Goal: Information Seeking & Learning: Learn about a topic

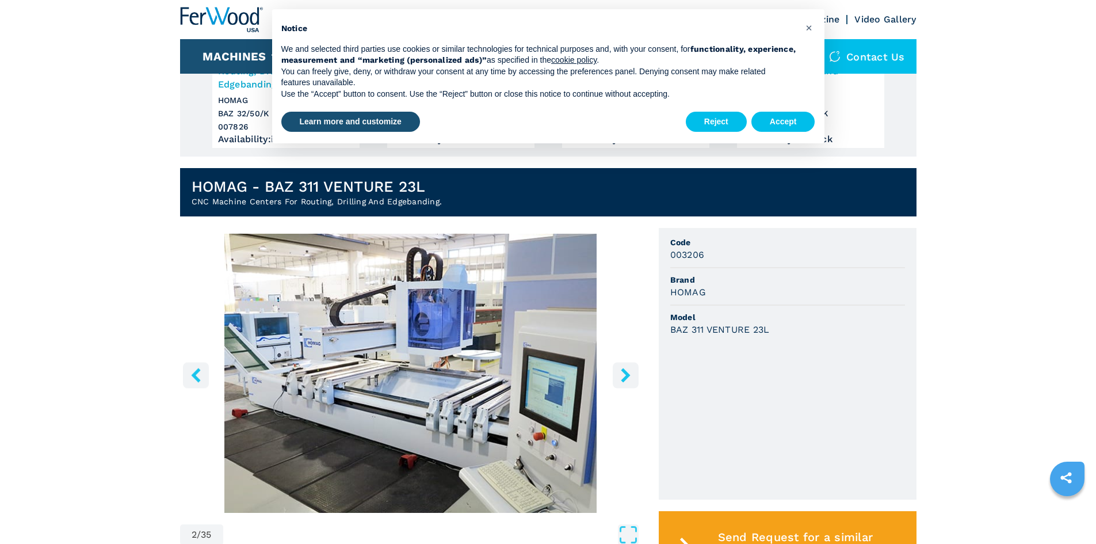
click at [630, 368] on icon "right-button" at bounding box center [626, 375] width 14 height 14
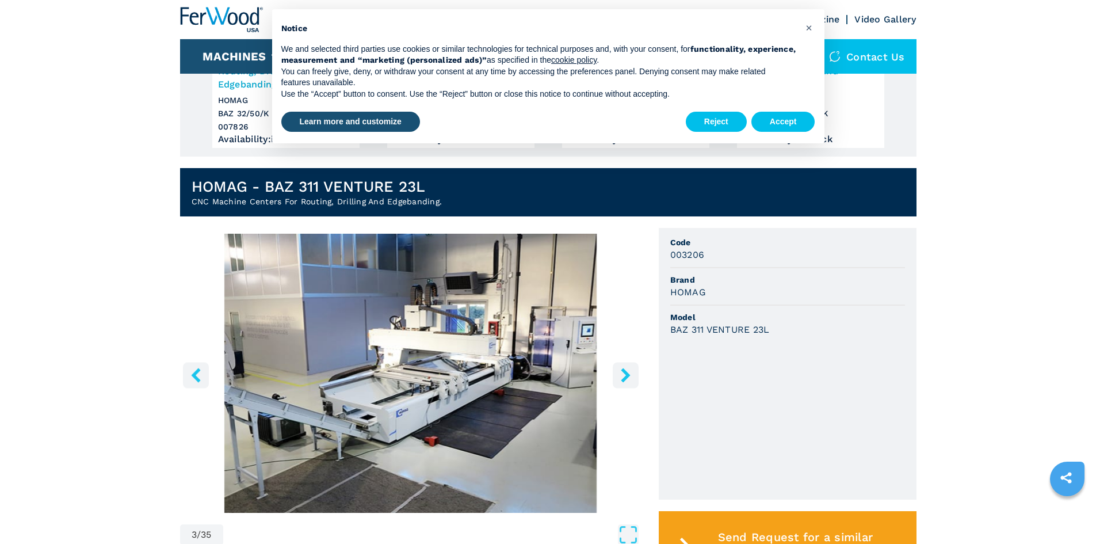
click at [629, 368] on icon "right-button" at bounding box center [626, 375] width 14 height 14
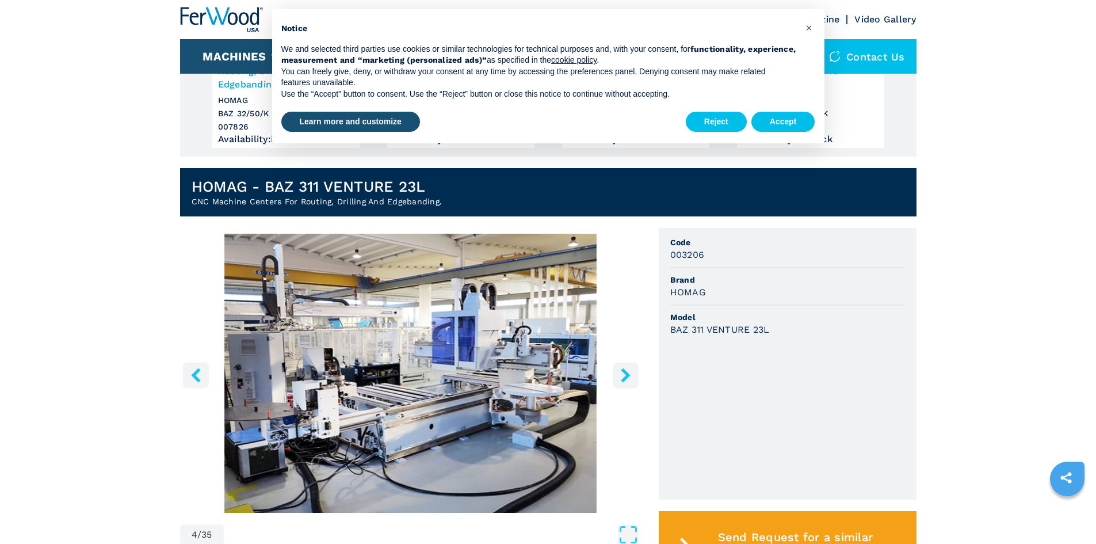
click at [629, 368] on icon "right-button" at bounding box center [626, 375] width 14 height 14
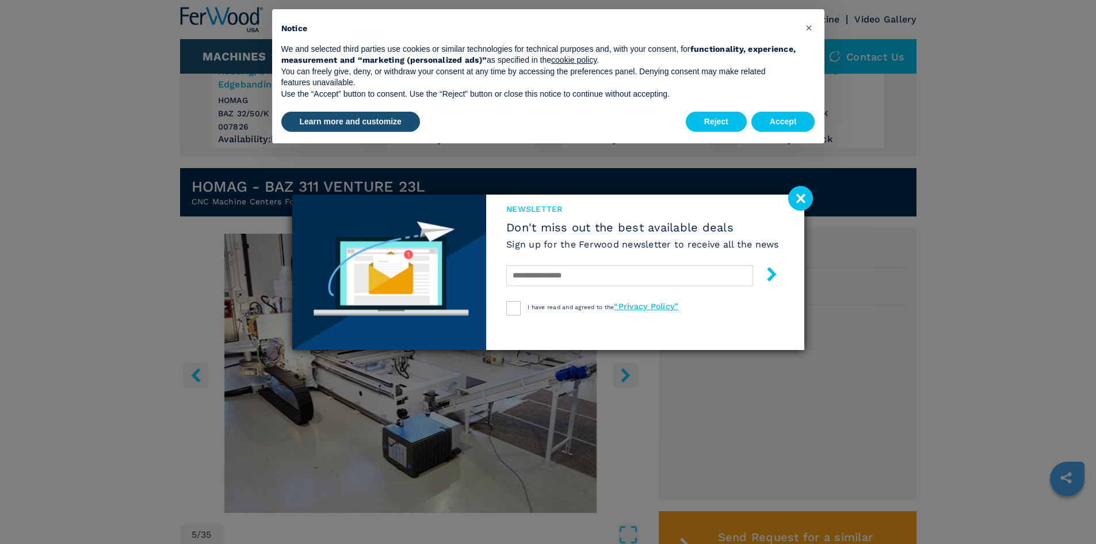
click at [799, 195] on image at bounding box center [800, 198] width 25 height 25
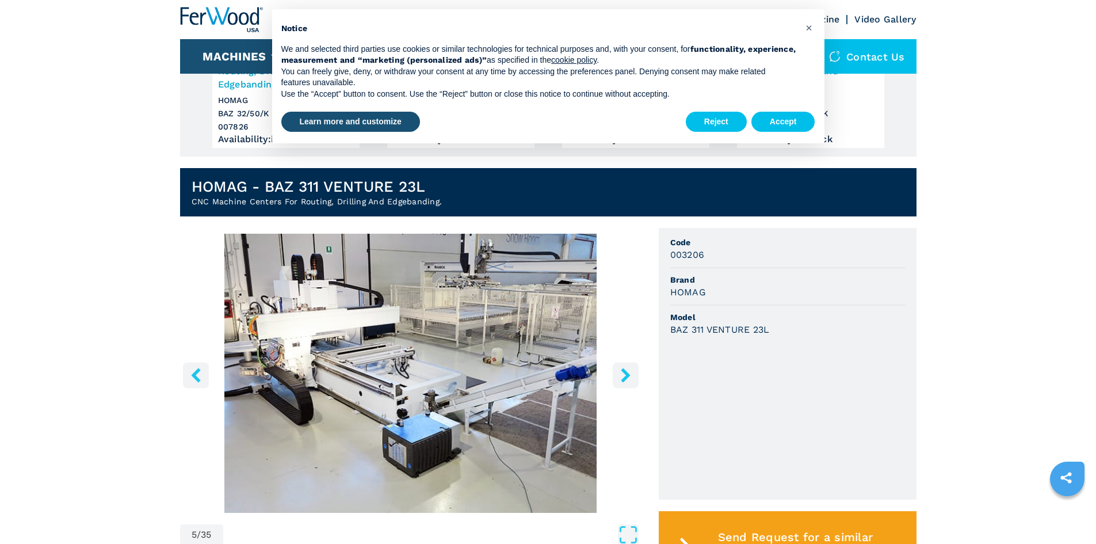
click at [628, 361] on img "Go to Slide 5" at bounding box center [411, 373] width 462 height 279
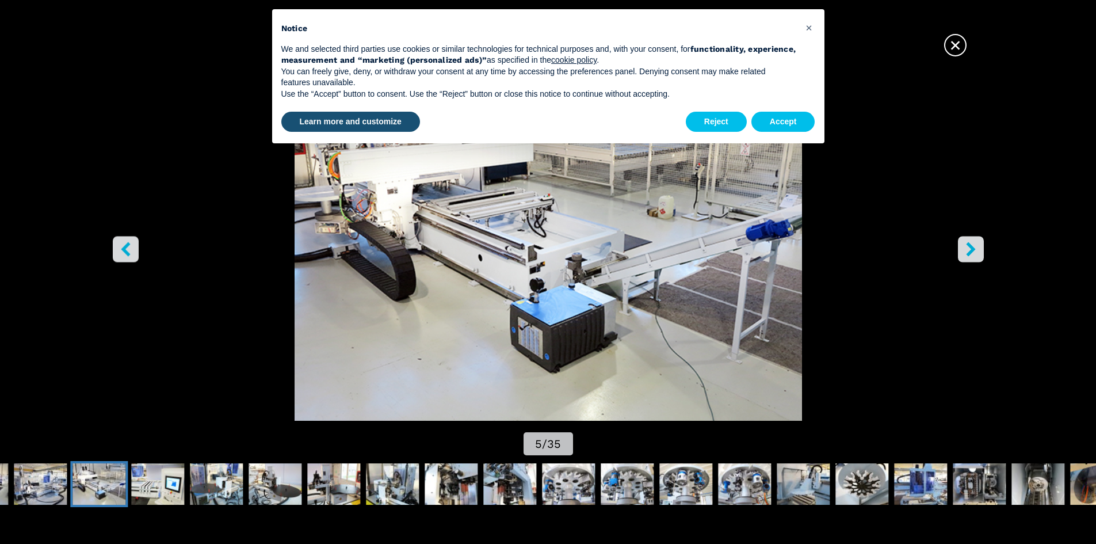
click at [950, 41] on span "×" at bounding box center [956, 43] width 20 height 20
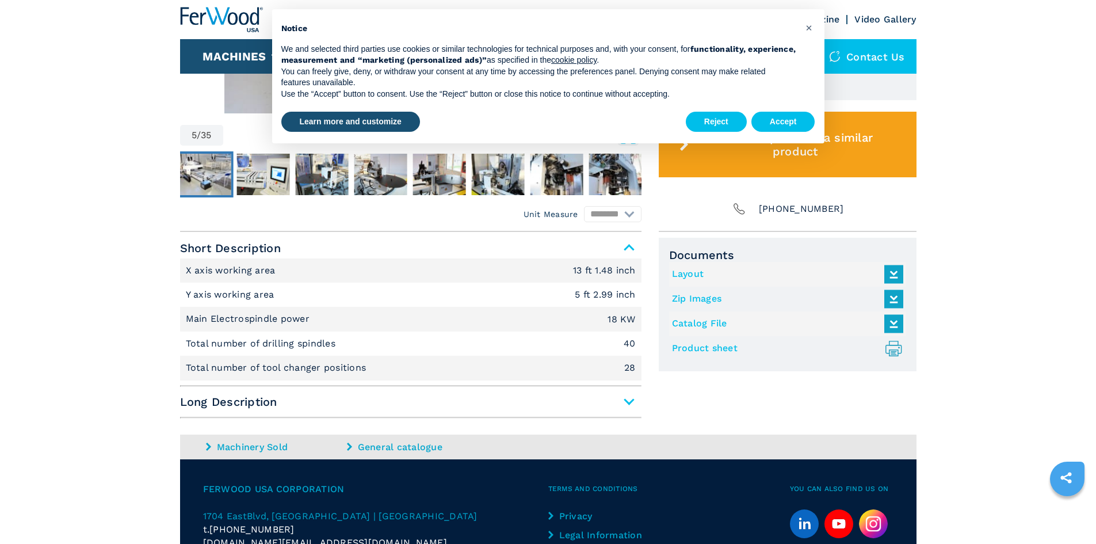
scroll to position [633, 0]
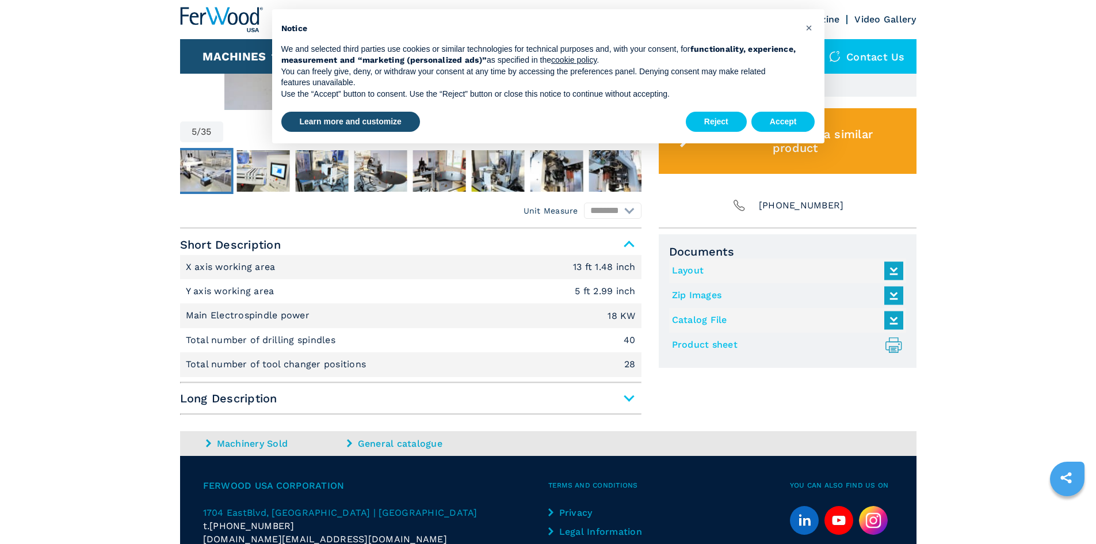
click at [637, 401] on span "Long Description" at bounding box center [411, 398] width 462 height 21
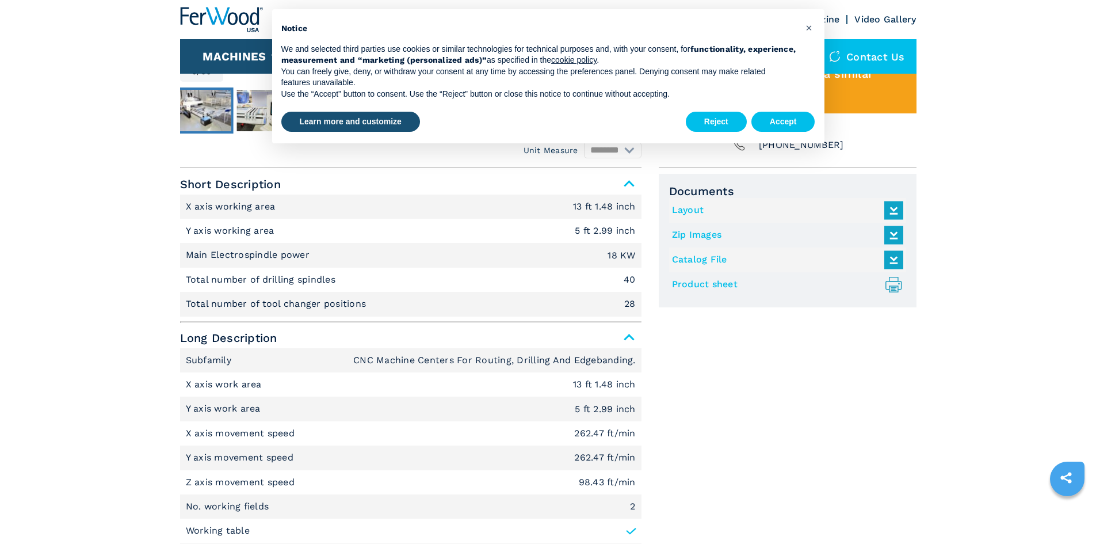
scroll to position [691, 0]
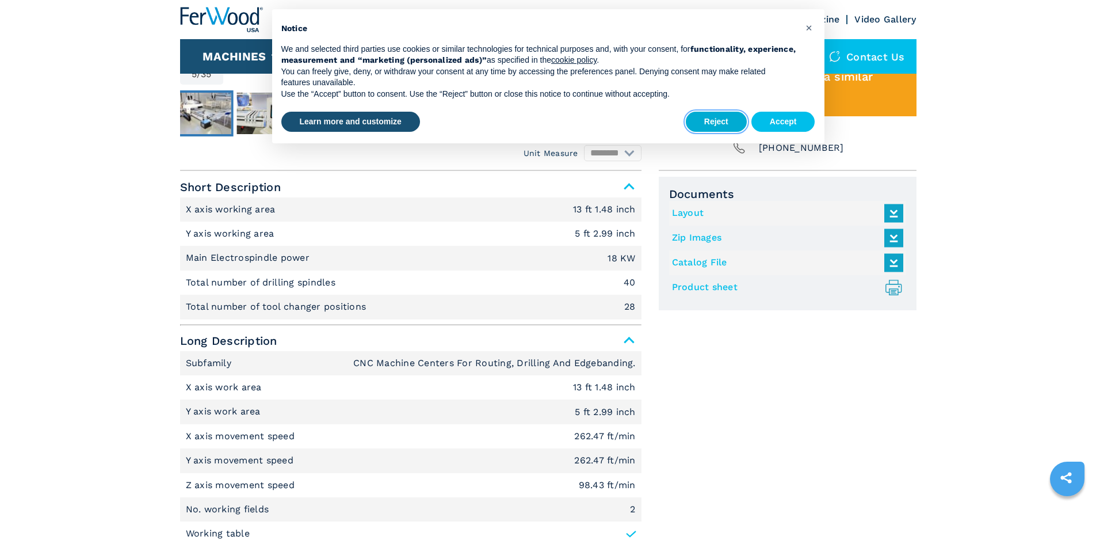
click at [736, 118] on button "Reject" at bounding box center [716, 122] width 61 height 21
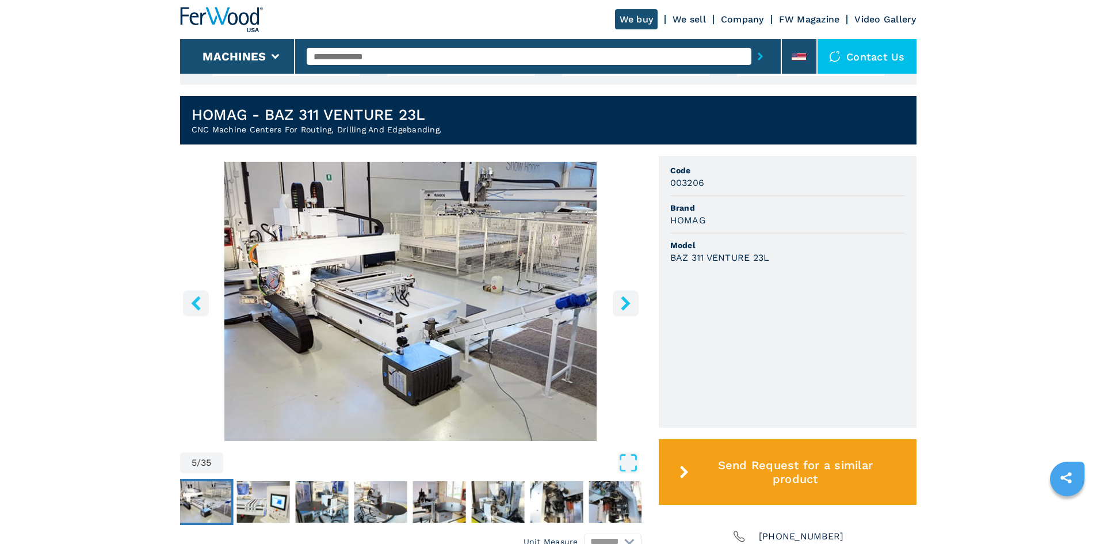
scroll to position [266, 0]
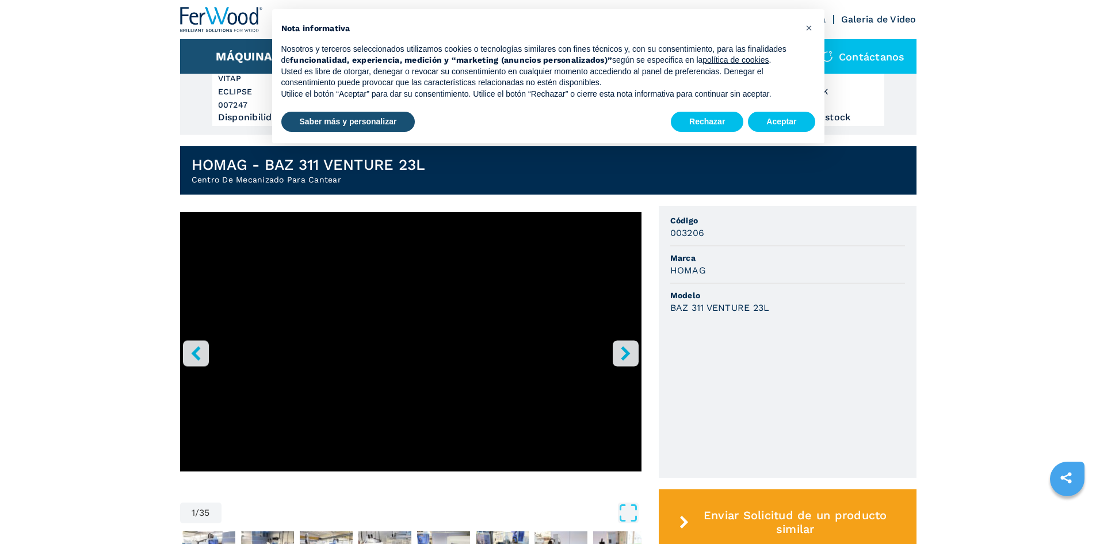
scroll to position [230, 0]
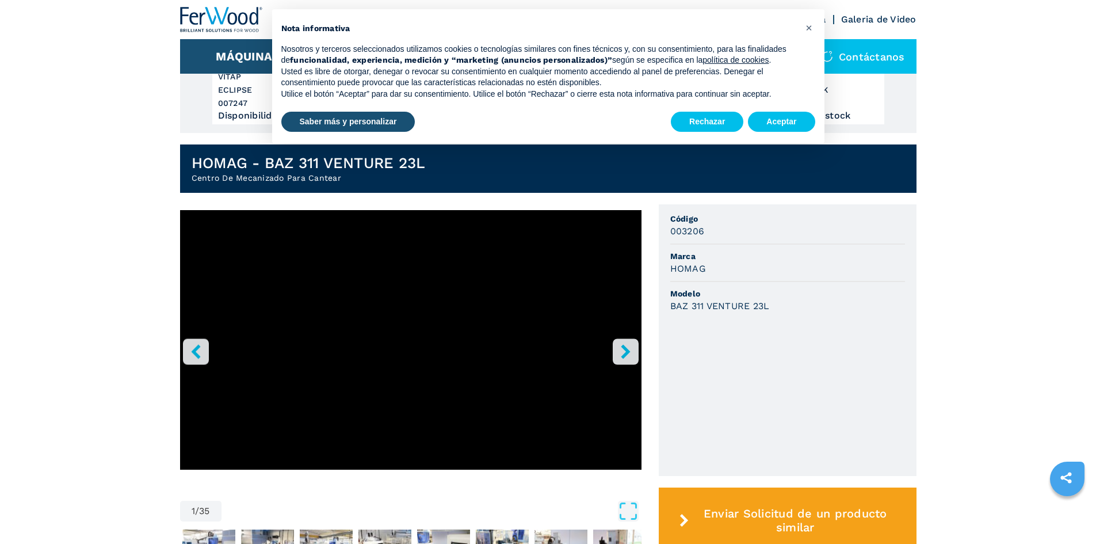
click at [624, 346] on icon "right-button" at bounding box center [625, 351] width 9 height 14
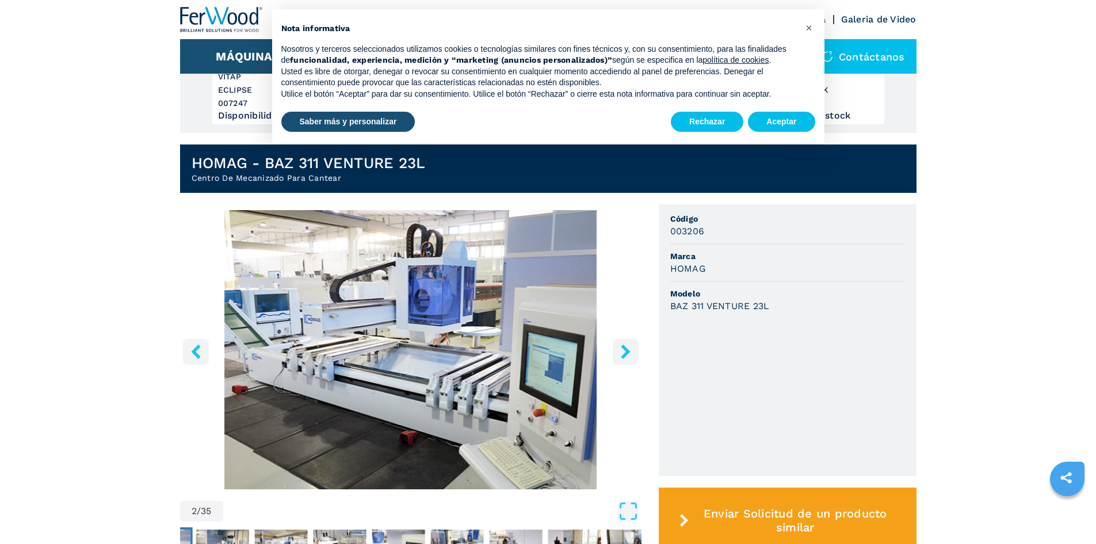
click at [626, 345] on icon "right-button" at bounding box center [626, 351] width 14 height 14
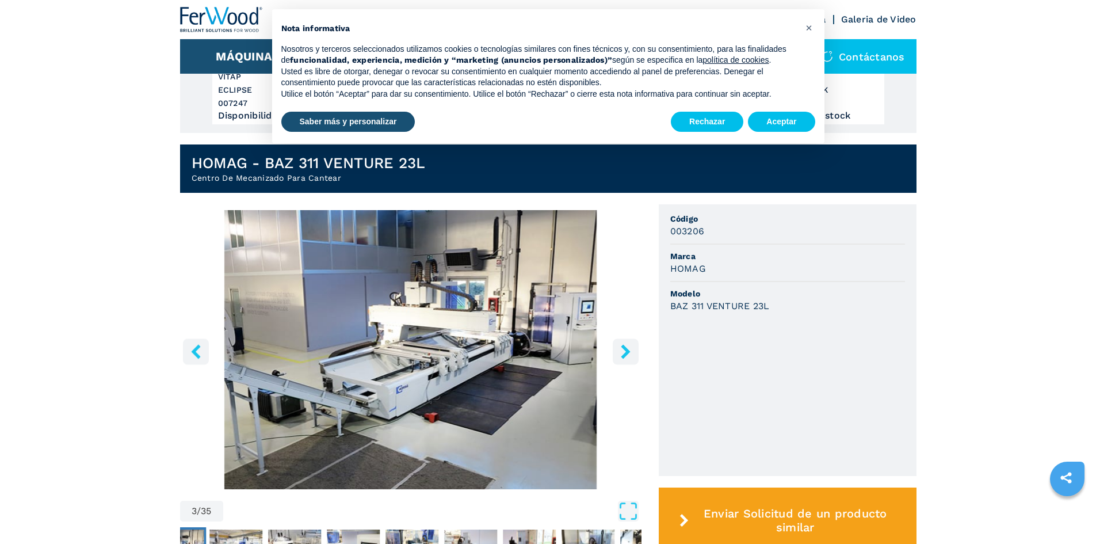
click at [626, 345] on icon "right-button" at bounding box center [626, 351] width 14 height 14
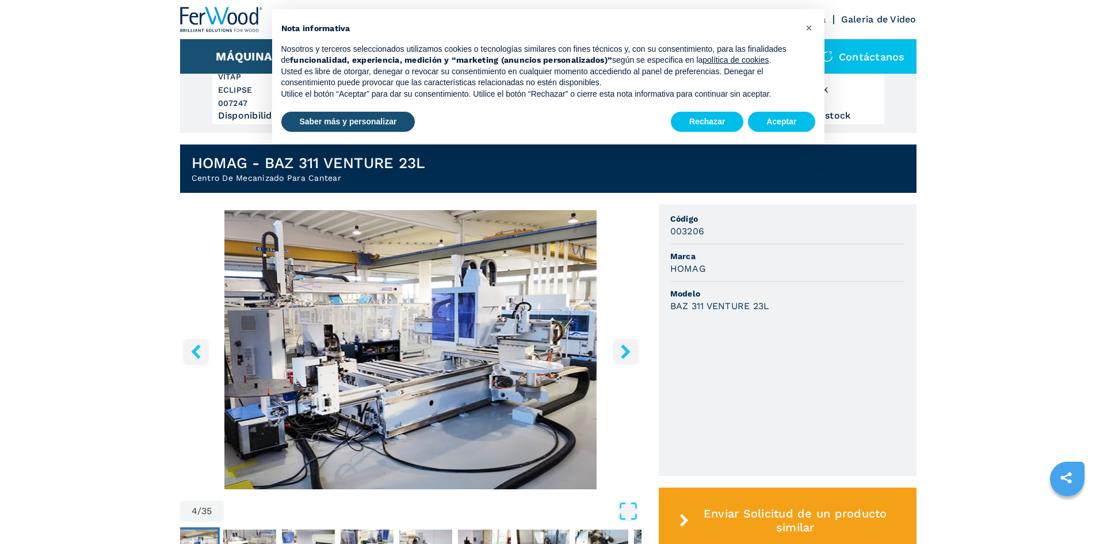
click at [626, 345] on icon "right-button" at bounding box center [626, 351] width 14 height 14
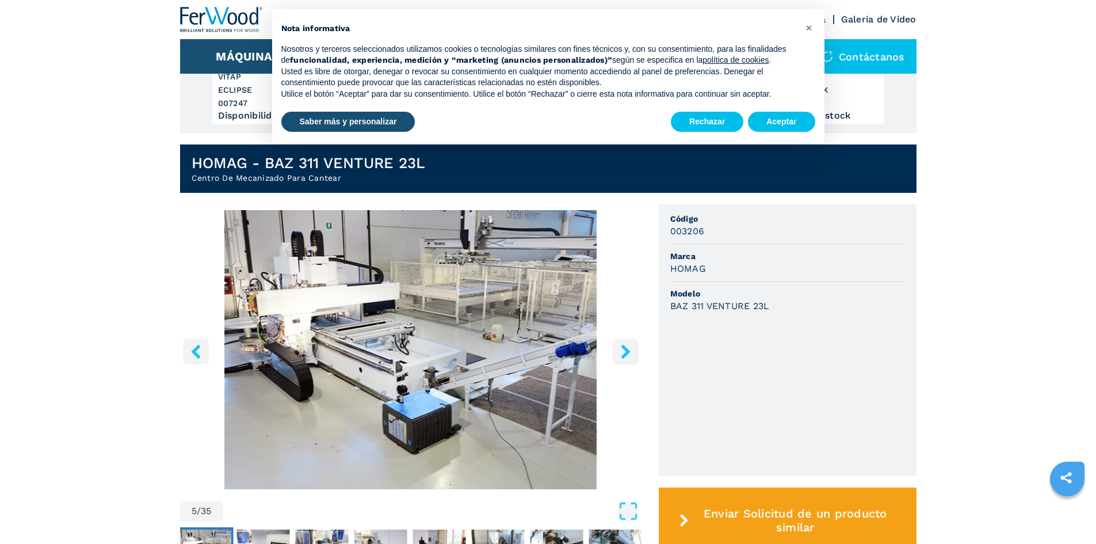
click at [626, 345] on icon "right-button" at bounding box center [626, 351] width 14 height 14
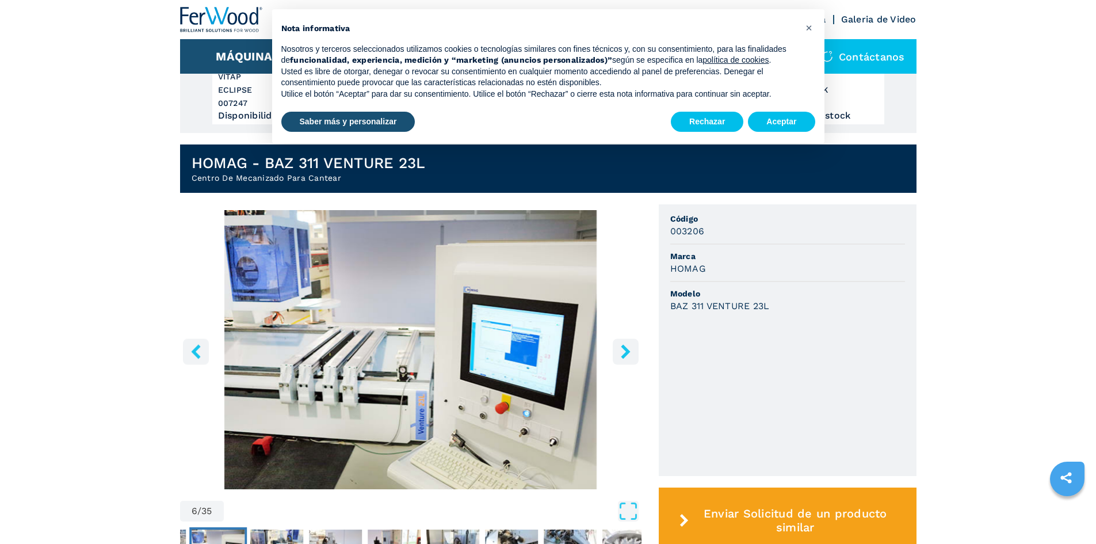
click at [626, 345] on icon "right-button" at bounding box center [626, 351] width 14 height 14
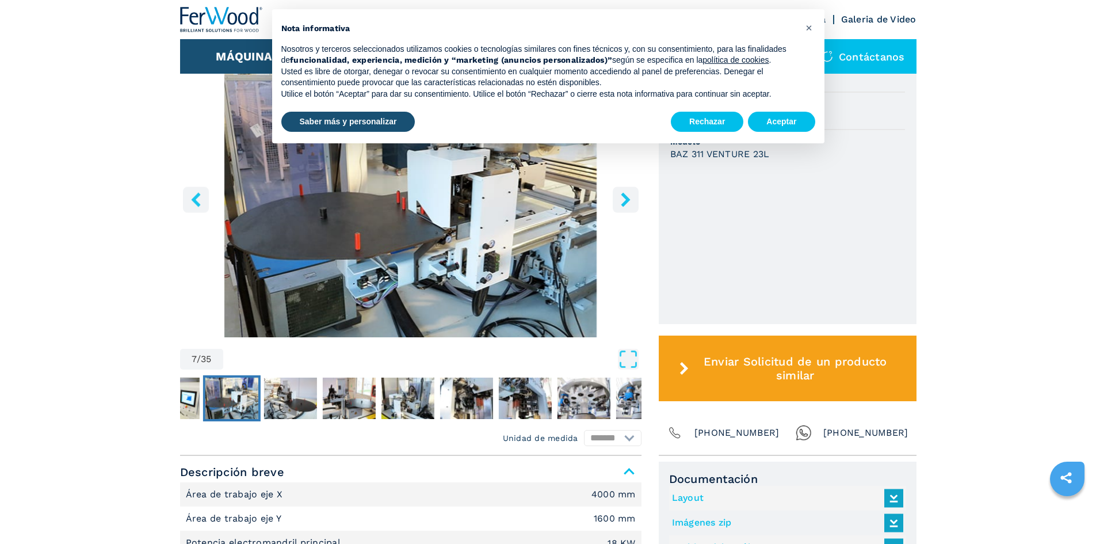
scroll to position [345, 0]
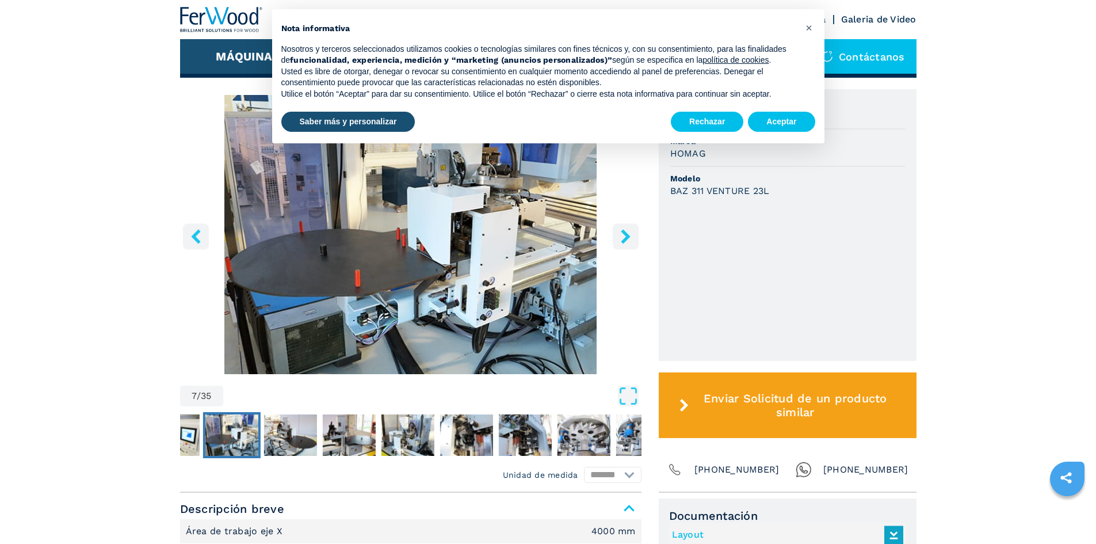
click at [623, 235] on icon "right-button" at bounding box center [626, 236] width 14 height 14
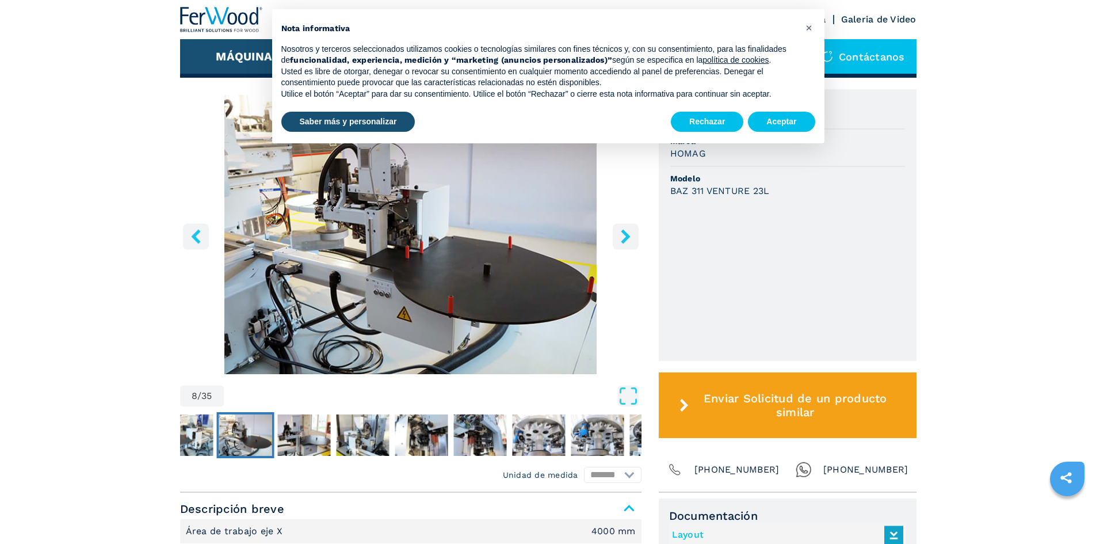
click at [623, 235] on icon "right-button" at bounding box center [626, 236] width 14 height 14
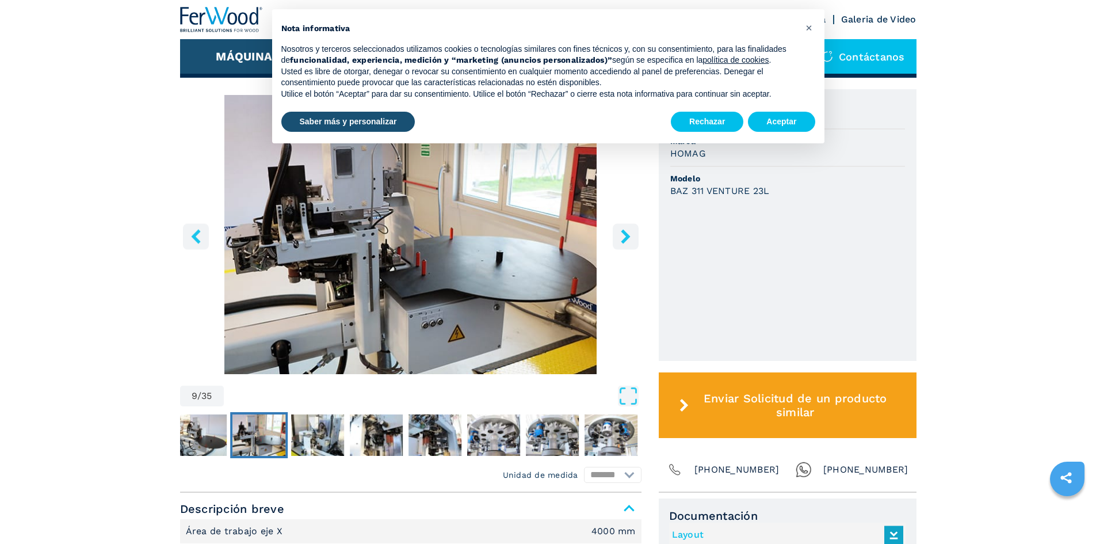
click at [623, 235] on icon "right-button" at bounding box center [626, 236] width 14 height 14
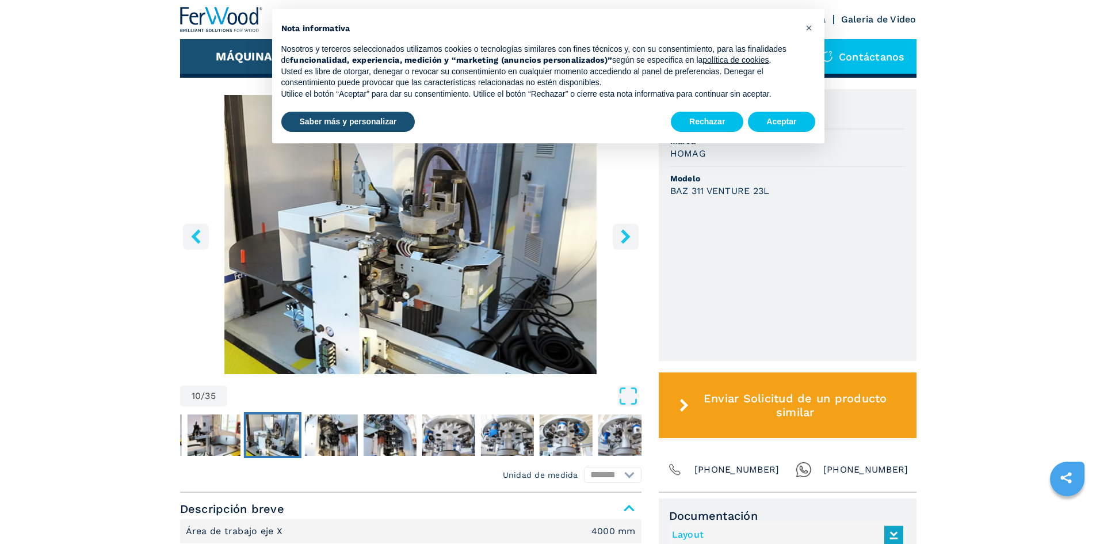
click at [623, 235] on icon "right-button" at bounding box center [626, 236] width 14 height 14
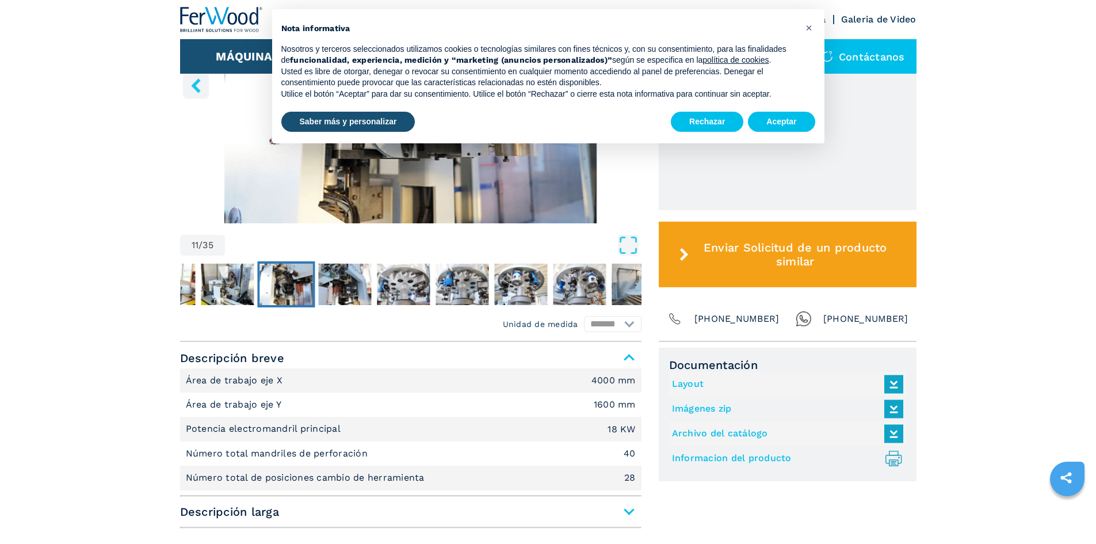
scroll to position [518, 0]
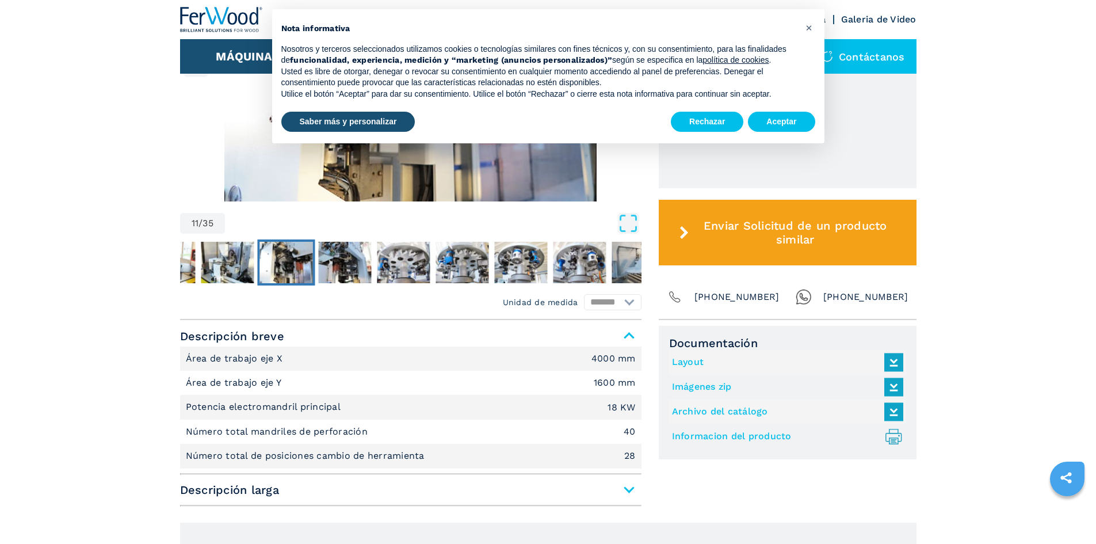
click at [631, 486] on span "Descripción larga" at bounding box center [411, 489] width 462 height 21
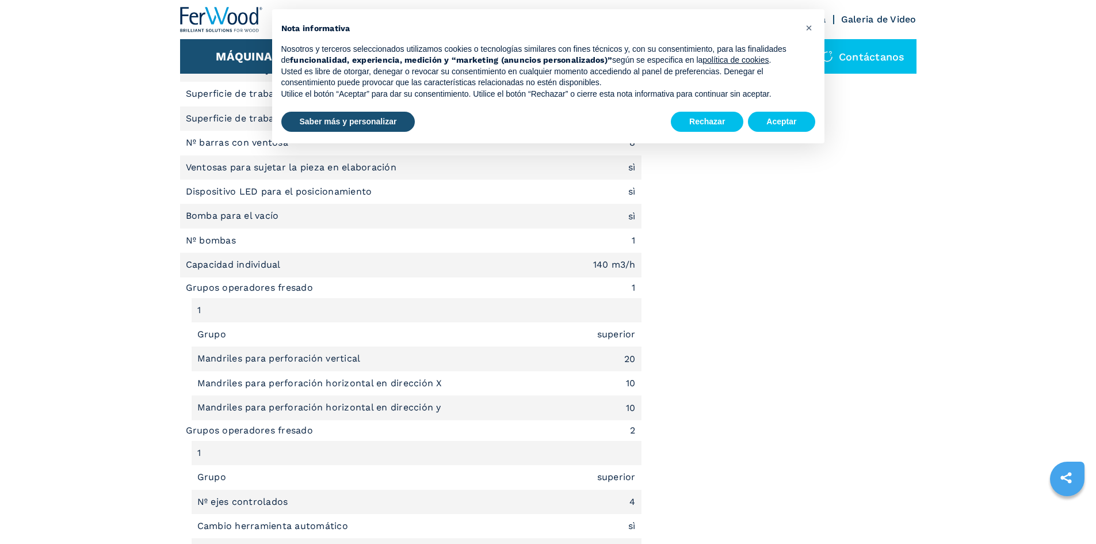
scroll to position [1036, 0]
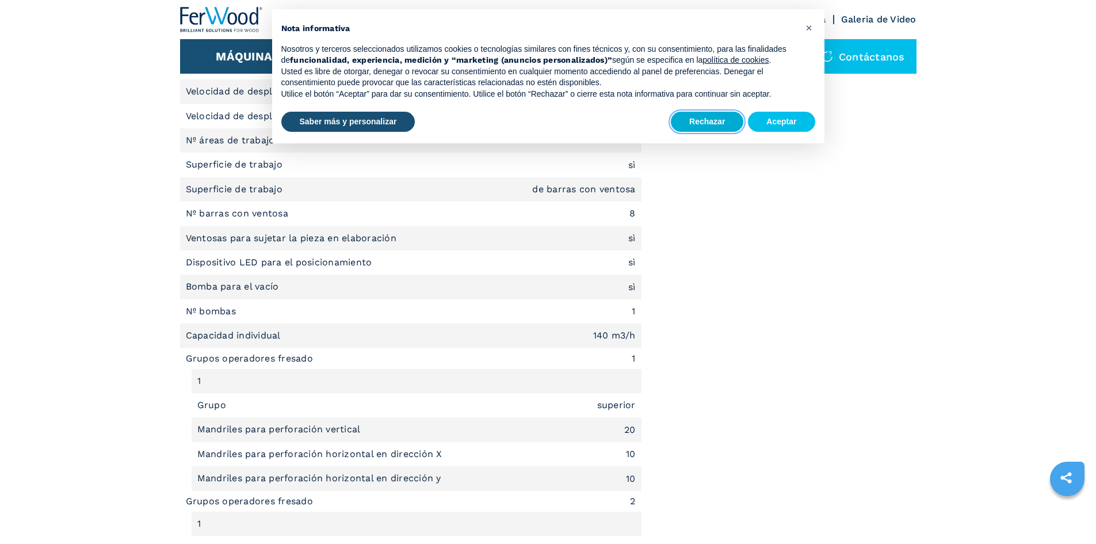
click at [725, 124] on button "Rechazar" at bounding box center [707, 122] width 73 height 21
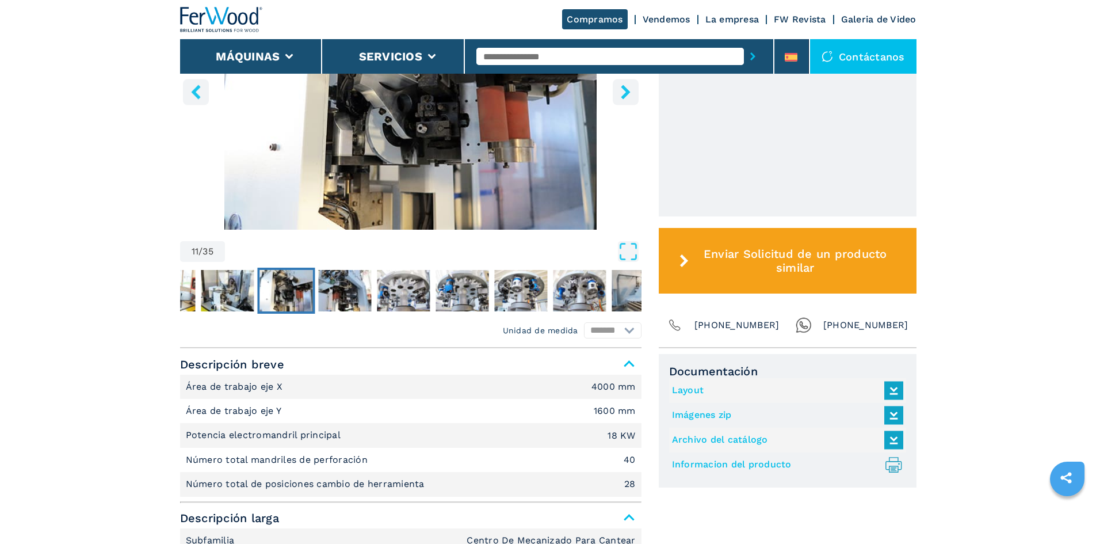
scroll to position [345, 0]
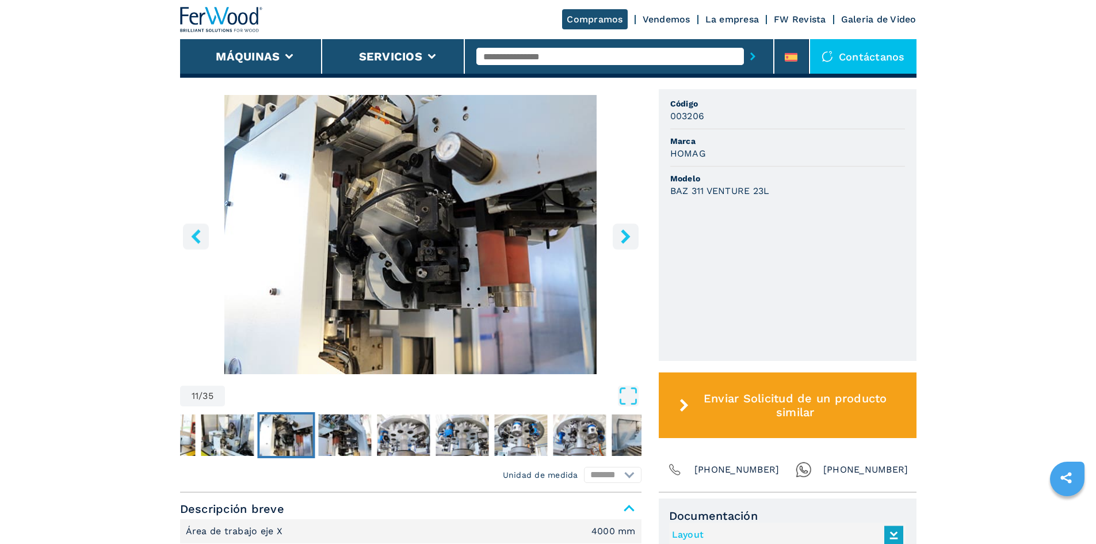
click at [618, 237] on button "right-button" at bounding box center [626, 236] width 26 height 26
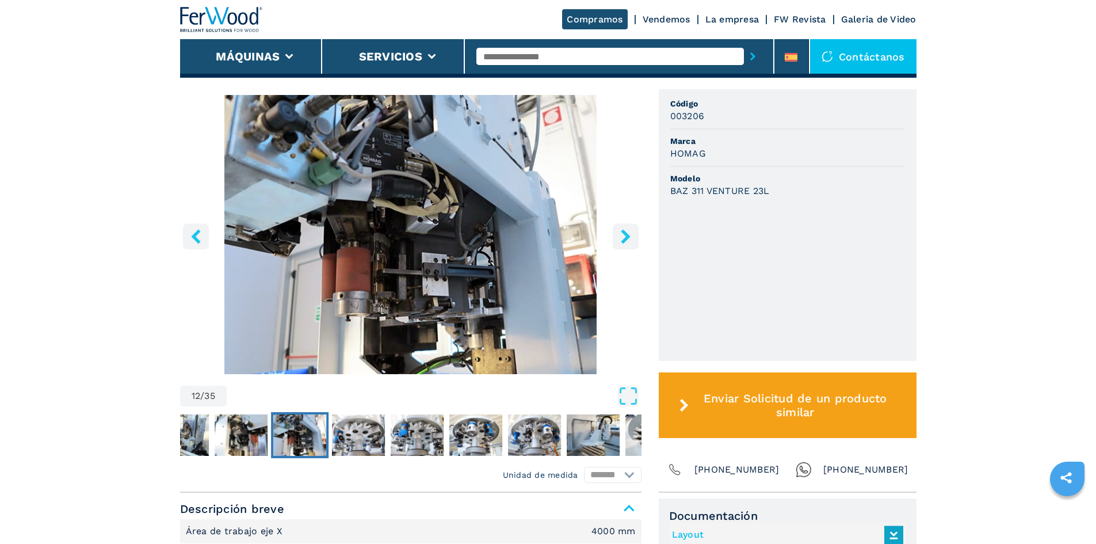
click at [618, 237] on button "right-button" at bounding box center [626, 236] width 26 height 26
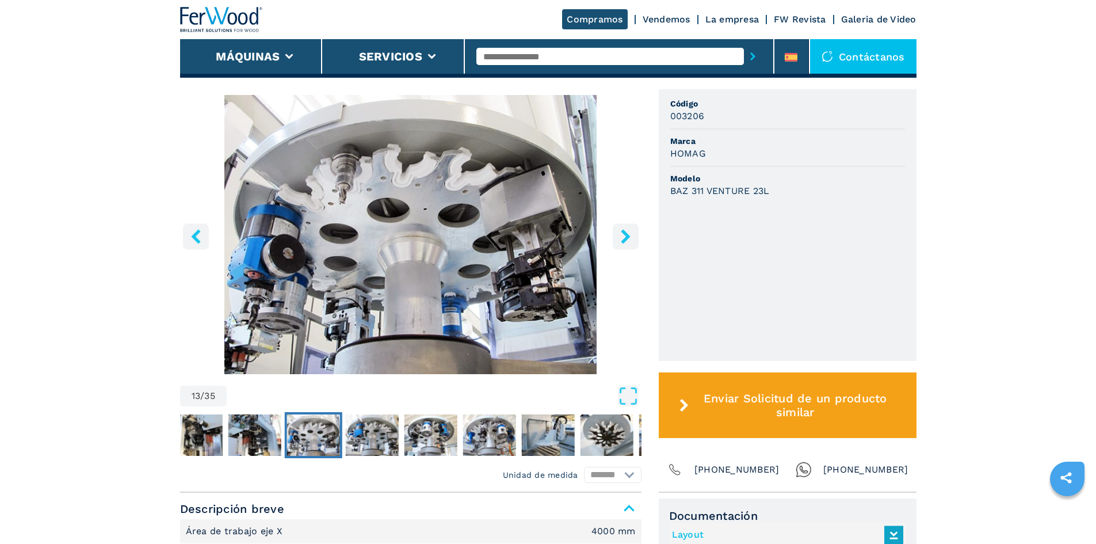
click at [618, 237] on button "right-button" at bounding box center [626, 236] width 26 height 26
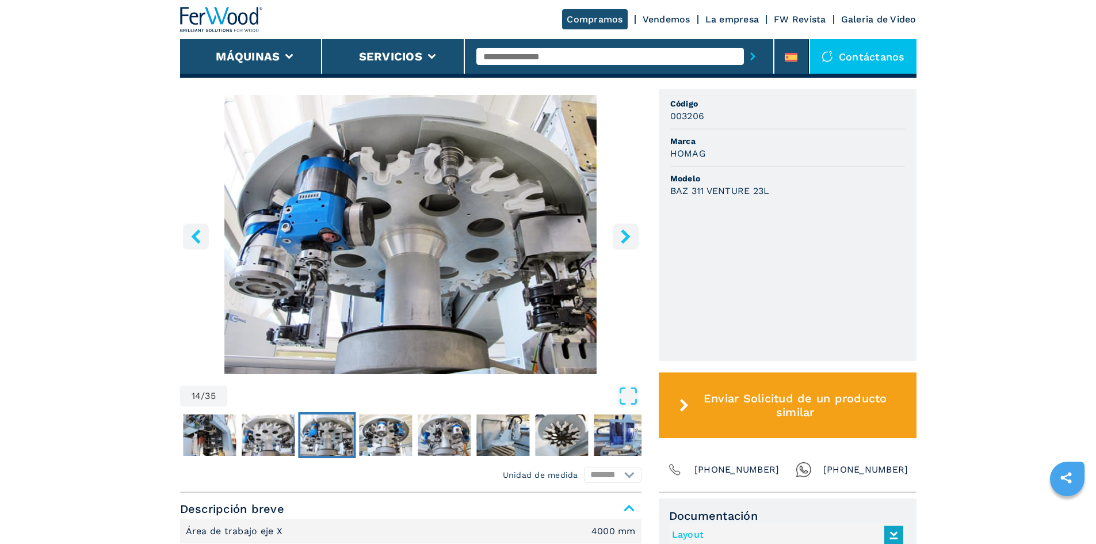
click at [616, 238] on button "right-button" at bounding box center [626, 236] width 26 height 26
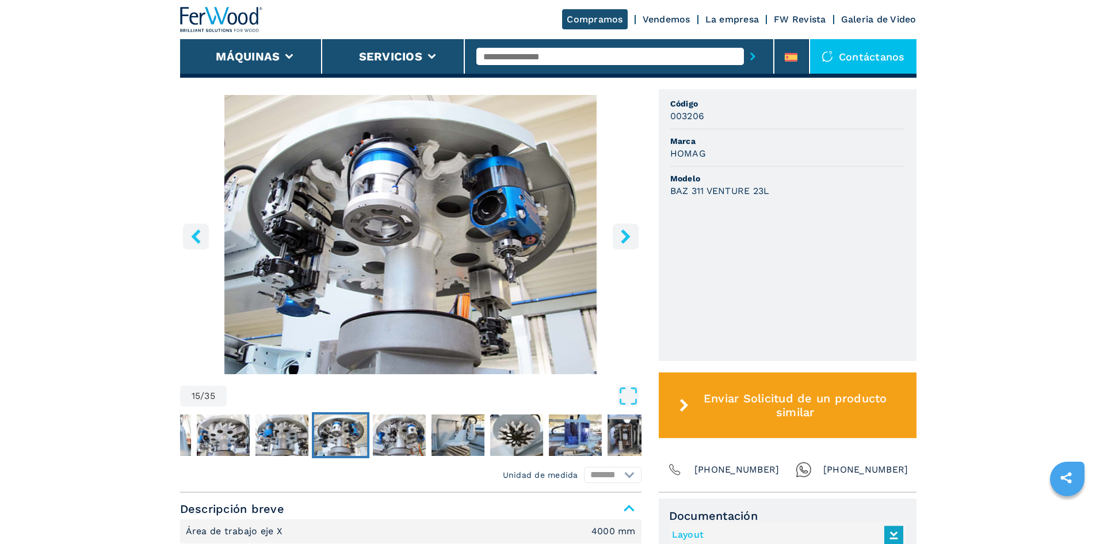
click at [615, 238] on button "right-button" at bounding box center [626, 236] width 26 height 26
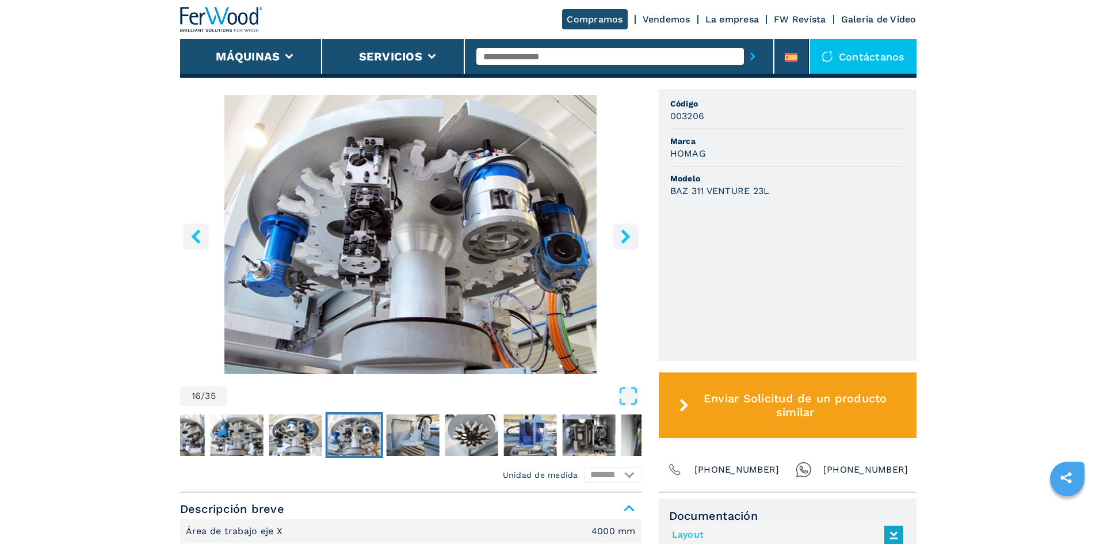
click at [615, 238] on button "right-button" at bounding box center [626, 236] width 26 height 26
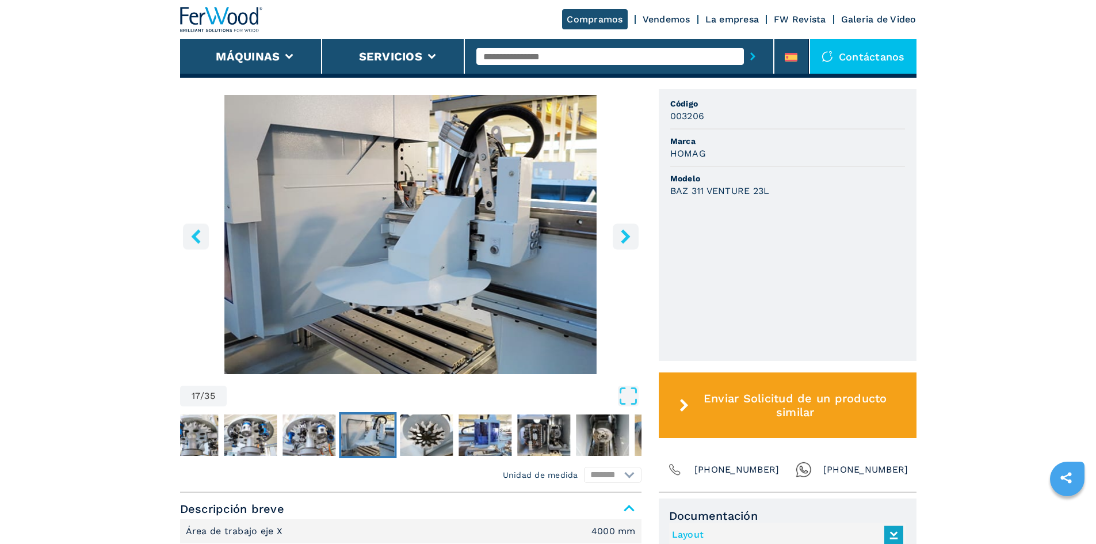
click at [615, 238] on button "right-button" at bounding box center [626, 236] width 26 height 26
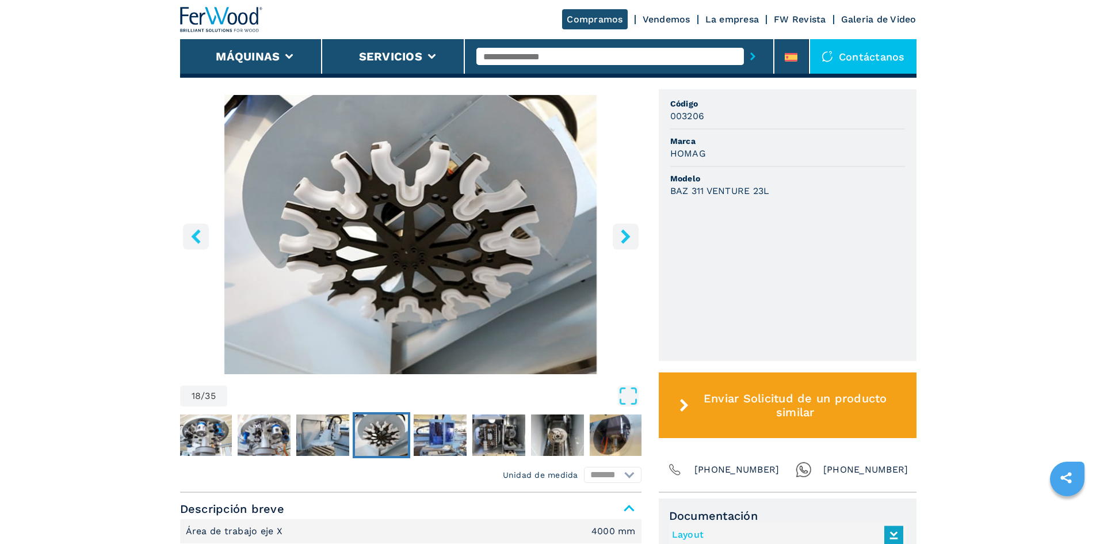
click at [631, 241] on icon "right-button" at bounding box center [626, 236] width 14 height 14
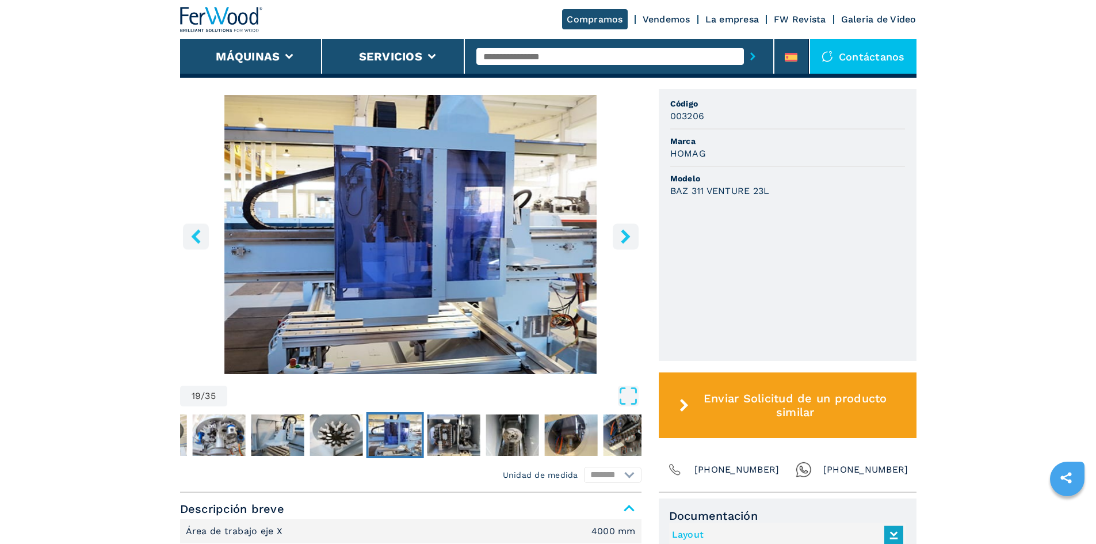
click at [631, 241] on icon "right-button" at bounding box center [626, 236] width 14 height 14
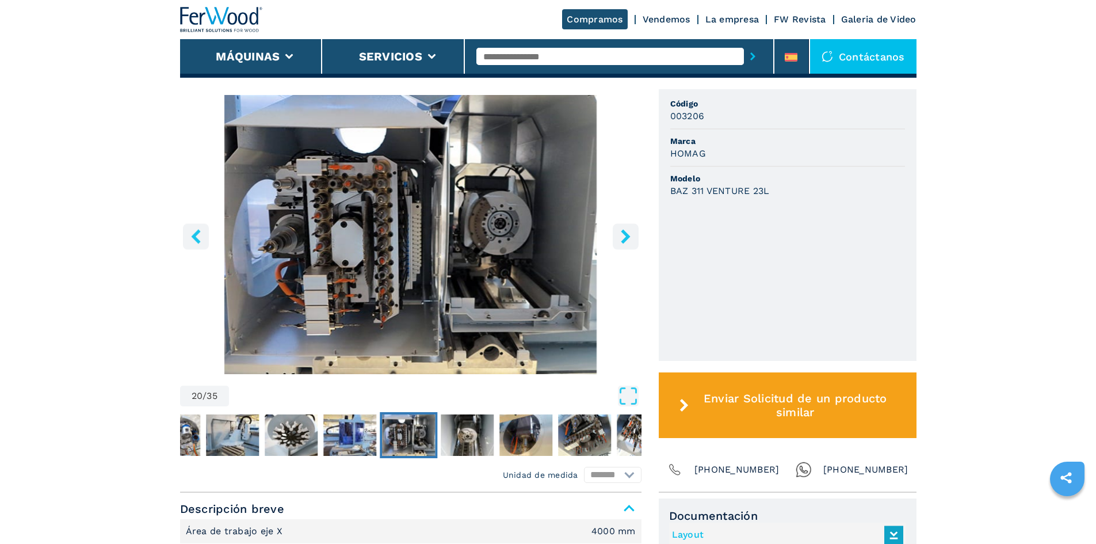
click at [631, 241] on icon "right-button" at bounding box center [626, 236] width 14 height 14
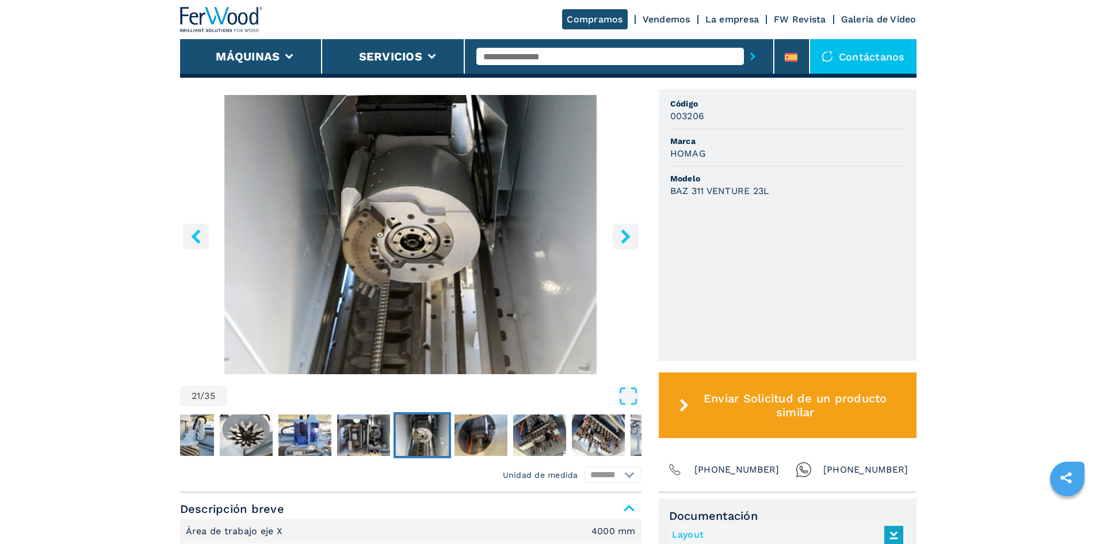
click at [631, 241] on icon "right-button" at bounding box center [626, 236] width 14 height 14
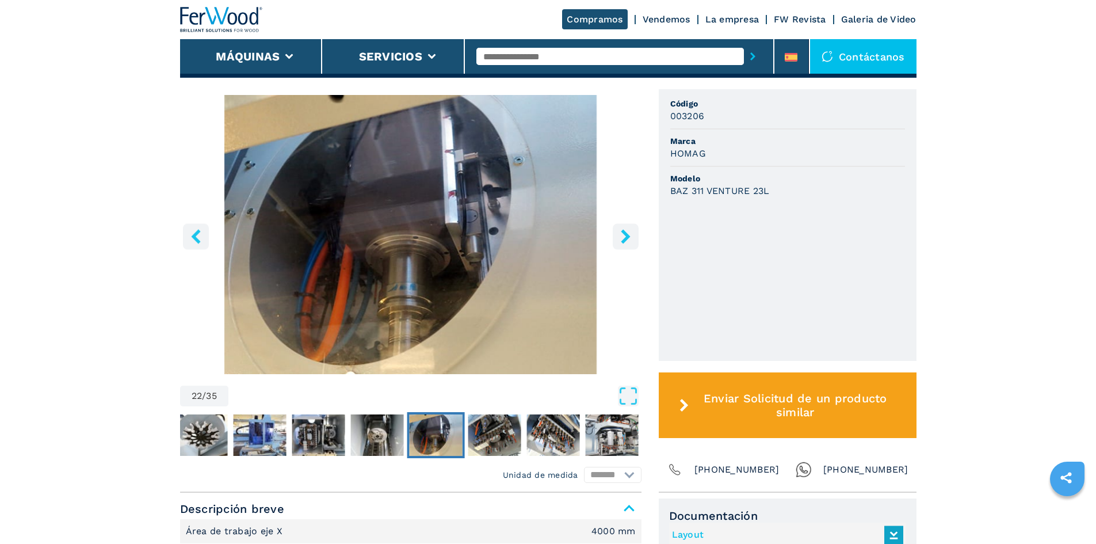
click at [631, 241] on icon "right-button" at bounding box center [626, 236] width 14 height 14
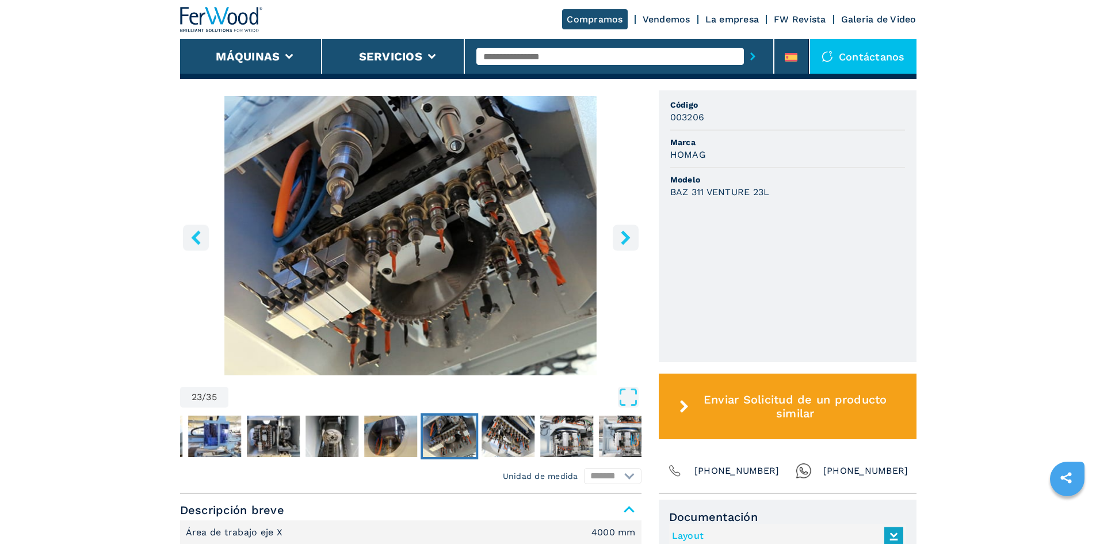
scroll to position [288, 0]
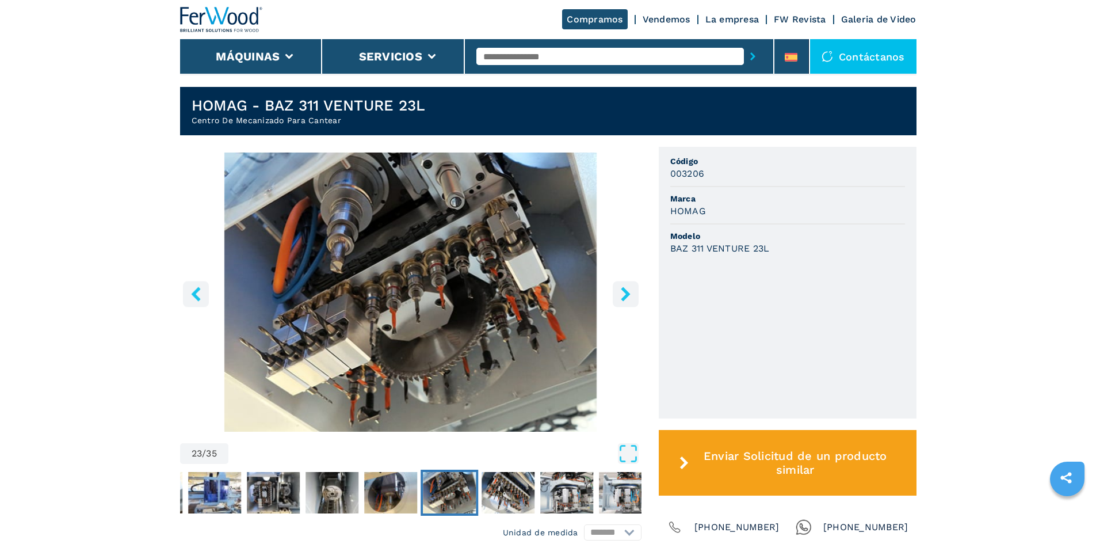
click at [632, 284] on button "right-button" at bounding box center [626, 294] width 26 height 26
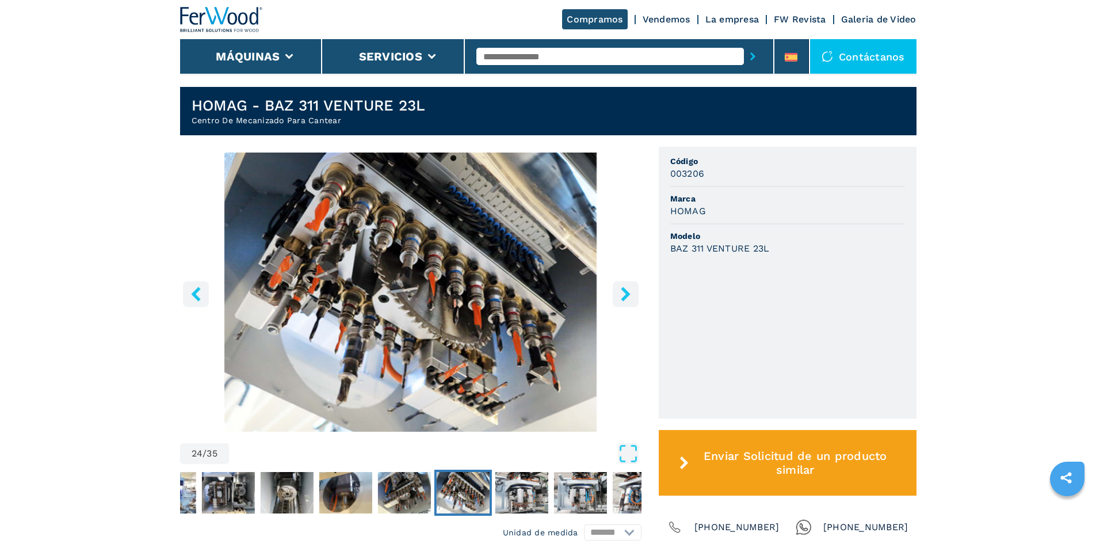
click at [624, 295] on icon "right-button" at bounding box center [626, 294] width 14 height 14
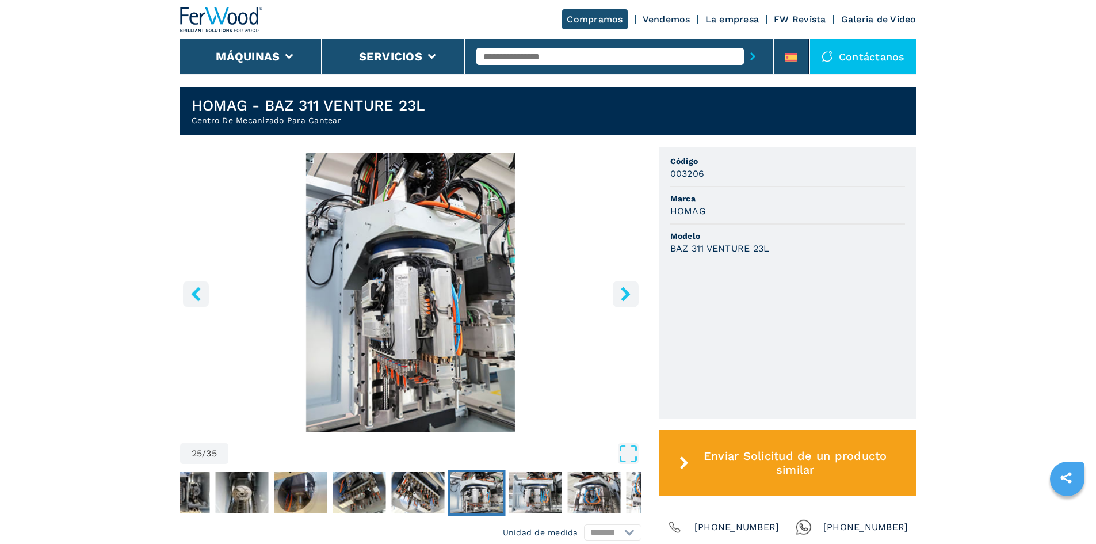
click at [624, 295] on icon "right-button" at bounding box center [626, 294] width 14 height 14
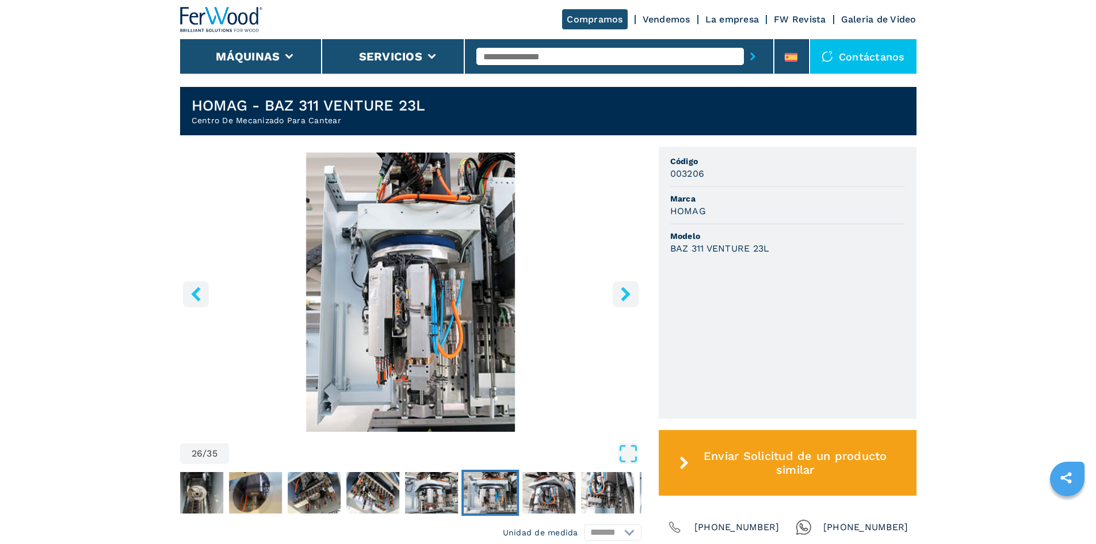
click at [624, 295] on icon "right-button" at bounding box center [626, 294] width 14 height 14
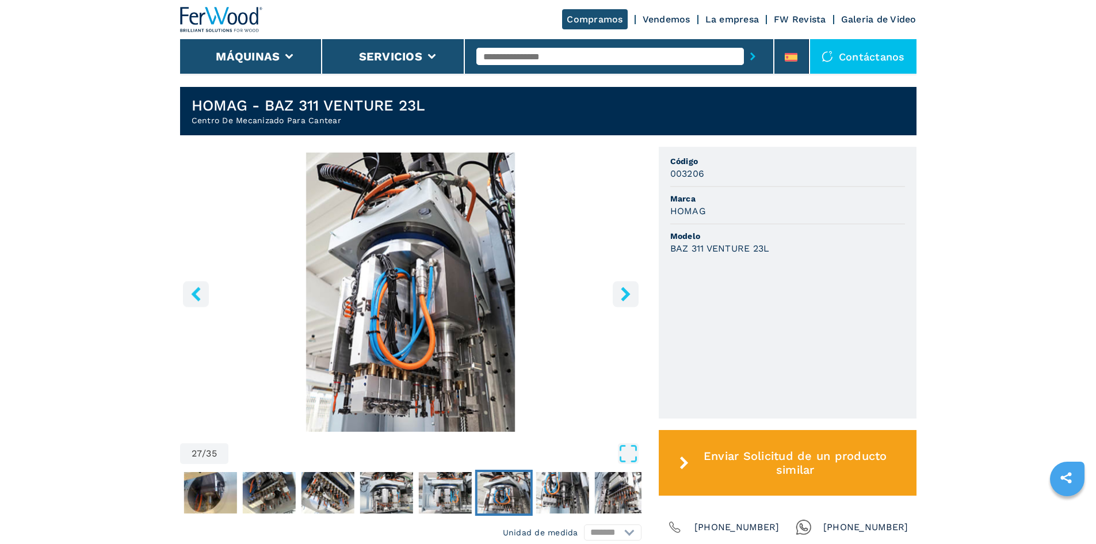
click at [624, 296] on icon "right-button" at bounding box center [626, 294] width 14 height 14
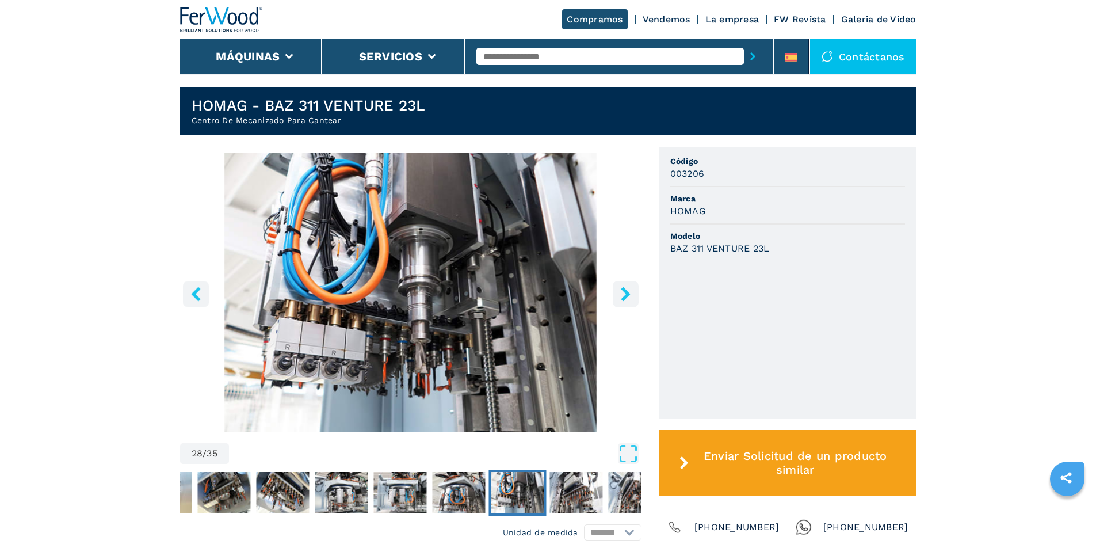
click at [622, 296] on icon "right-button" at bounding box center [626, 294] width 14 height 14
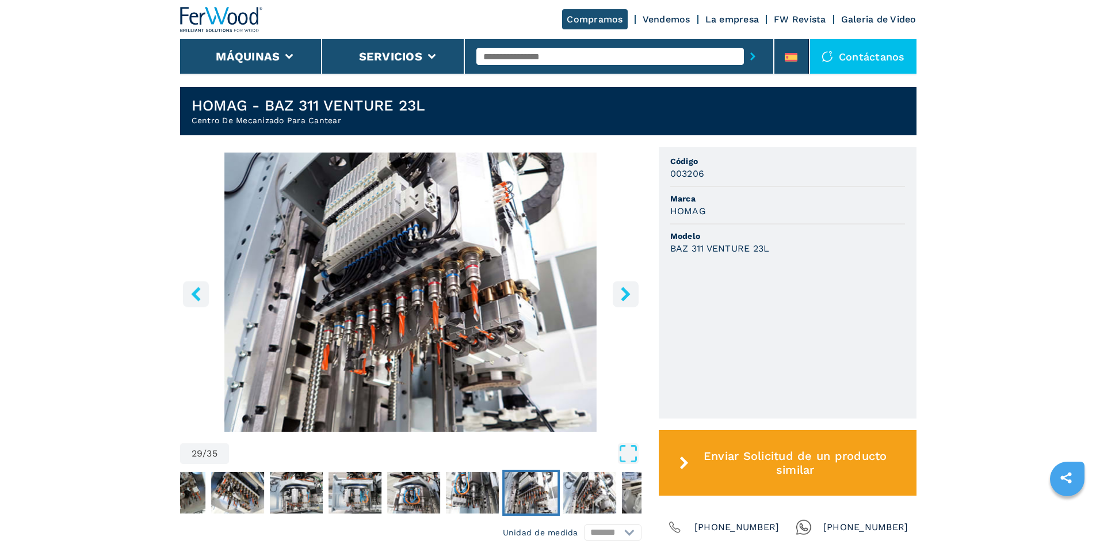
click at [633, 293] on icon "right-button" at bounding box center [626, 294] width 14 height 14
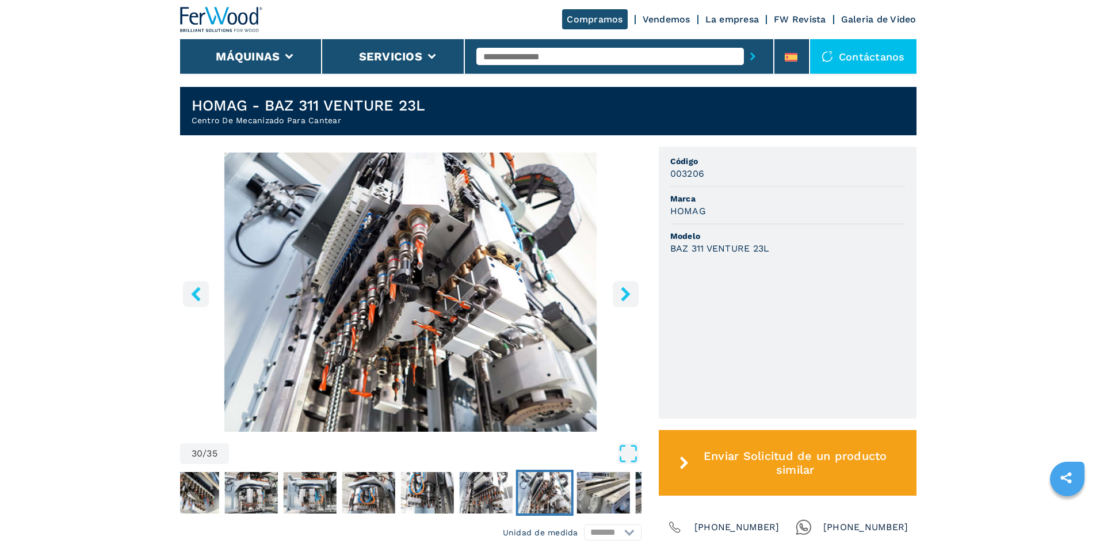
click at [628, 296] on icon "right-button" at bounding box center [626, 294] width 14 height 14
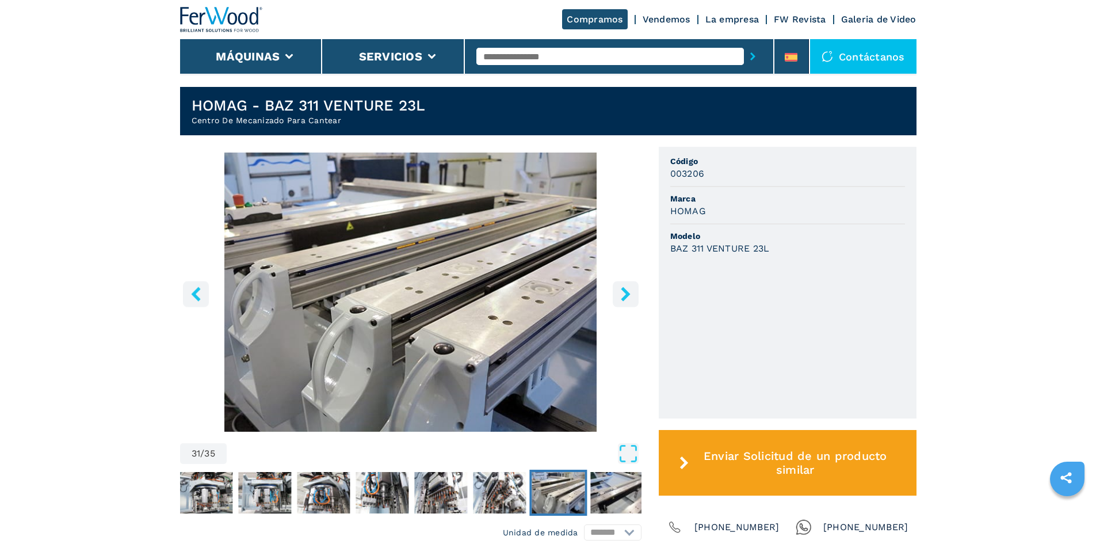
click at [628, 296] on icon "right-button" at bounding box center [626, 294] width 14 height 14
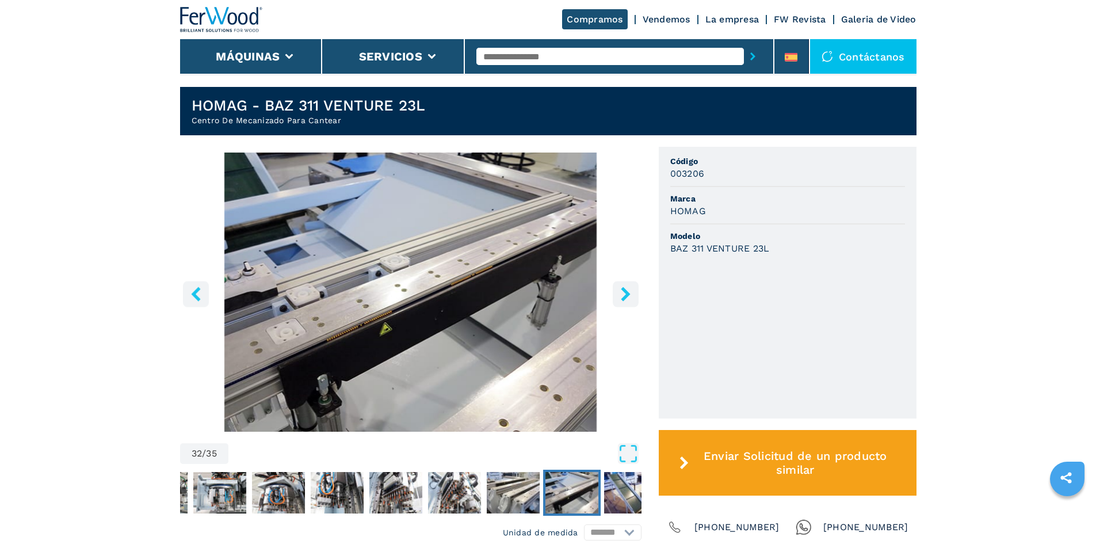
click at [628, 296] on icon "right-button" at bounding box center [626, 294] width 14 height 14
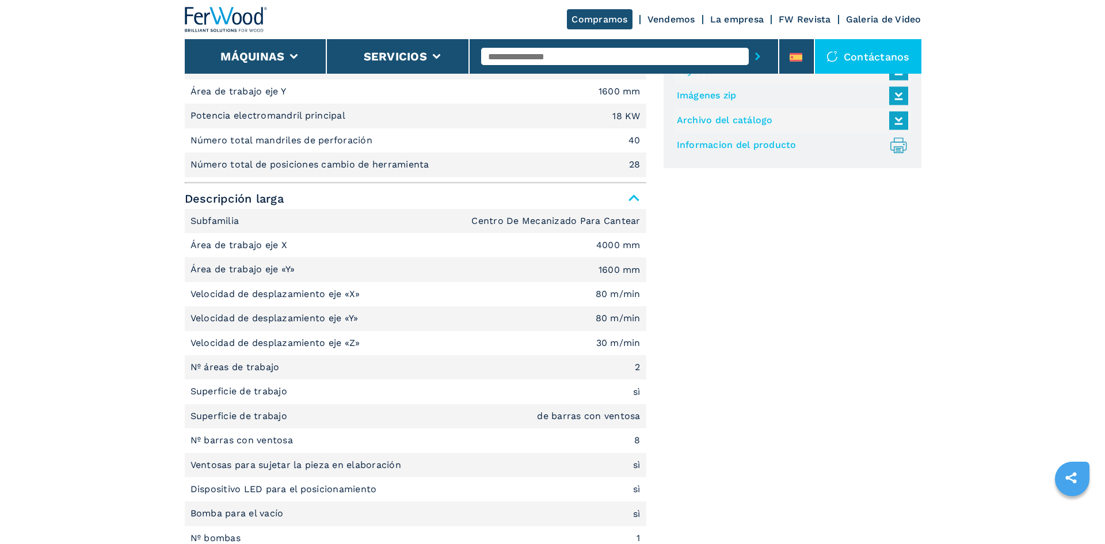
scroll to position [806, 0]
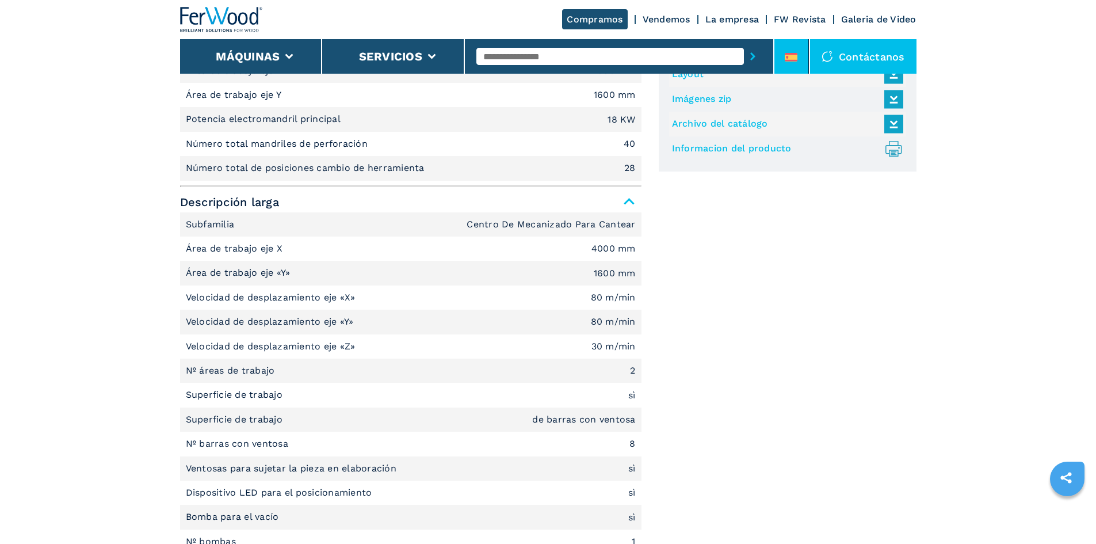
click at [797, 57] on icon at bounding box center [791, 57] width 13 height 9
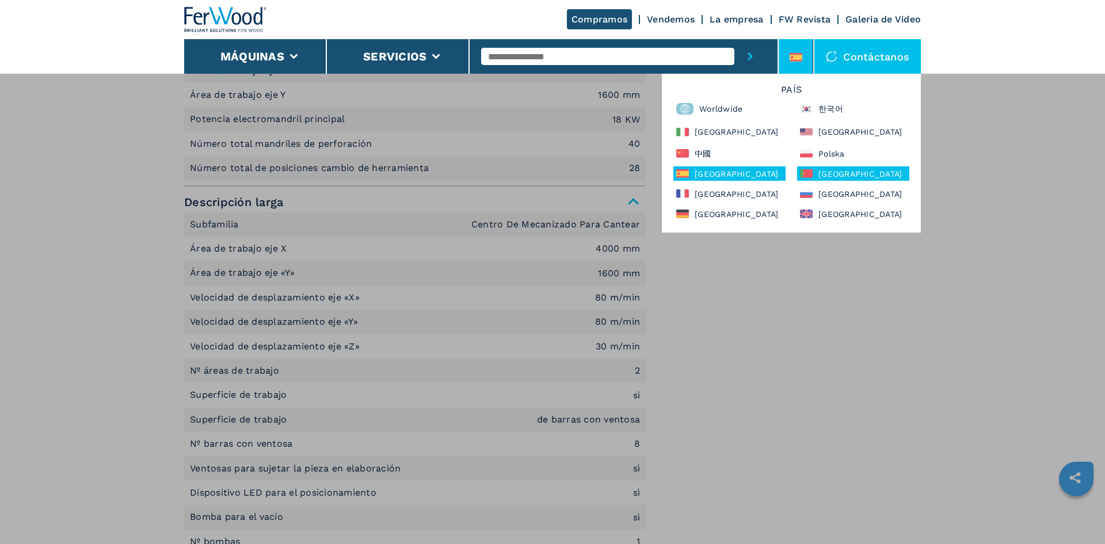
click at [849, 177] on div "Portugal" at bounding box center [853, 173] width 112 height 14
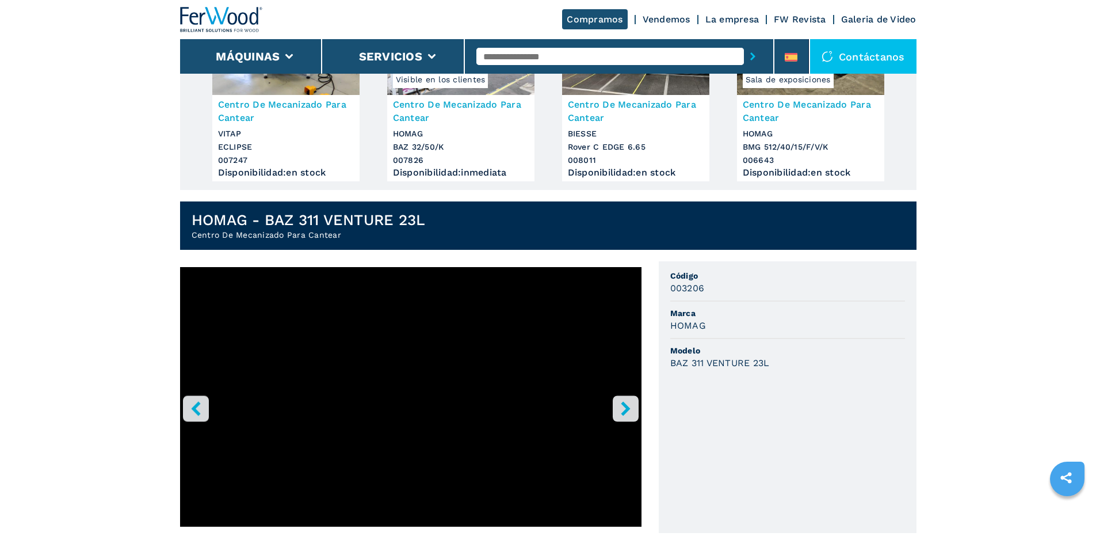
scroll to position [230, 0]
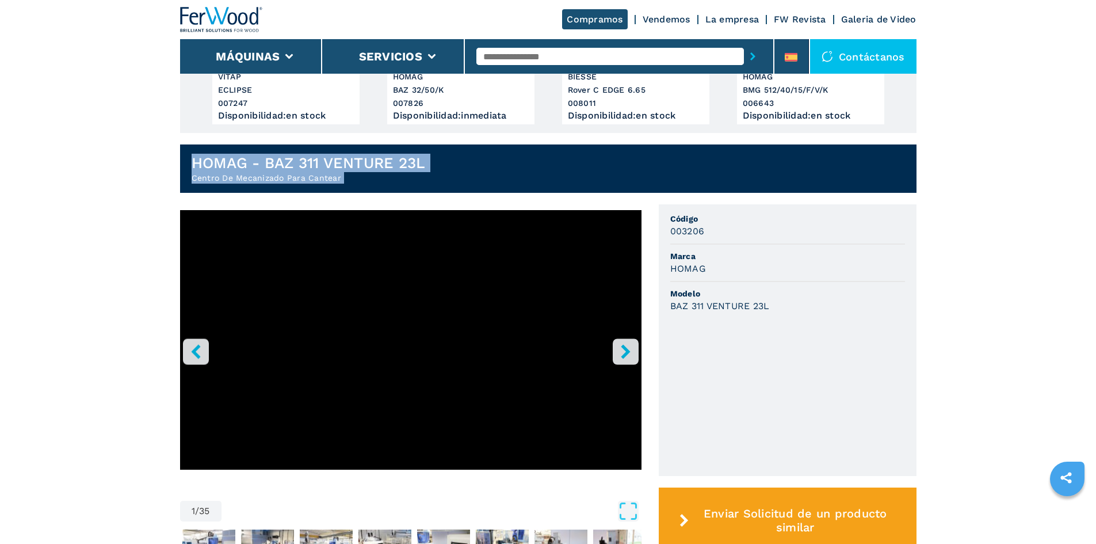
drag, startPoint x: 195, startPoint y: 159, endPoint x: 503, endPoint y: 209, distance: 312.0
copy article "HOMAG - BAZ 311 VENTURE 23L Centro De Mecanizado Para Cantear 1 / 35"
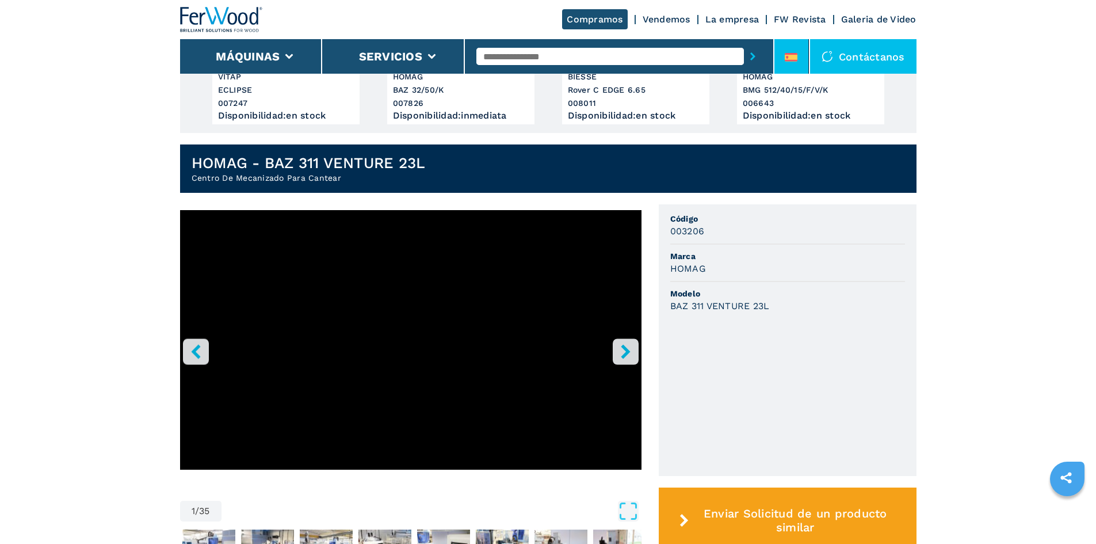
click at [803, 44] on li at bounding box center [792, 56] width 35 height 35
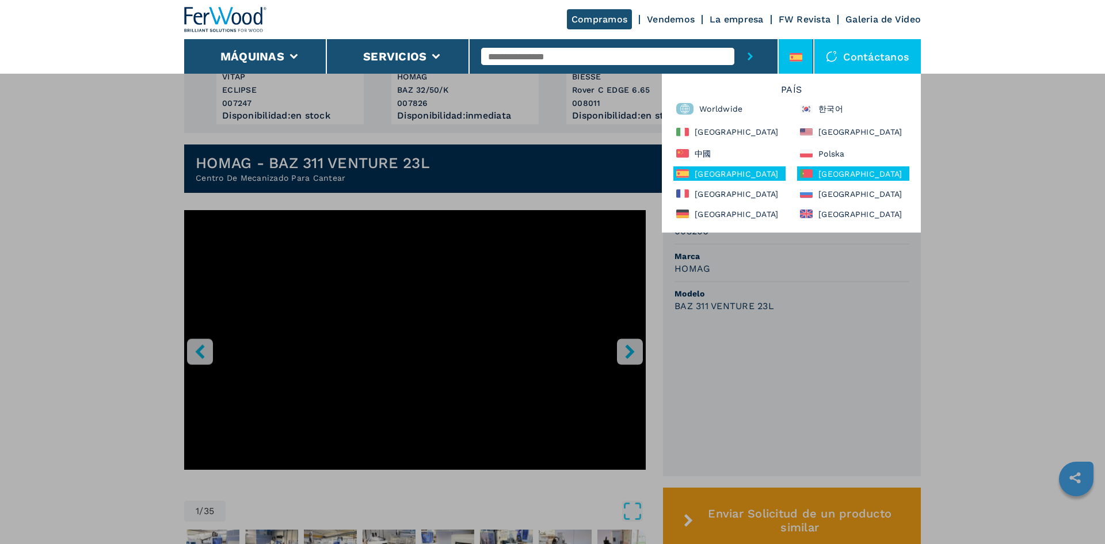
click at [847, 176] on div "Portugal" at bounding box center [853, 173] width 112 height 14
click at [1096, 356] on div "Máquinas Canteadoras Escuadradoras Centro de mecanizado cnc Taladro y clavijado…" at bounding box center [552, 345] width 1105 height 544
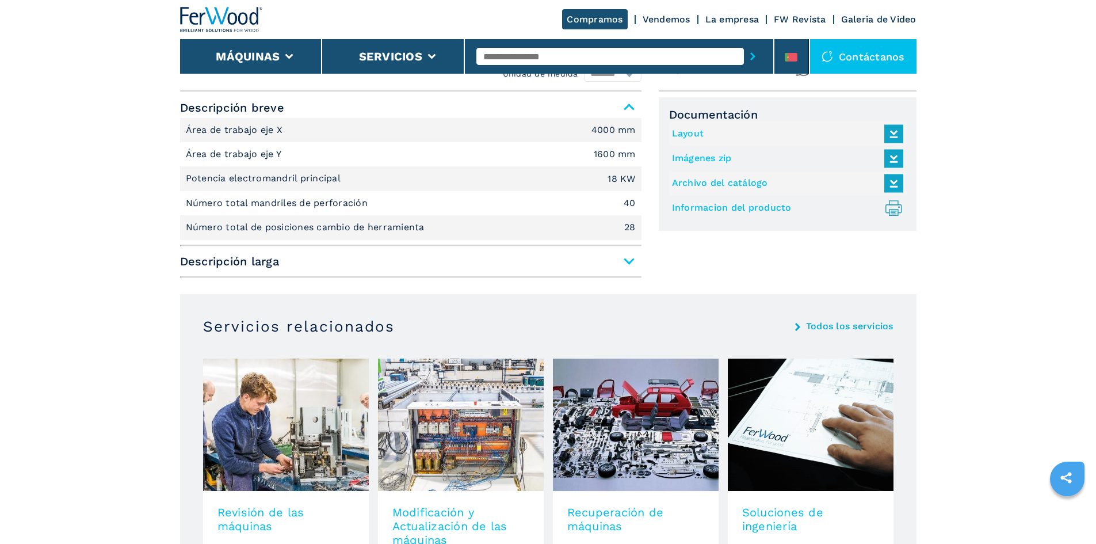
scroll to position [748, 0]
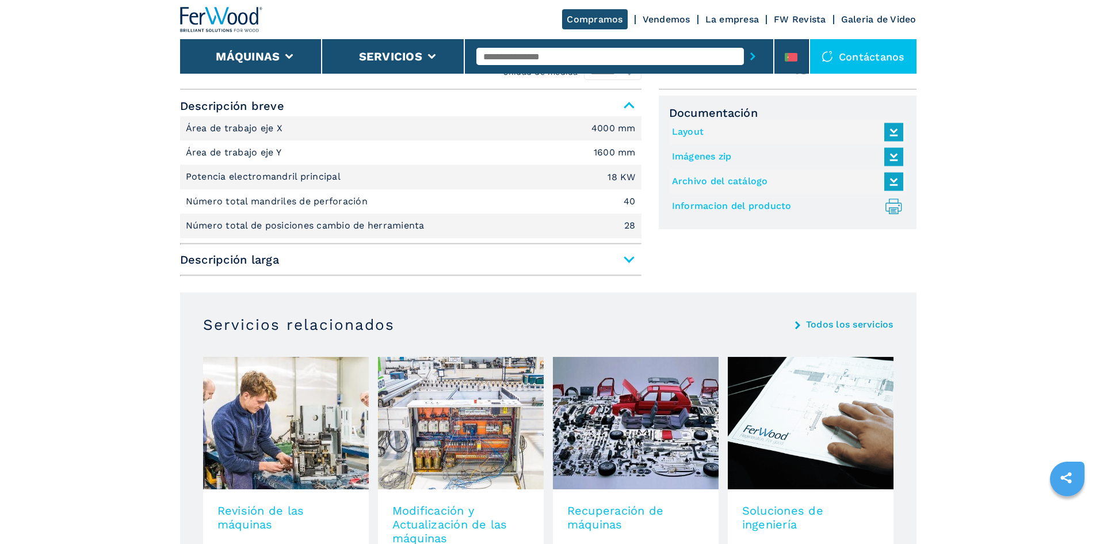
click at [631, 249] on span "Descripción larga" at bounding box center [411, 259] width 462 height 21
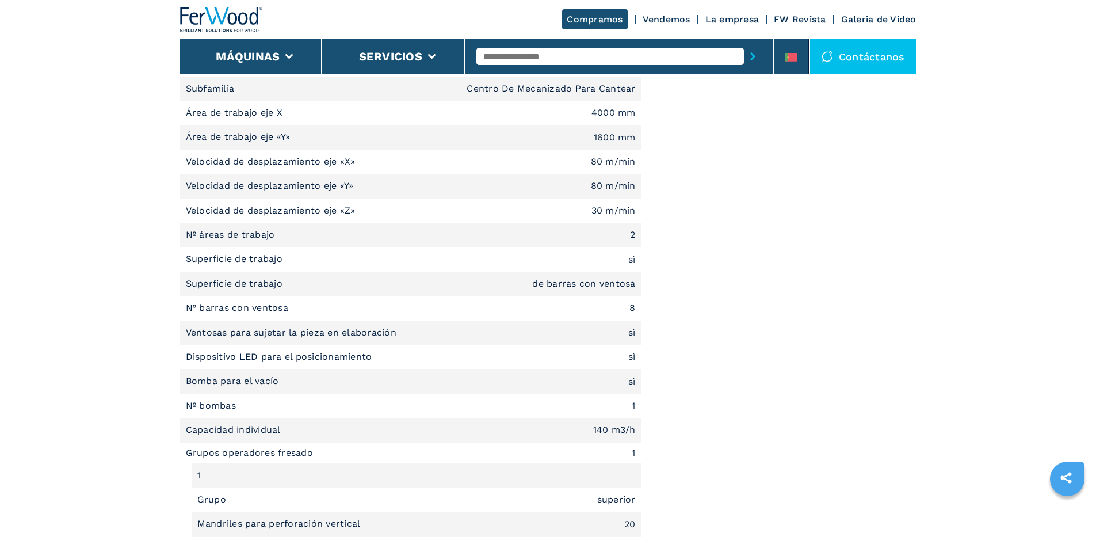
scroll to position [978, 0]
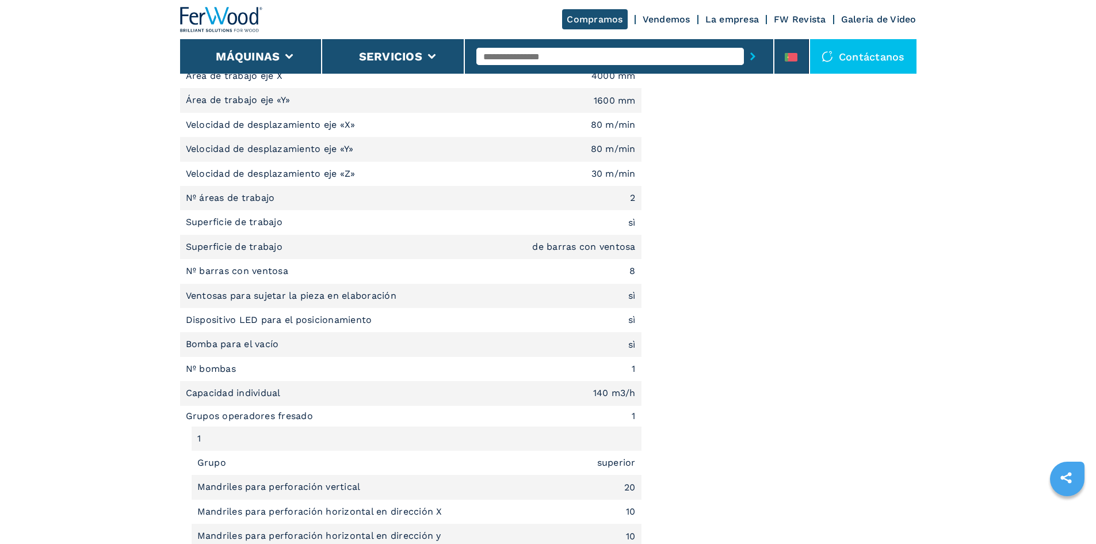
drag, startPoint x: 324, startPoint y: 270, endPoint x: 340, endPoint y: 277, distance: 17.2
click at [340, 277] on li "Nº barras con ventosa 8" at bounding box center [411, 271] width 462 height 24
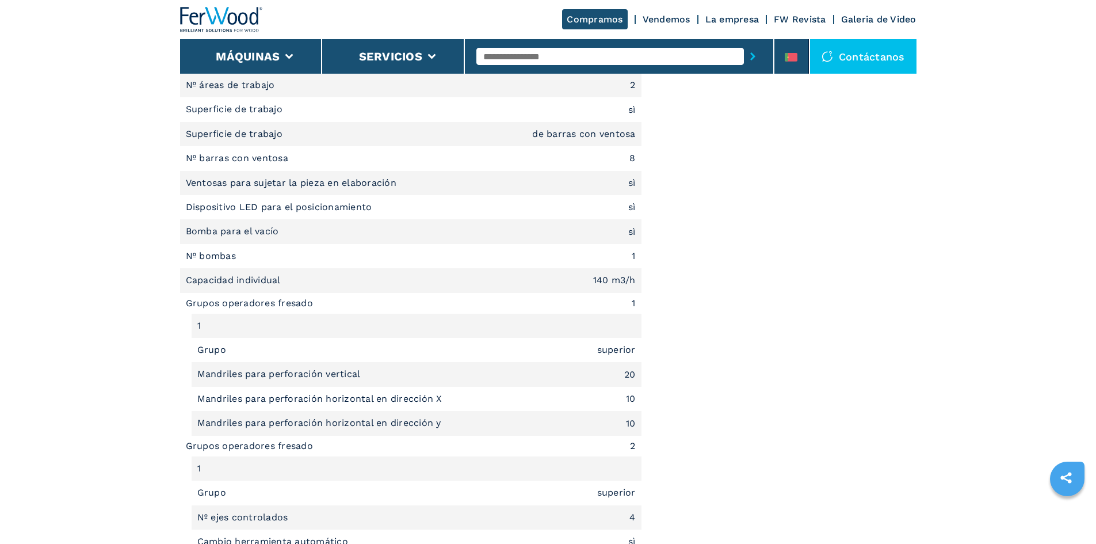
scroll to position [1094, 0]
drag, startPoint x: 591, startPoint y: 277, endPoint x: 639, endPoint y: 277, distance: 47.8
click at [639, 277] on li "Capacidad individual 140 m3/h" at bounding box center [411, 278] width 462 height 24
click at [577, 275] on li "Capacidad individual 140 m3/h" at bounding box center [411, 278] width 462 height 24
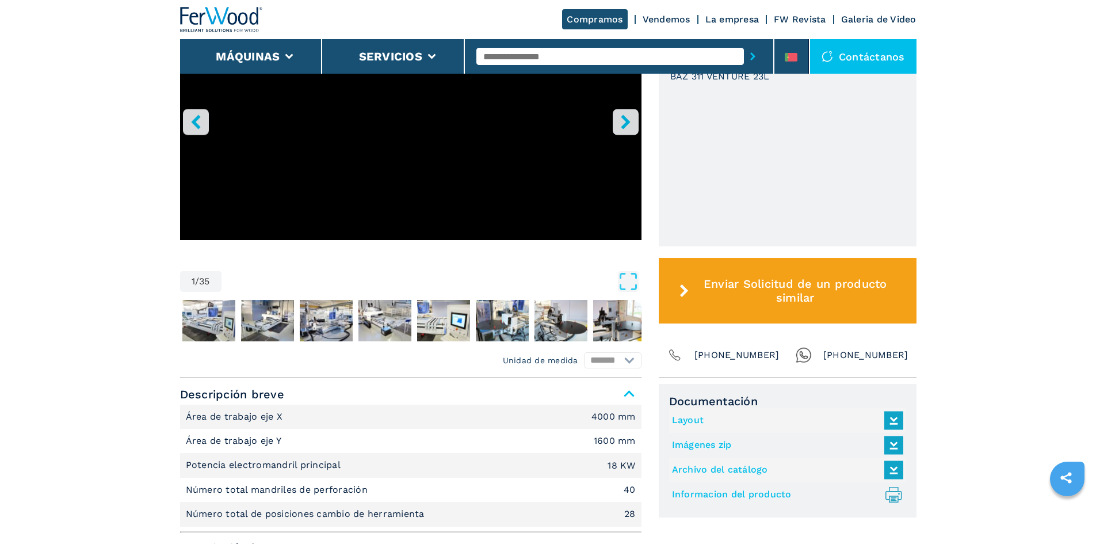
scroll to position [345, 0]
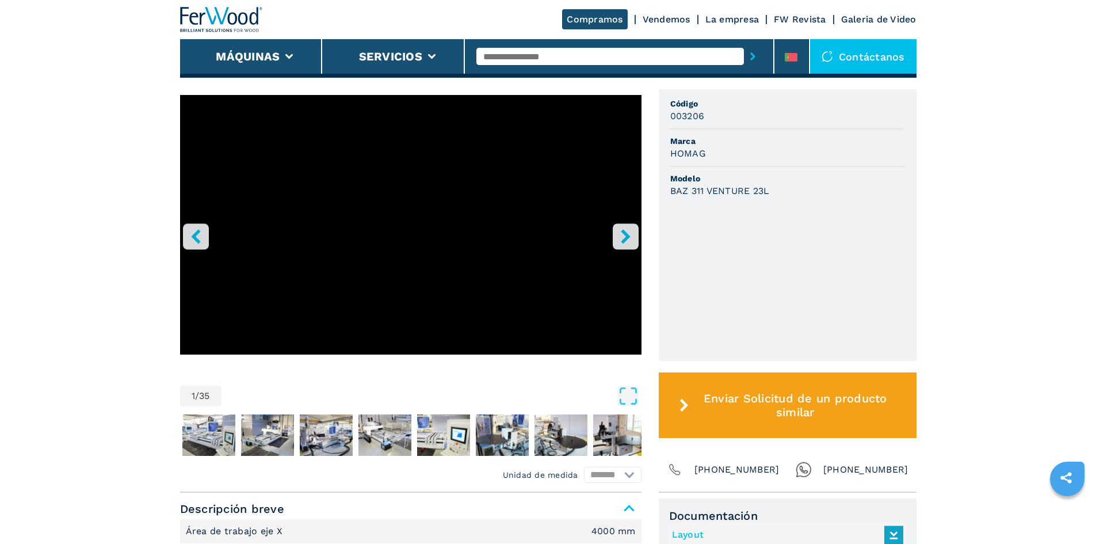
click at [624, 241] on icon "right-button" at bounding box center [625, 236] width 9 height 14
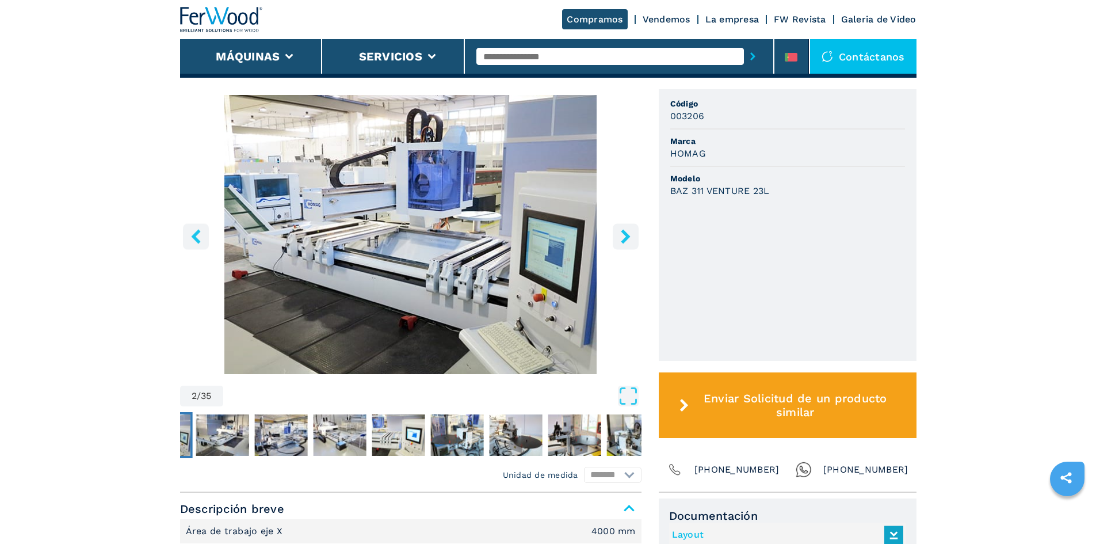
click at [624, 241] on icon "right-button" at bounding box center [625, 236] width 9 height 14
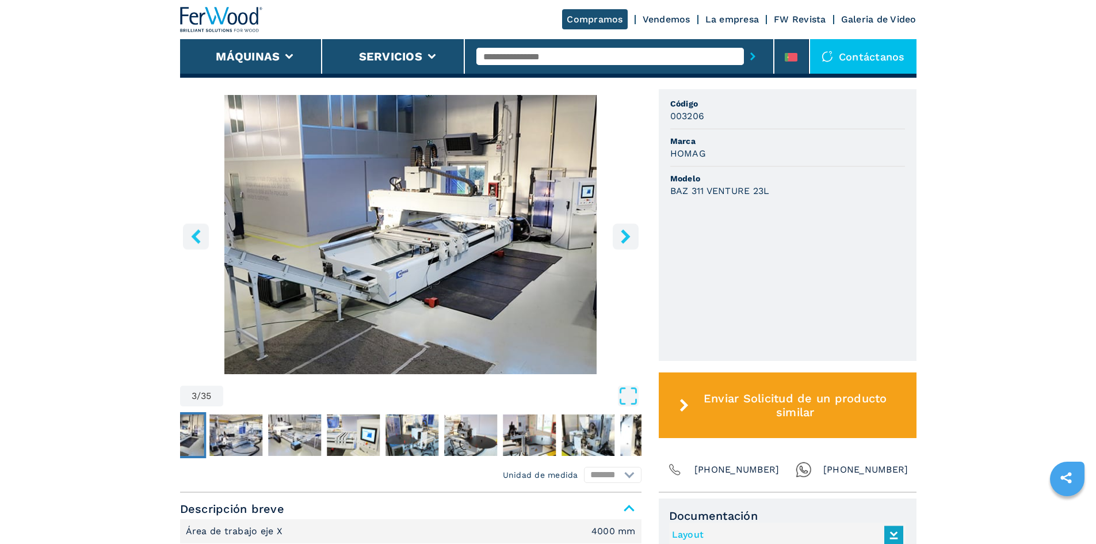
click at [624, 241] on icon "right-button" at bounding box center [625, 236] width 9 height 14
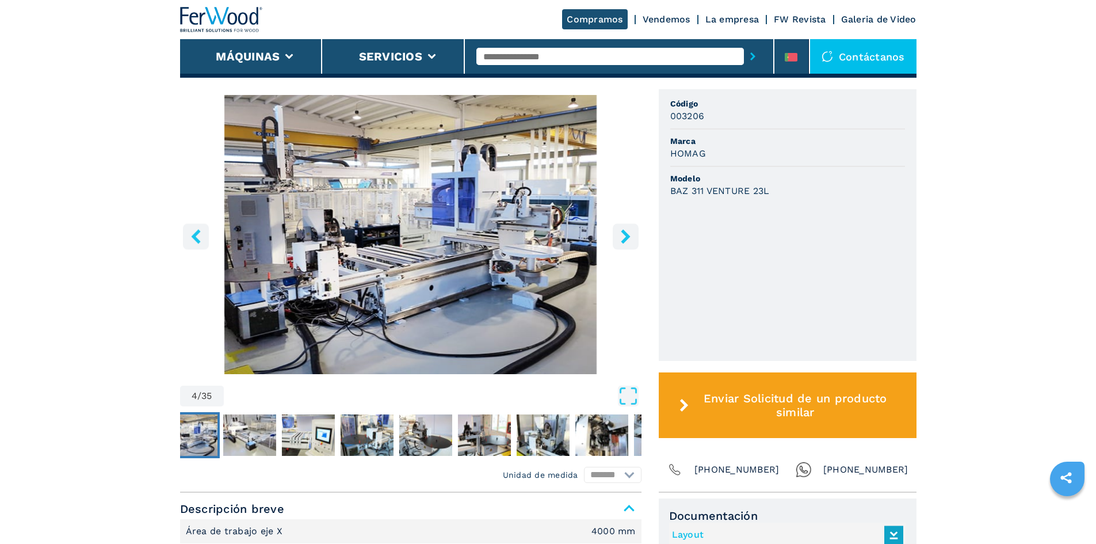
click at [624, 241] on icon "right-button" at bounding box center [625, 236] width 9 height 14
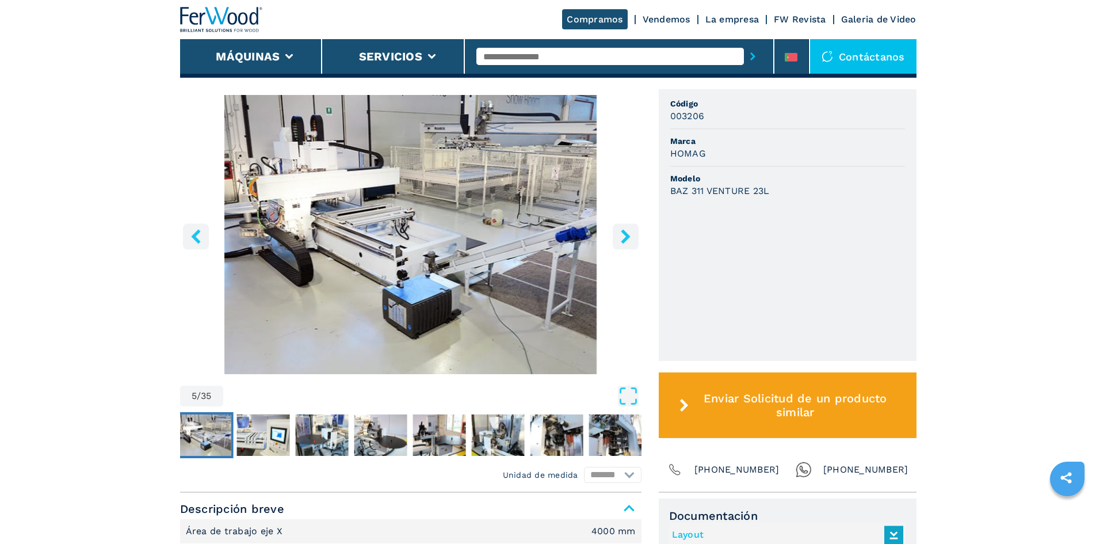
click at [624, 240] on icon "right-button" at bounding box center [625, 236] width 9 height 14
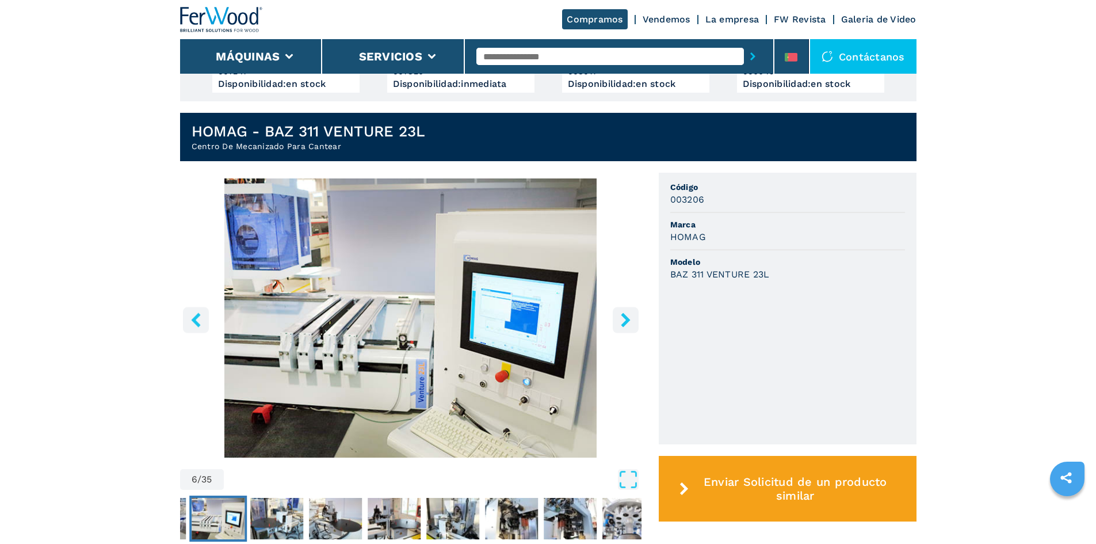
scroll to position [230, 0]
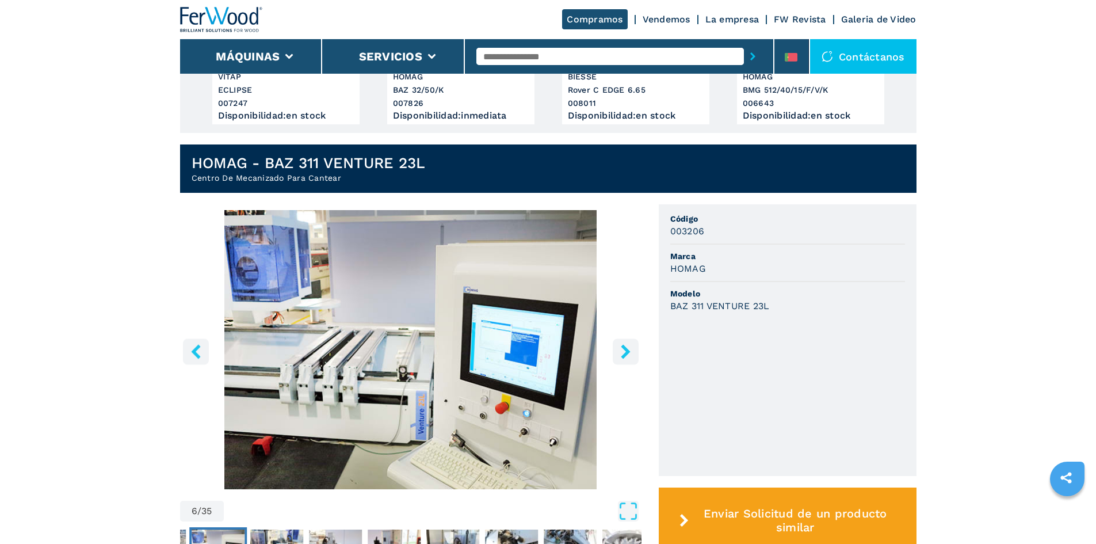
click at [619, 349] on icon "right-button" at bounding box center [626, 351] width 14 height 14
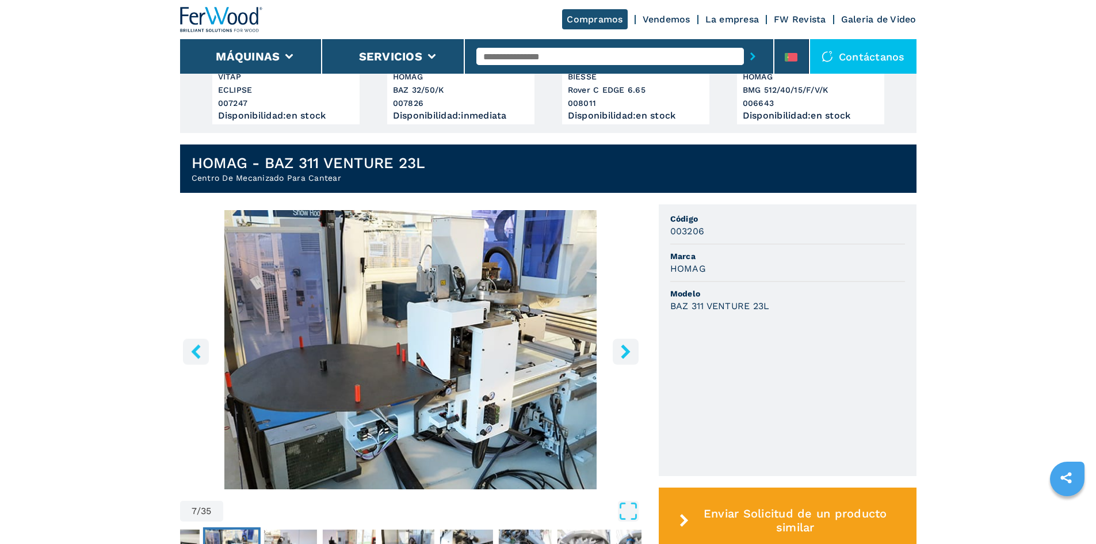
click at [622, 345] on icon "right-button" at bounding box center [626, 351] width 14 height 14
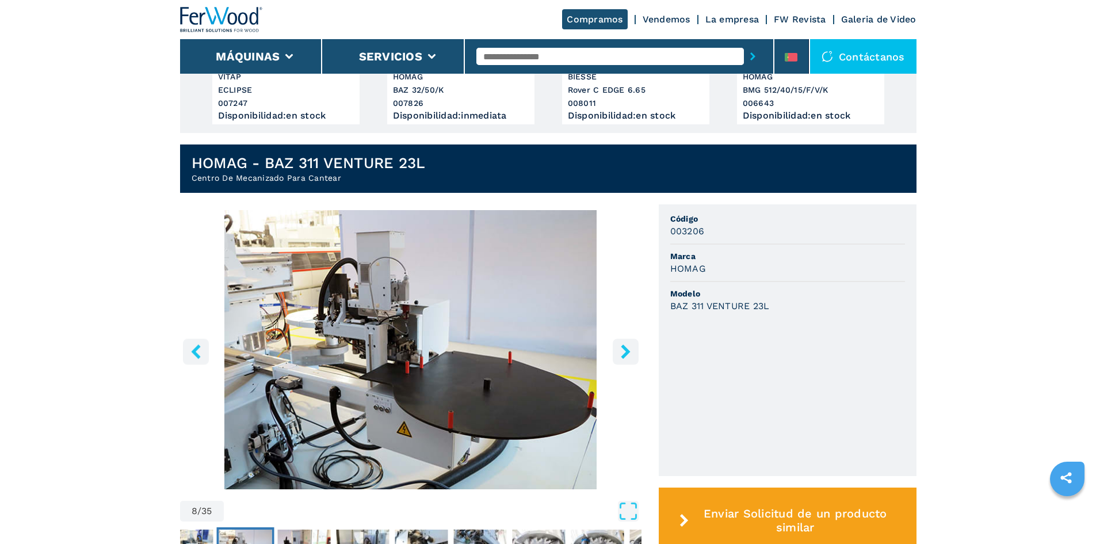
click at [621, 345] on icon "right-button" at bounding box center [626, 351] width 14 height 14
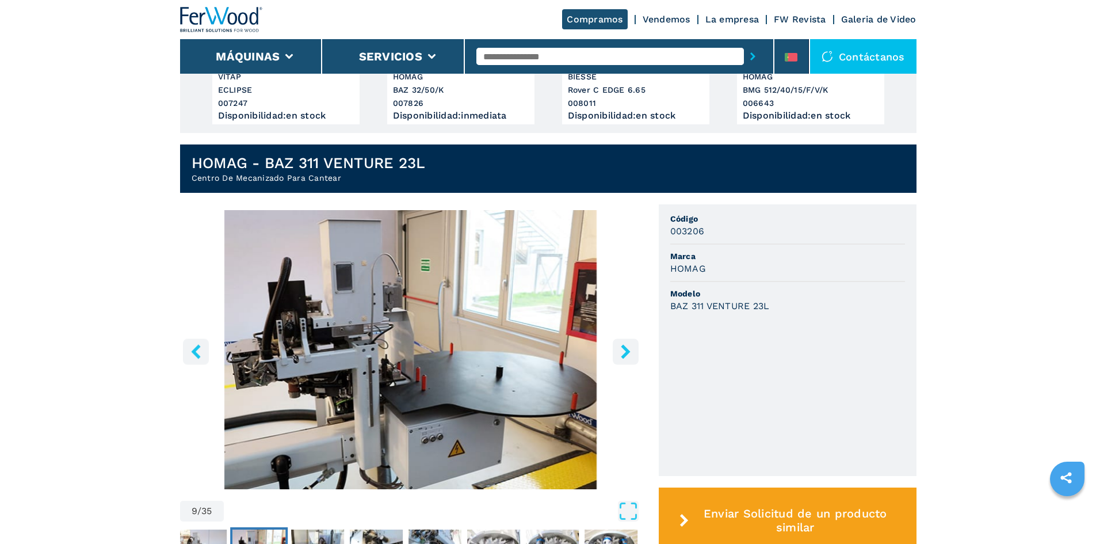
click at [621, 345] on icon "right-button" at bounding box center [626, 351] width 14 height 14
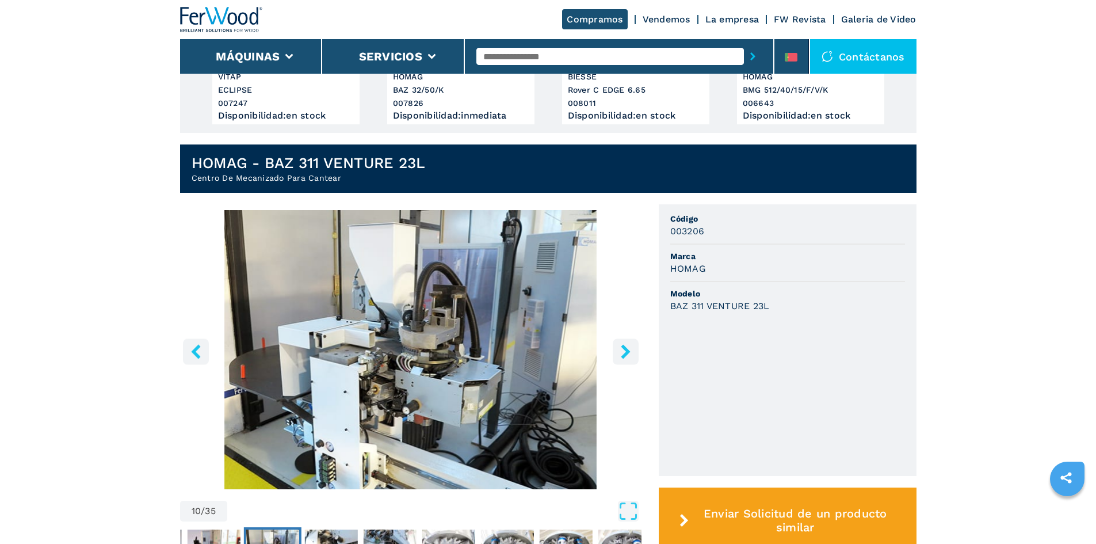
click at [621, 345] on icon "right-button" at bounding box center [626, 351] width 14 height 14
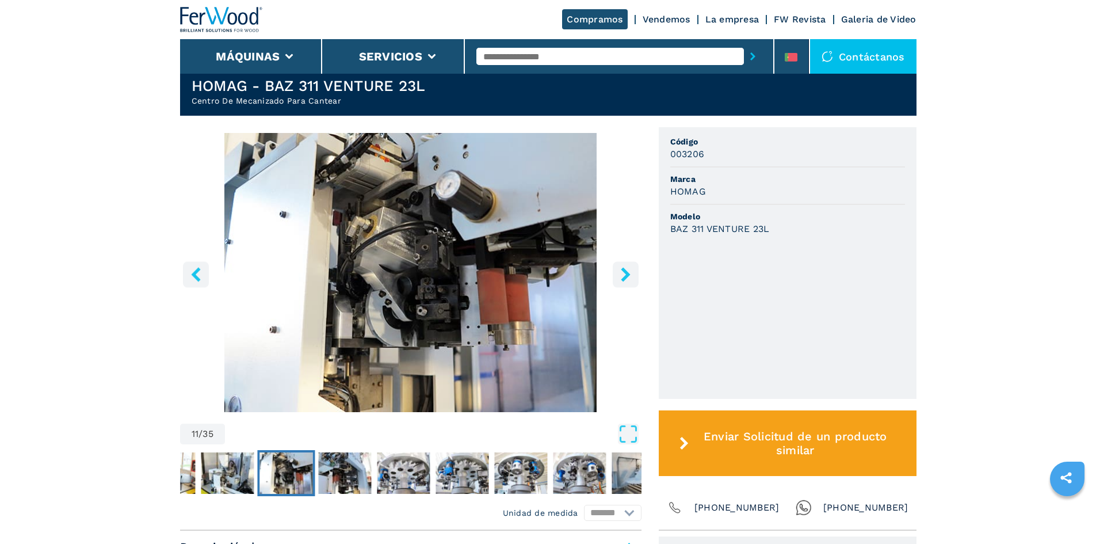
scroll to position [345, 0]
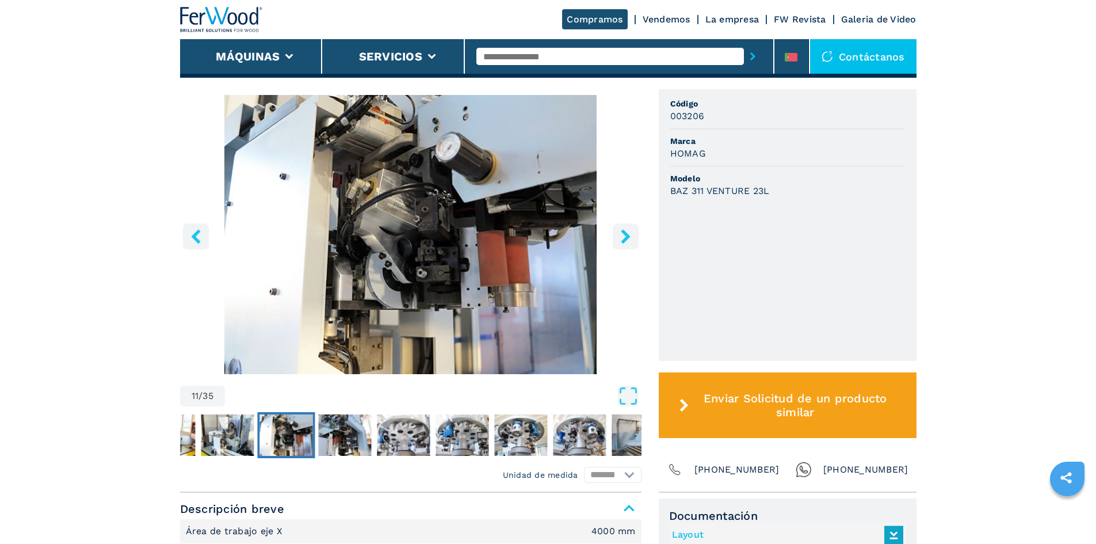
click at [202, 231] on icon "left-button" at bounding box center [196, 236] width 14 height 14
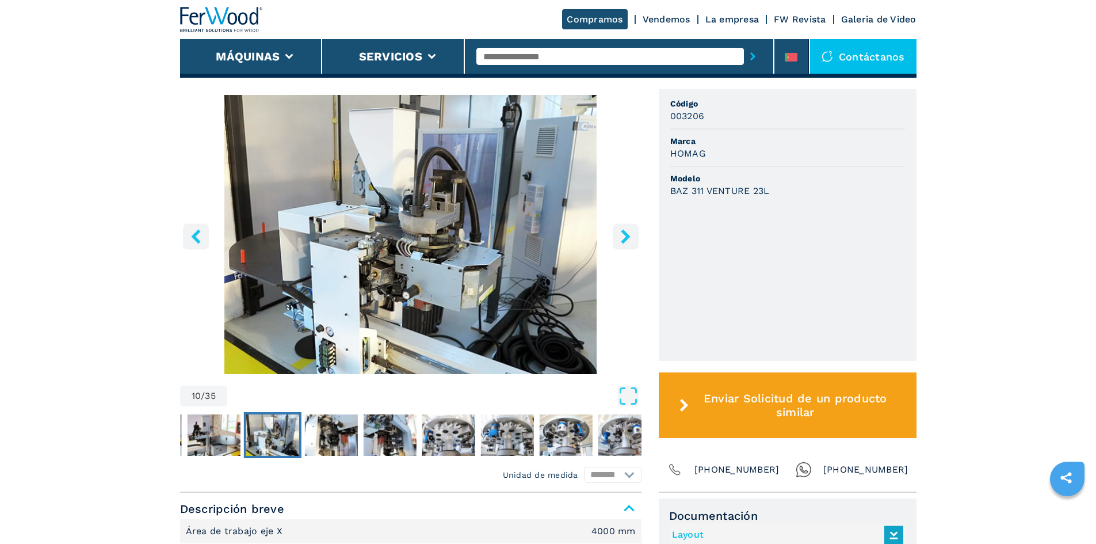
click at [202, 231] on icon "left-button" at bounding box center [196, 236] width 14 height 14
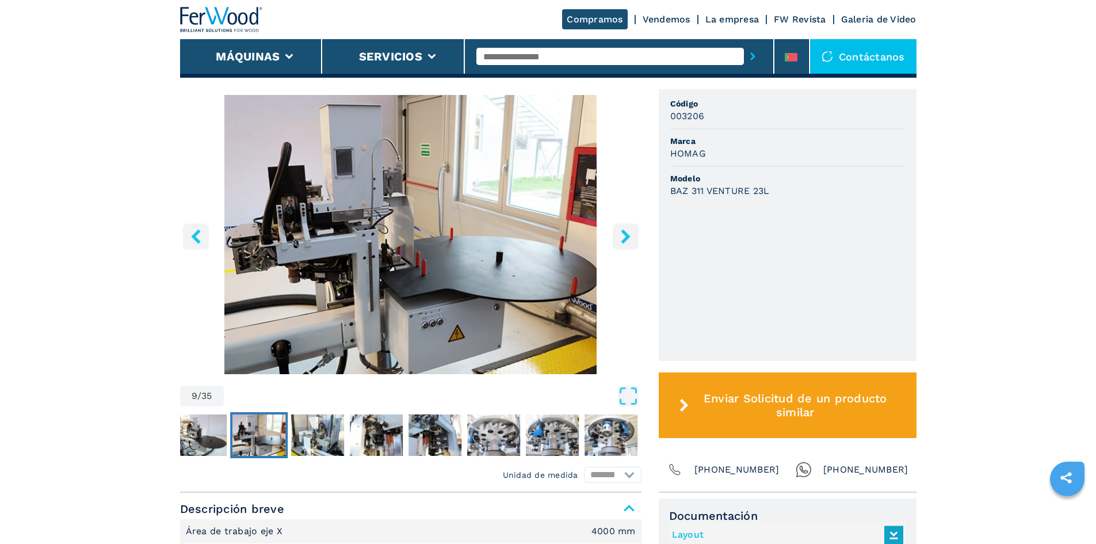
click at [624, 231] on icon "right-button" at bounding box center [625, 236] width 9 height 14
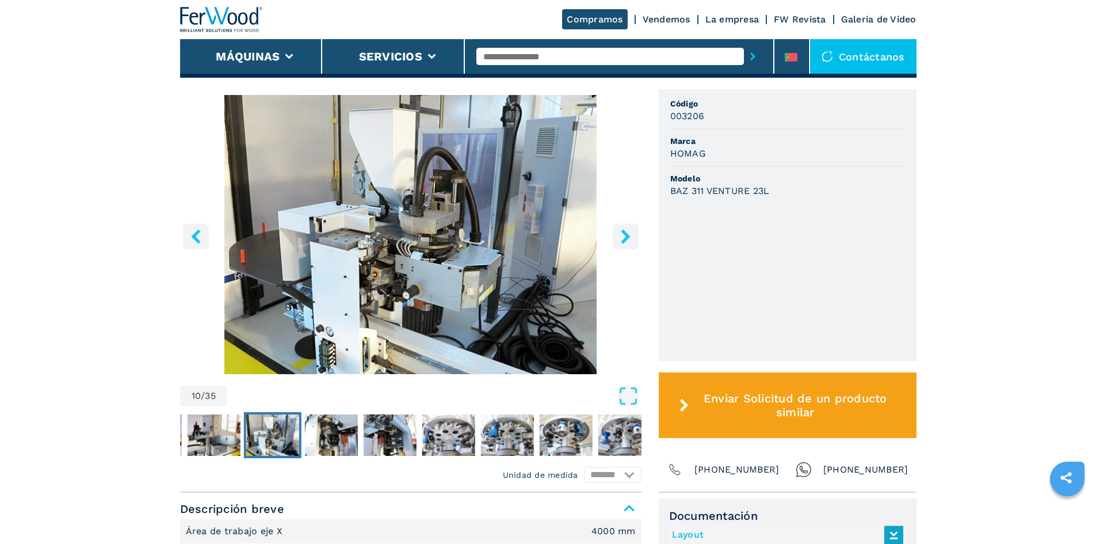
click at [624, 231] on icon "right-button" at bounding box center [625, 236] width 9 height 14
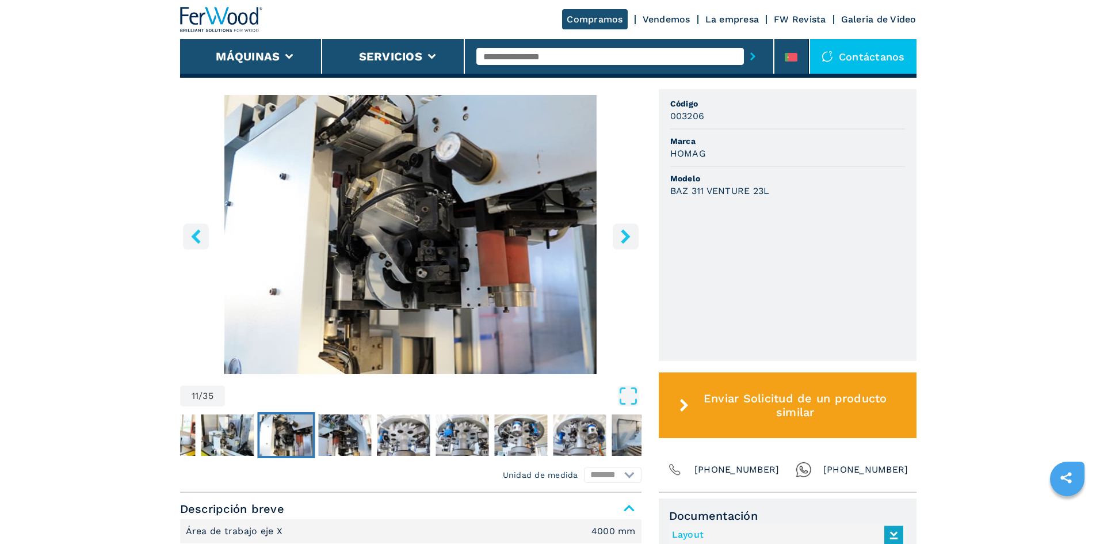
click at [624, 238] on icon "right-button" at bounding box center [625, 236] width 9 height 14
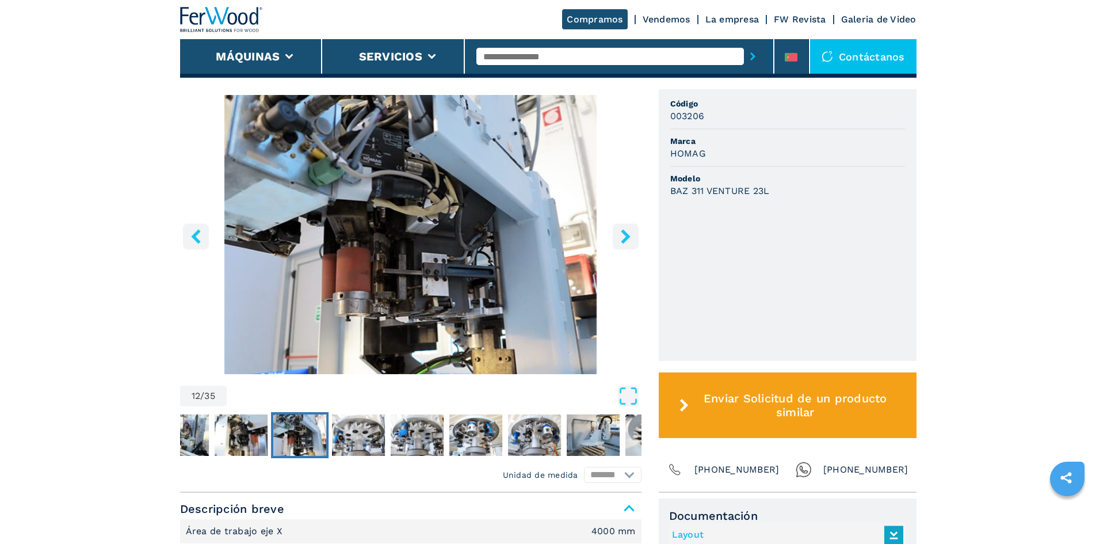
click at [624, 238] on icon "right-button" at bounding box center [625, 236] width 9 height 14
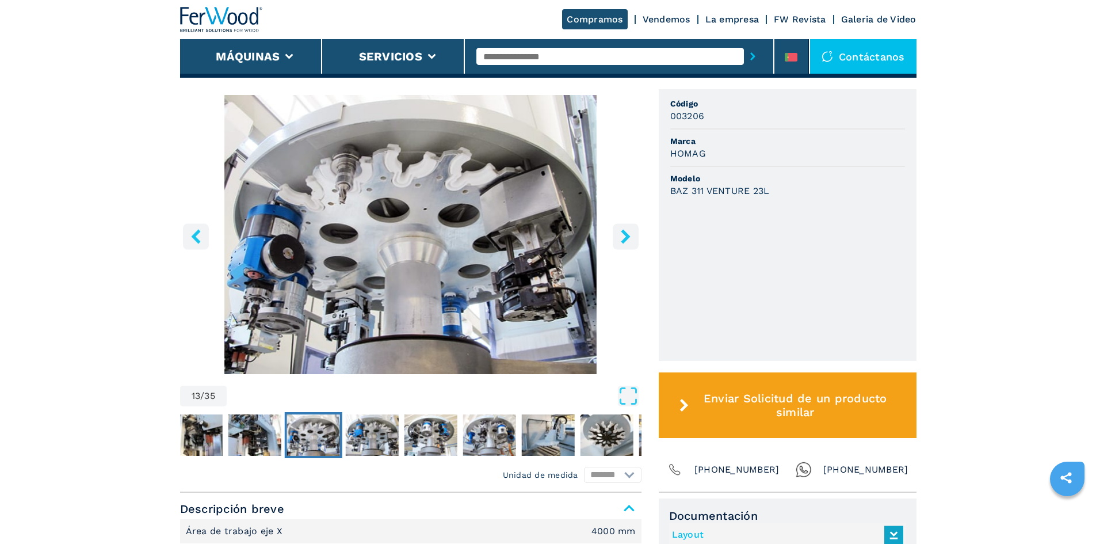
click at [624, 239] on icon "right-button" at bounding box center [625, 236] width 9 height 14
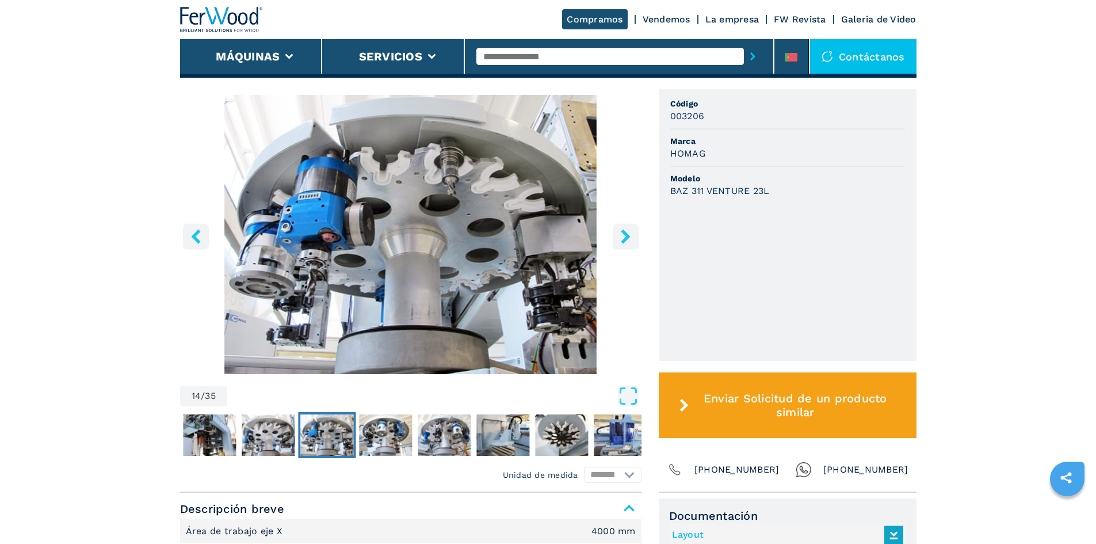
click at [624, 239] on icon "right-button" at bounding box center [625, 236] width 9 height 14
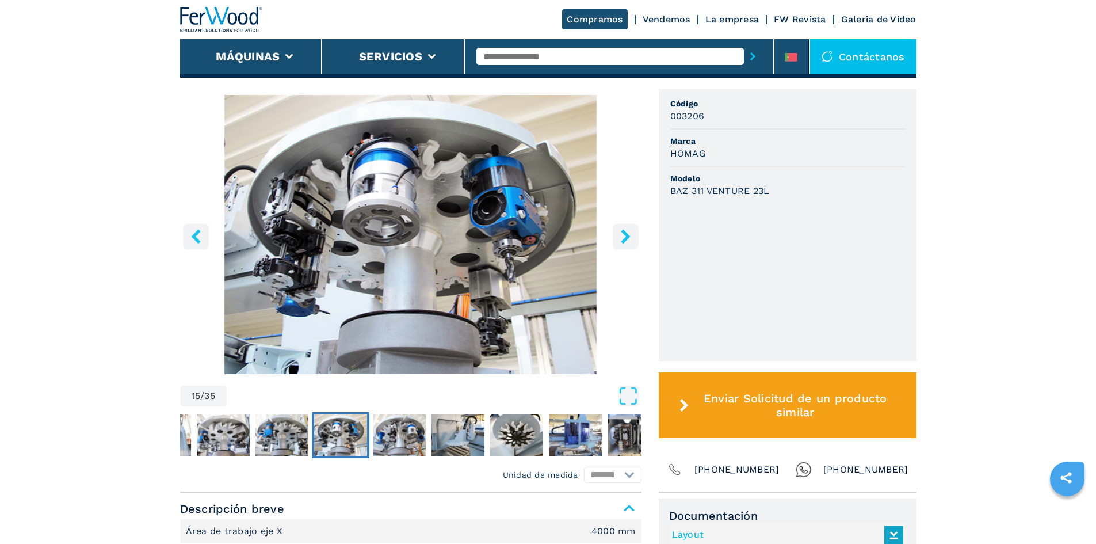
click at [624, 239] on icon "right-button" at bounding box center [625, 236] width 9 height 14
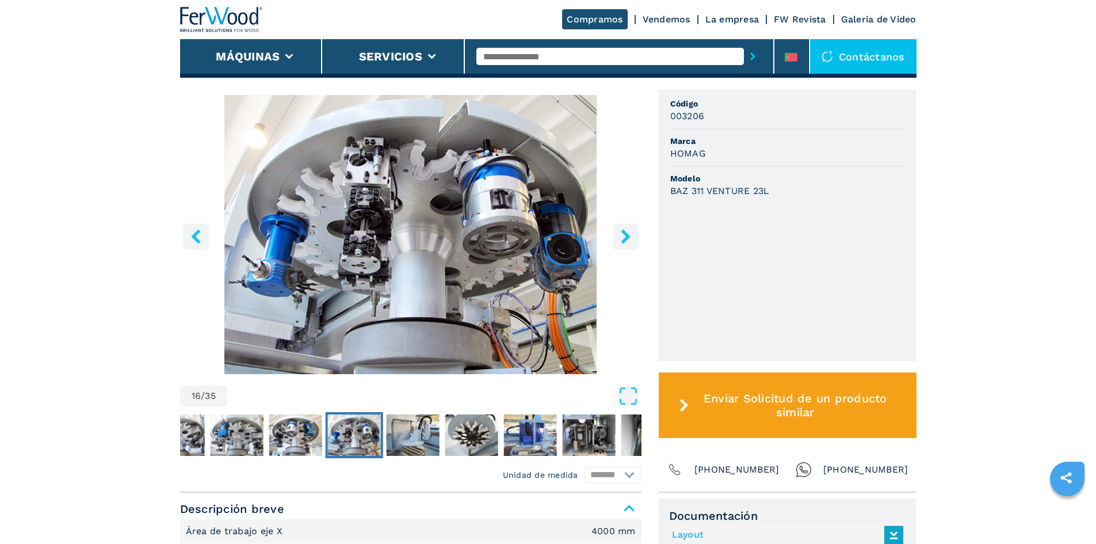
click at [624, 239] on icon "right-button" at bounding box center [625, 236] width 9 height 14
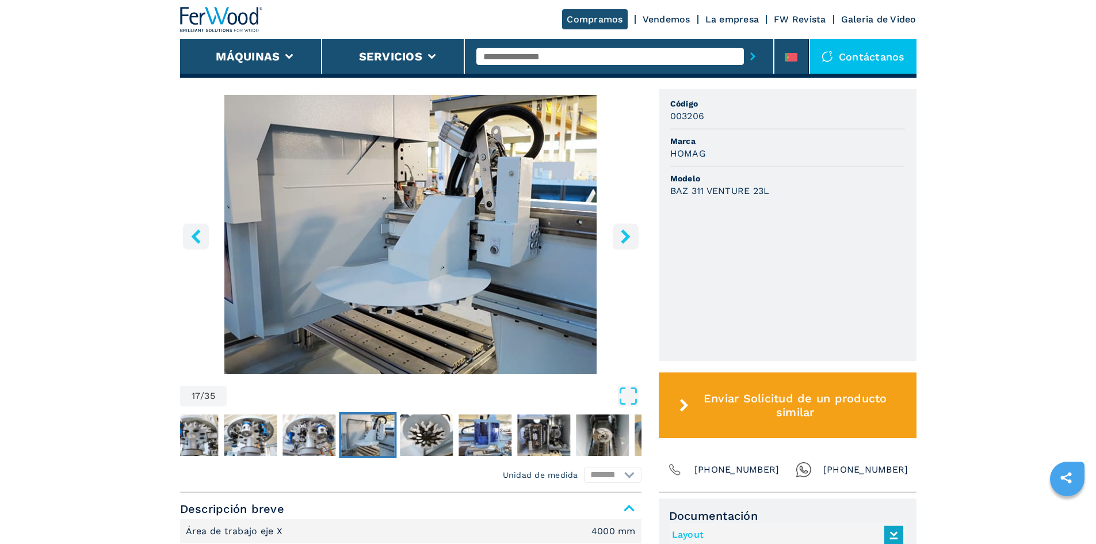
click at [624, 239] on icon "right-button" at bounding box center [625, 236] width 9 height 14
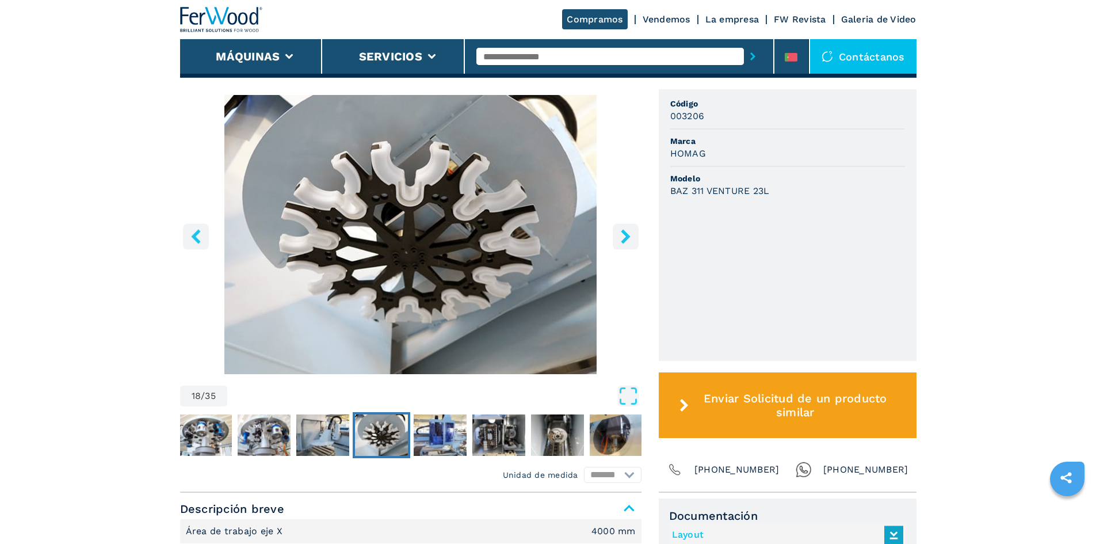
click at [624, 239] on icon "right-button" at bounding box center [625, 236] width 9 height 14
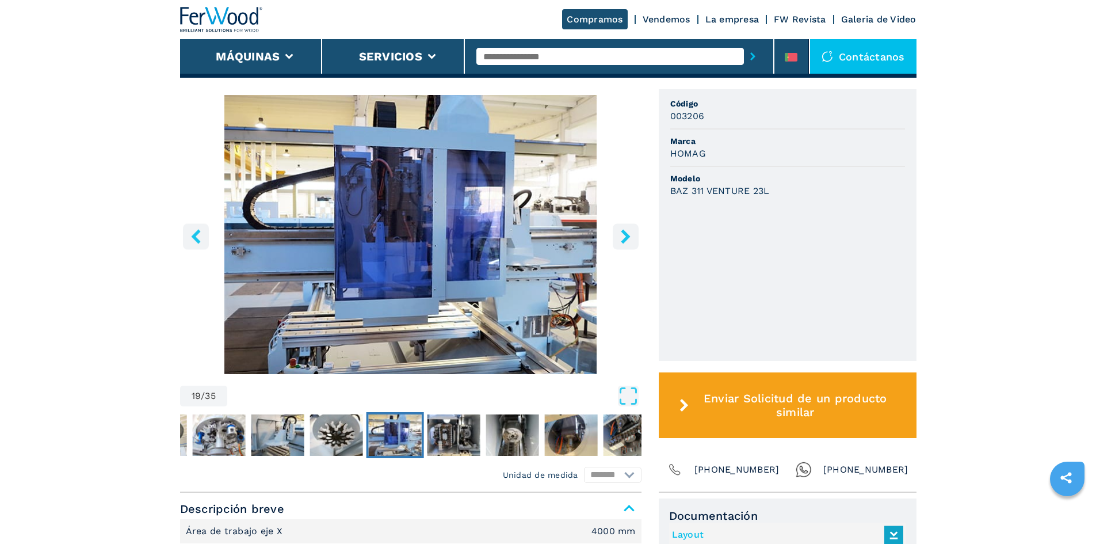
click at [624, 239] on icon "right-button" at bounding box center [625, 236] width 9 height 14
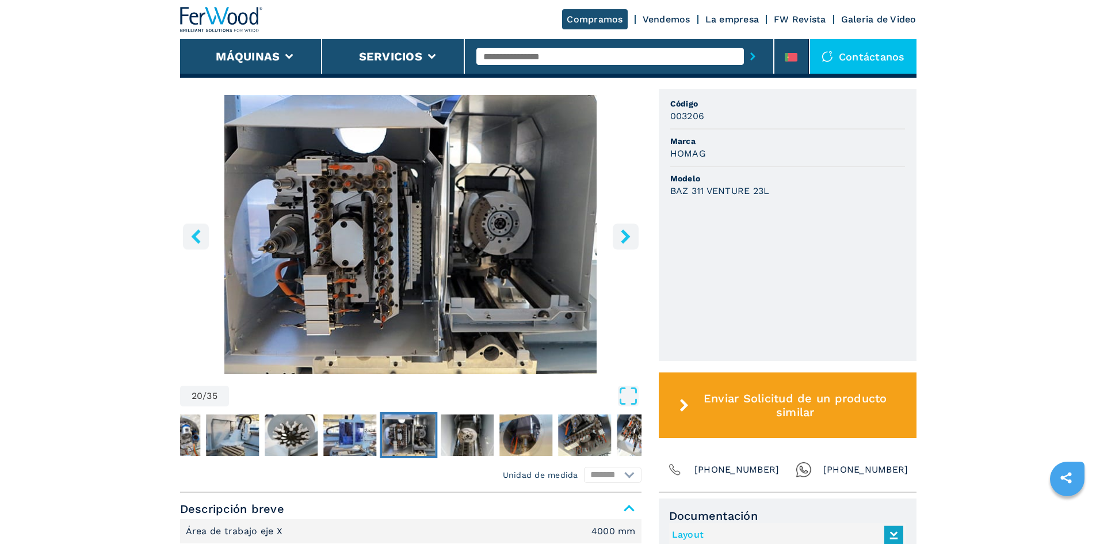
click at [624, 239] on icon "right-button" at bounding box center [625, 236] width 9 height 14
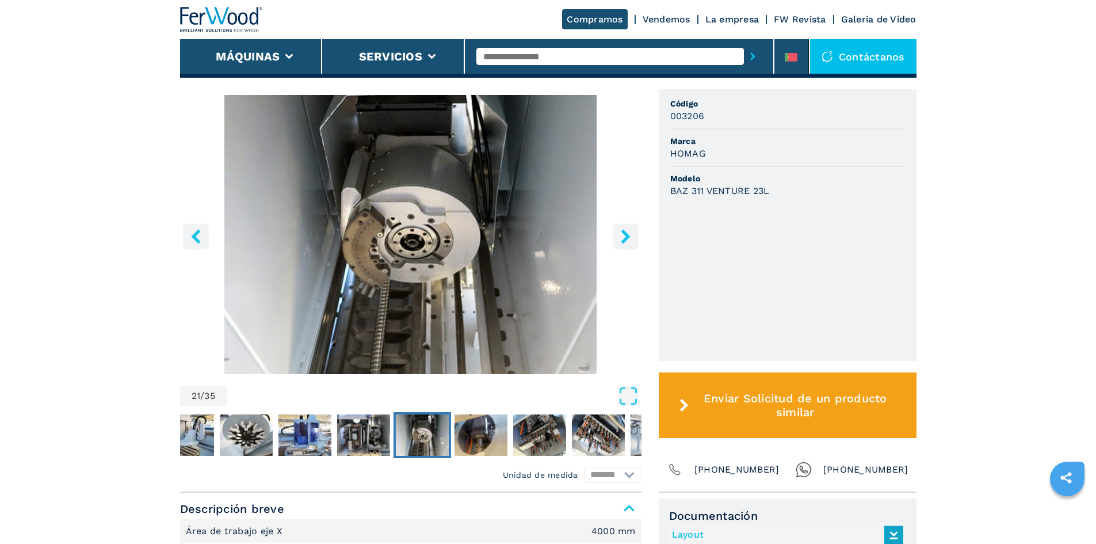
click at [624, 239] on icon "right-button" at bounding box center [625, 236] width 9 height 14
click at [623, 240] on icon "right-button" at bounding box center [625, 236] width 9 height 14
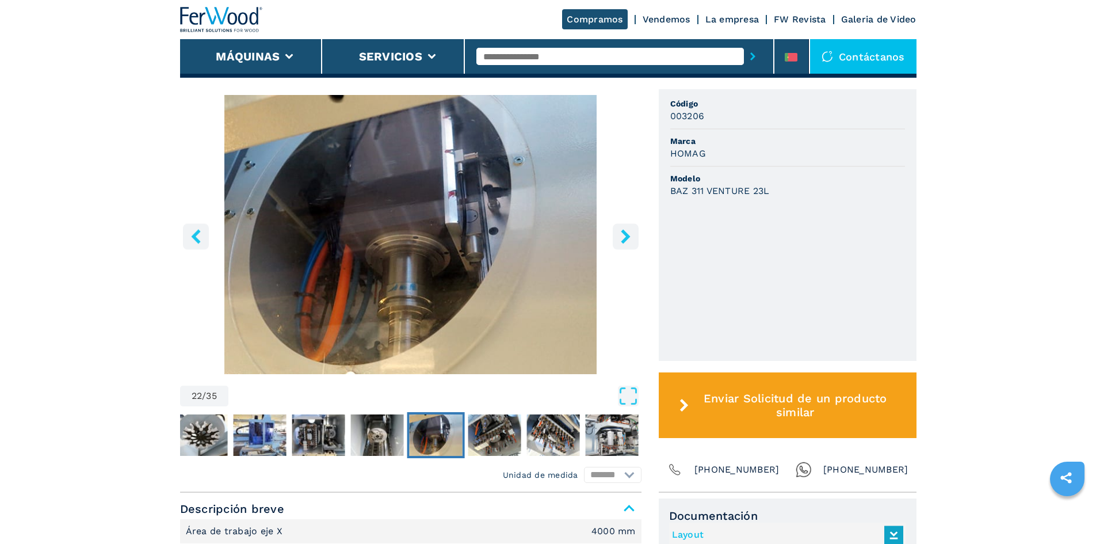
click at [622, 242] on icon "right-button" at bounding box center [625, 236] width 9 height 14
click at [622, 242] on icon "right-button" at bounding box center [626, 236] width 14 height 14
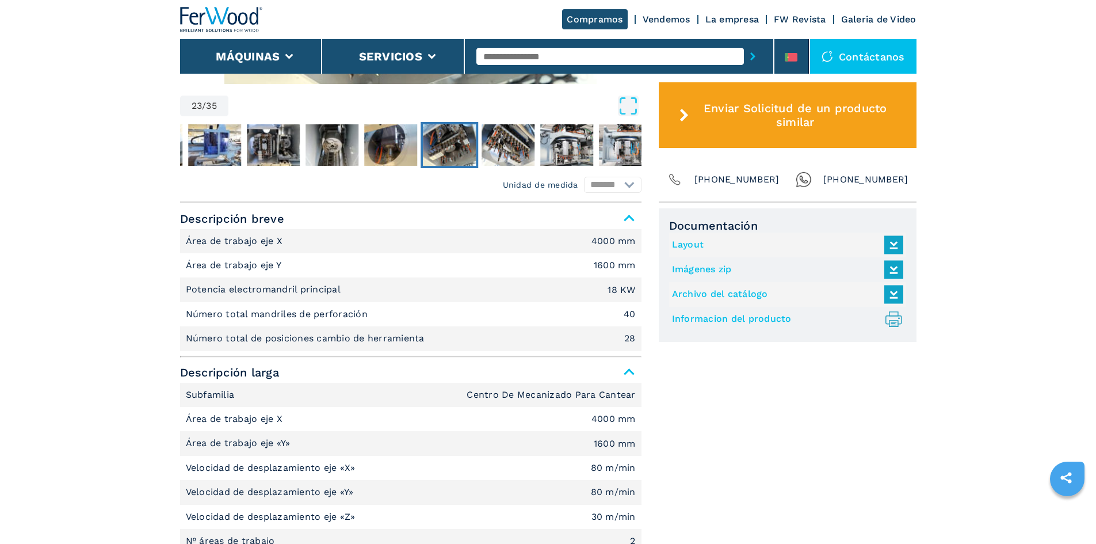
scroll to position [403, 0]
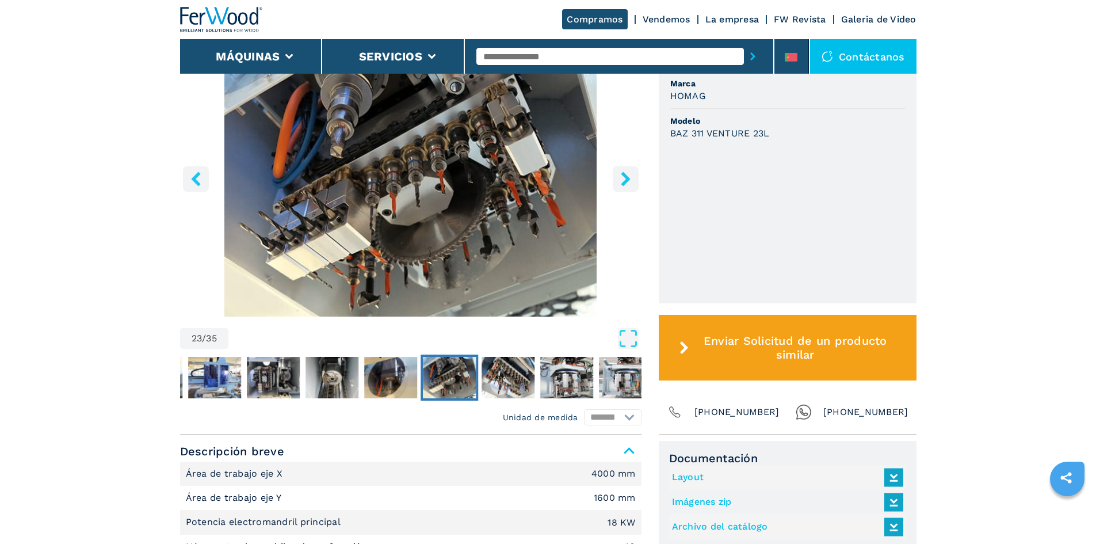
click at [620, 177] on icon "right-button" at bounding box center [626, 179] width 14 height 14
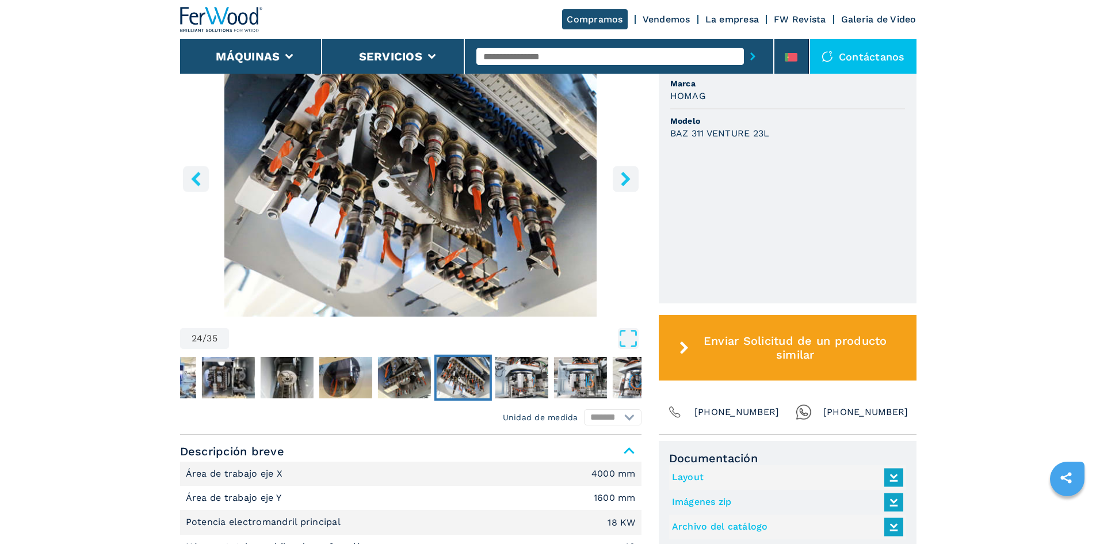
click at [620, 177] on icon "right-button" at bounding box center [626, 179] width 14 height 14
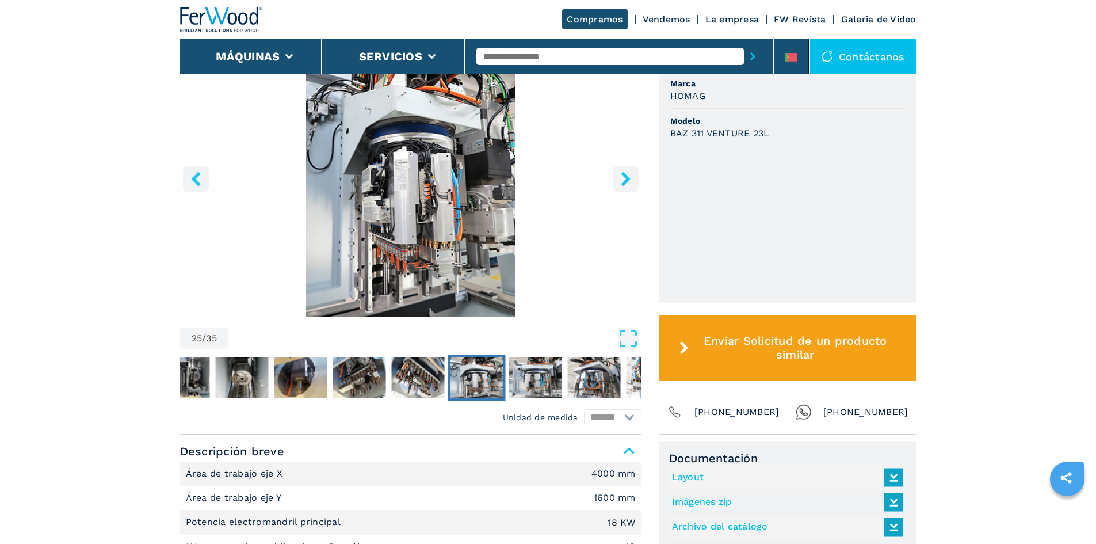
click at [627, 177] on icon "right-button" at bounding box center [625, 179] width 9 height 14
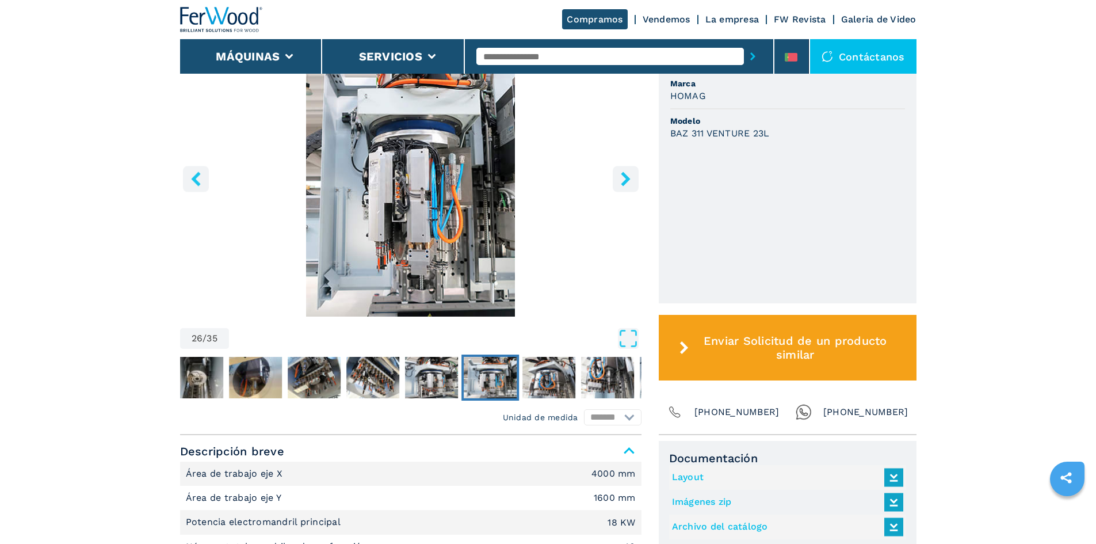
click at [627, 177] on icon "right-button" at bounding box center [625, 179] width 9 height 14
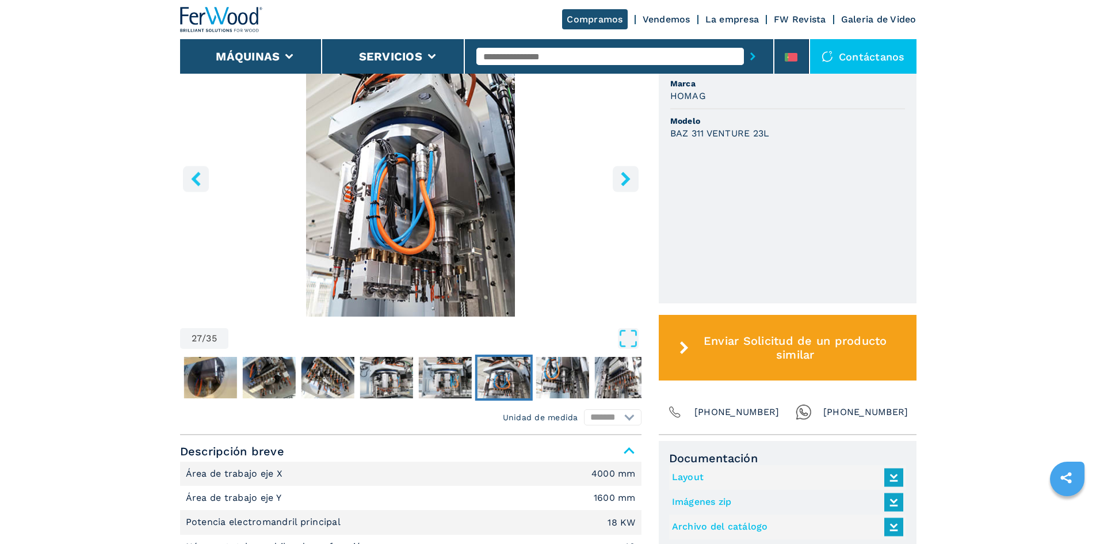
click at [627, 177] on icon "right-button" at bounding box center [625, 179] width 9 height 14
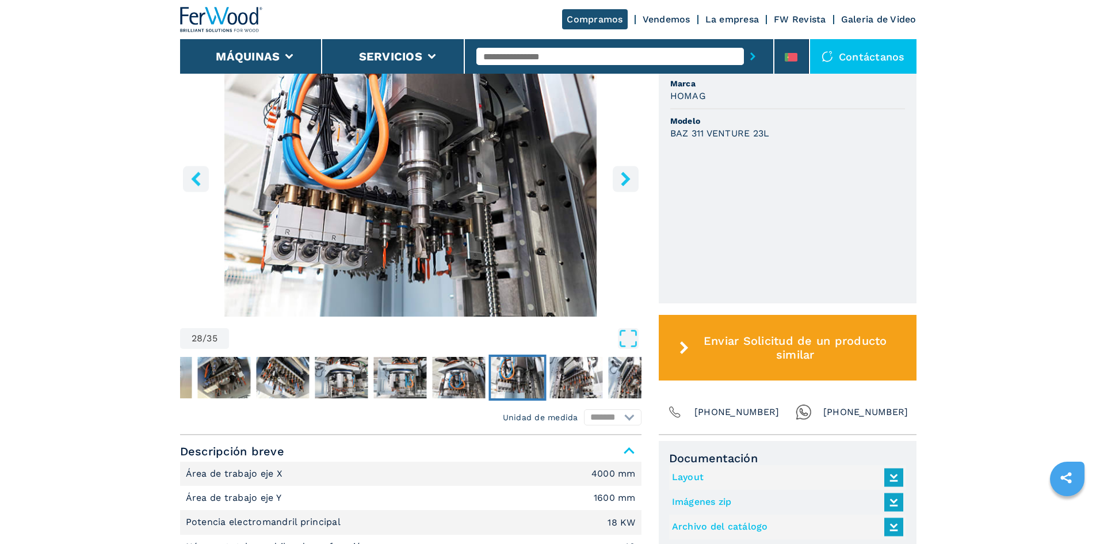
click at [627, 177] on icon "right-button" at bounding box center [625, 179] width 9 height 14
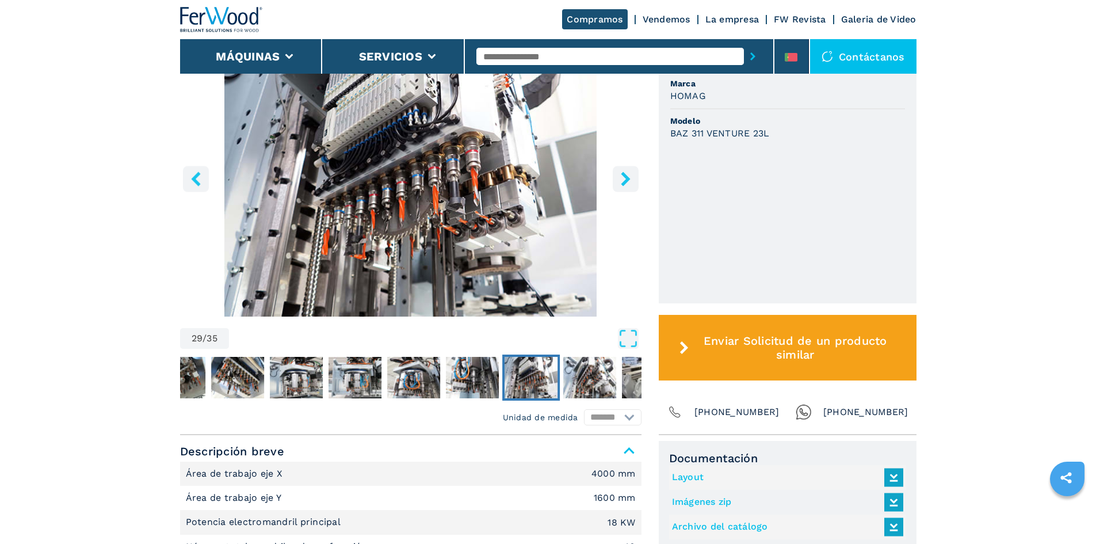
click at [627, 177] on icon "right-button" at bounding box center [625, 179] width 9 height 14
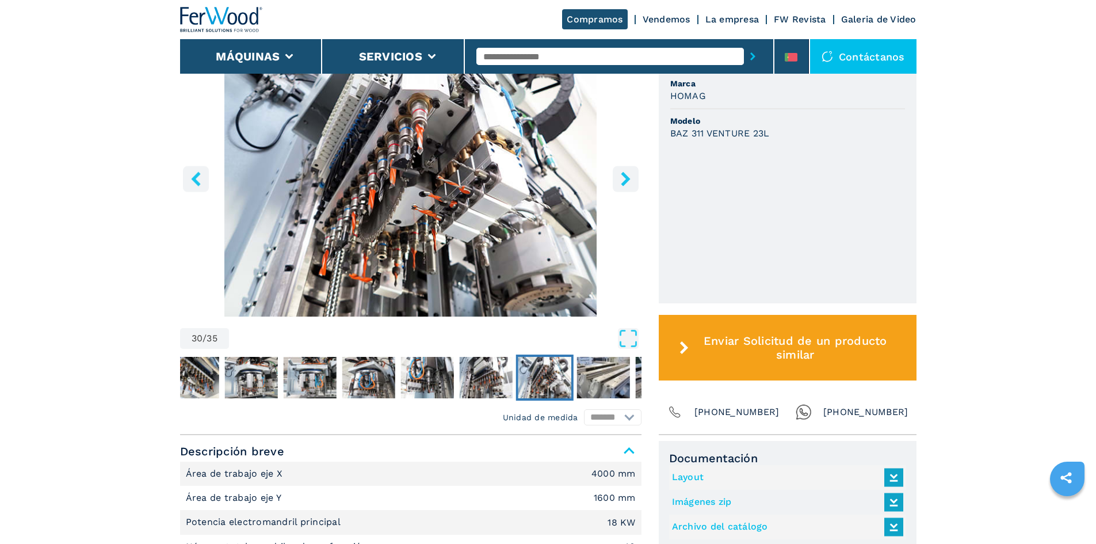
click at [627, 177] on icon "right-button" at bounding box center [625, 179] width 9 height 14
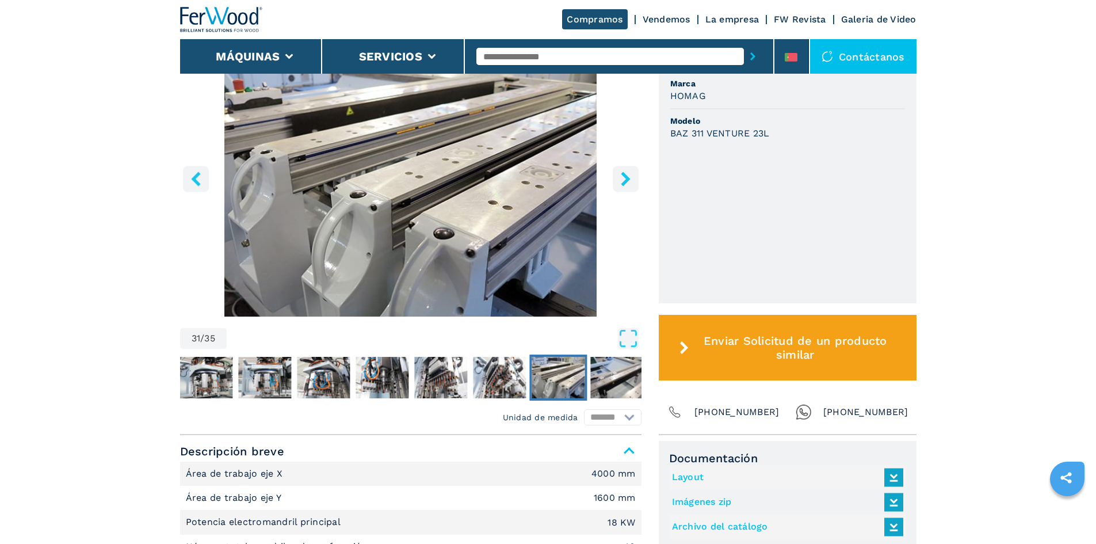
click at [627, 177] on icon "right-button" at bounding box center [625, 179] width 9 height 14
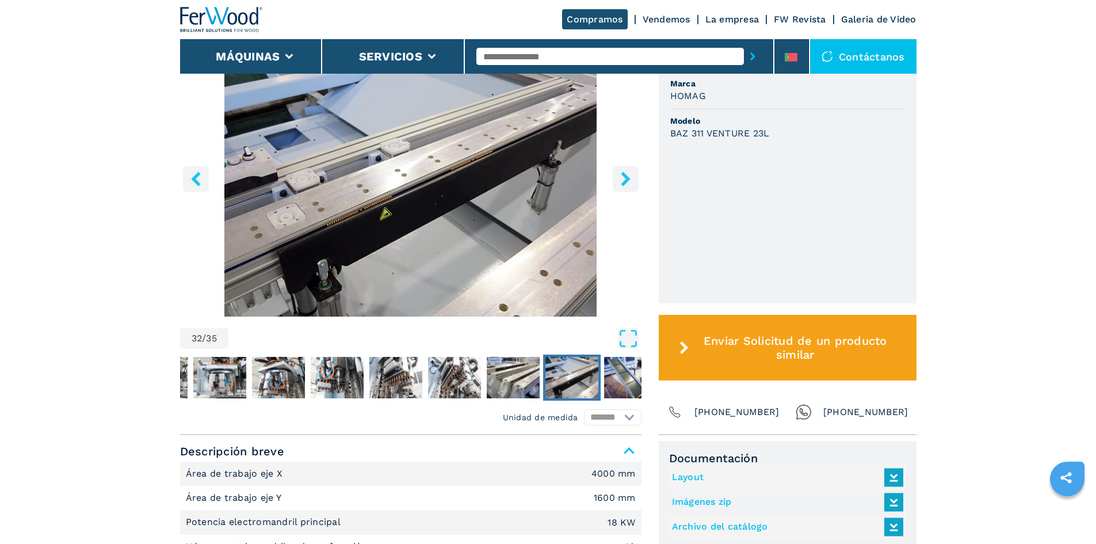
click at [627, 177] on icon "right-button" at bounding box center [625, 179] width 9 height 14
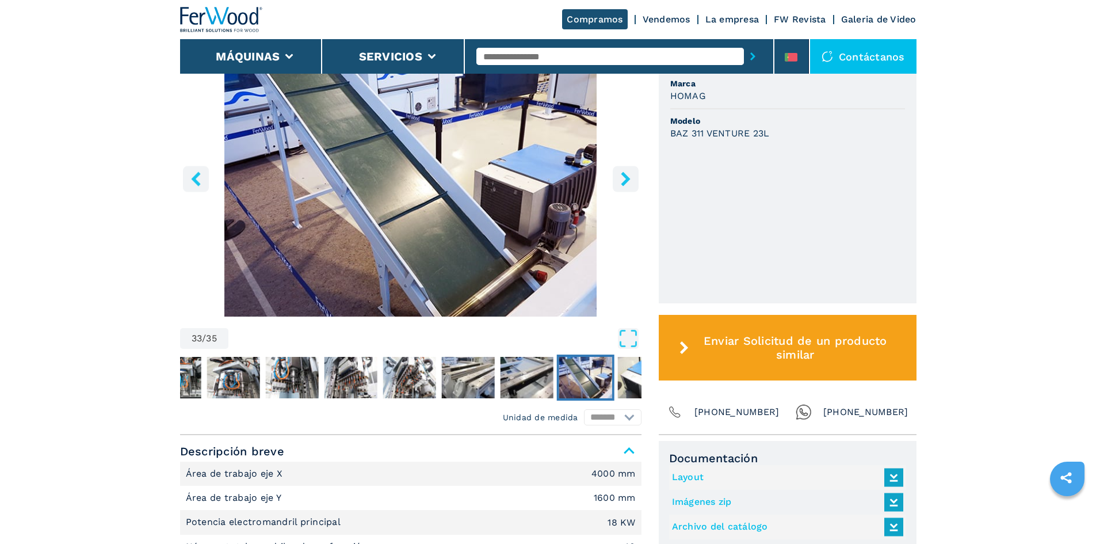
click at [627, 177] on icon "right-button" at bounding box center [625, 179] width 9 height 14
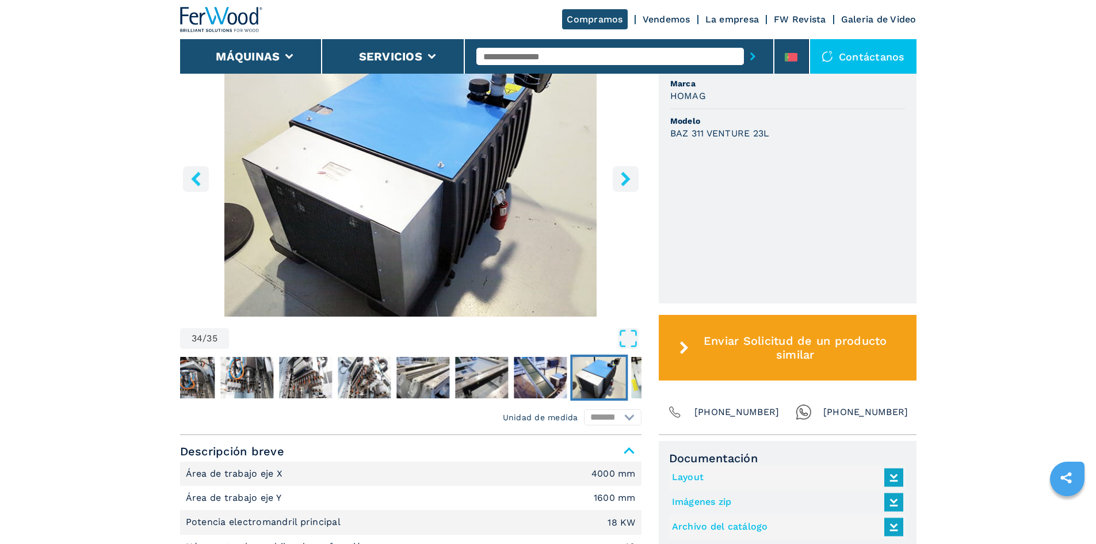
click at [627, 177] on icon "right-button" at bounding box center [625, 179] width 9 height 14
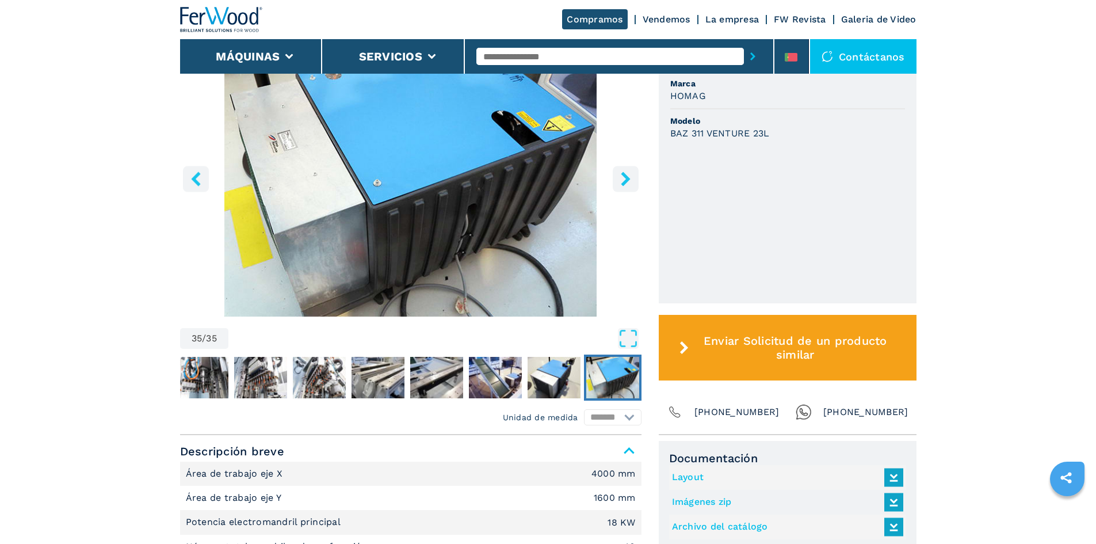
click at [627, 177] on icon "right-button" at bounding box center [625, 179] width 9 height 14
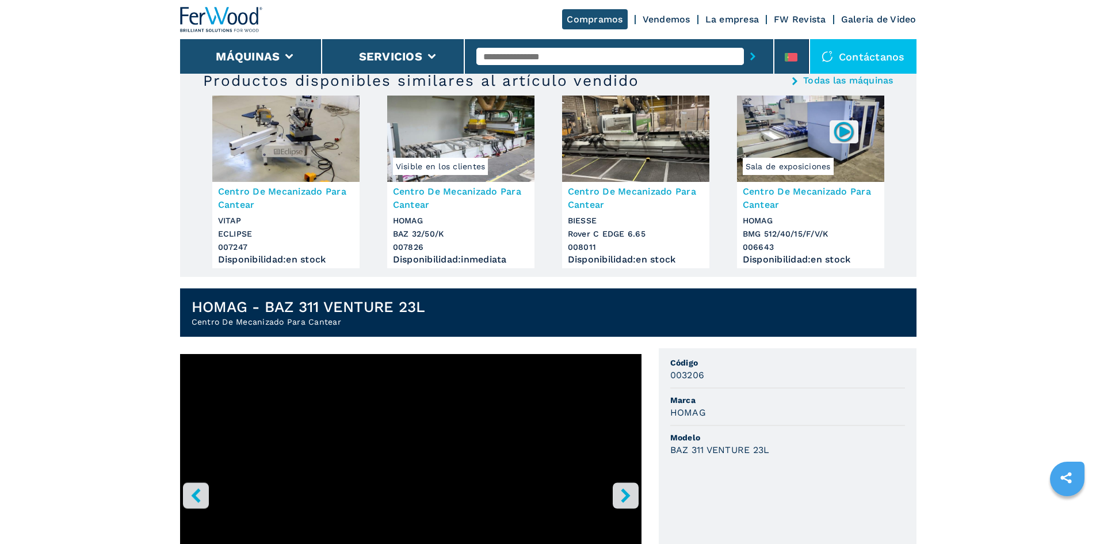
scroll to position [0, 0]
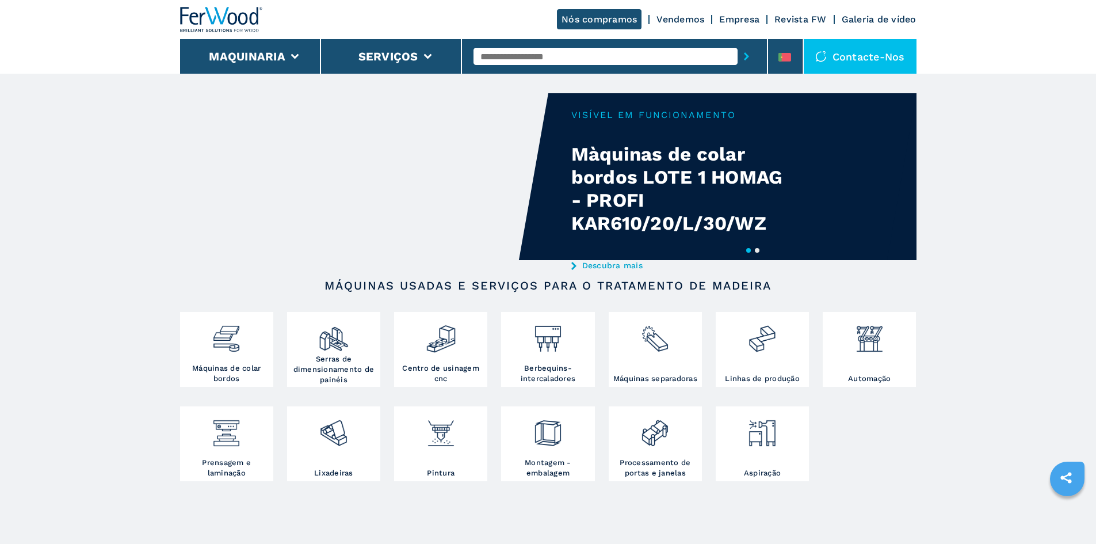
click at [589, 52] on input "text" at bounding box center [606, 56] width 264 height 17
paste input "**********"
type input "**********"
click at [738, 43] on button "submit-button" at bounding box center [747, 56] width 18 height 26
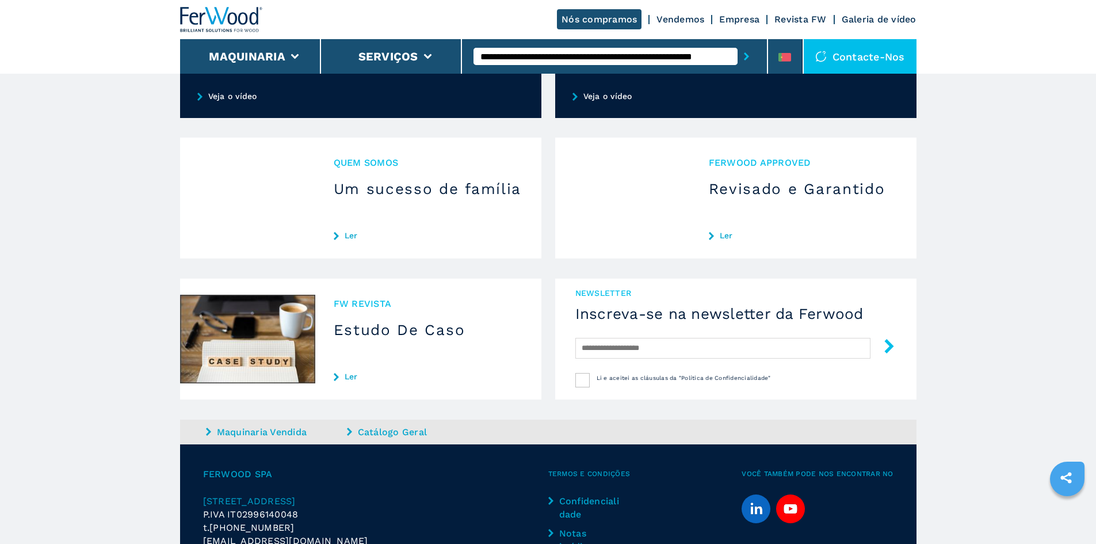
scroll to position [863, 0]
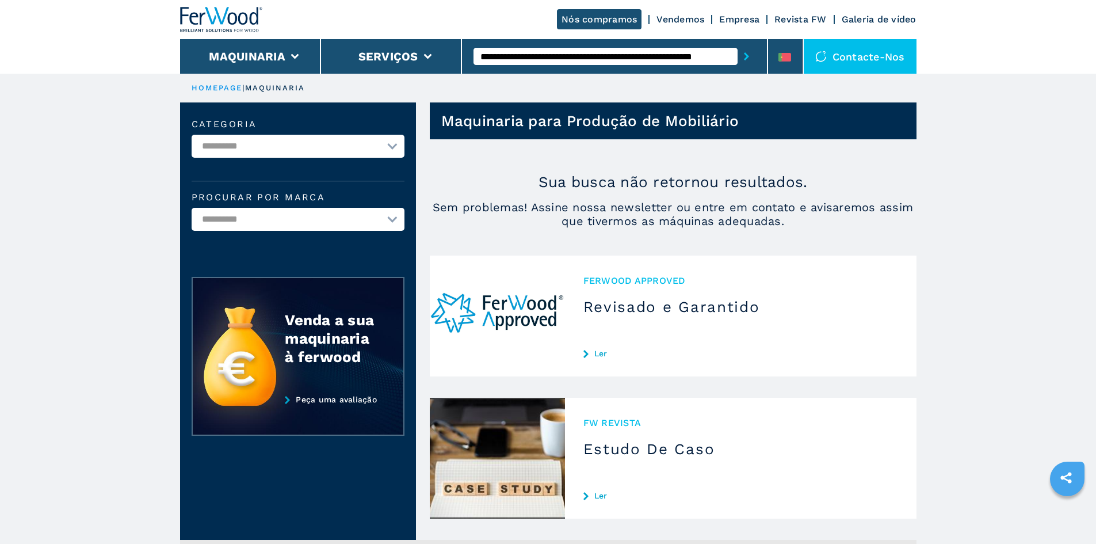
click at [710, 52] on input "**********" at bounding box center [606, 56] width 264 height 17
drag, startPoint x: 710, startPoint y: 52, endPoint x: 542, endPoint y: 25, distance: 170.7
click at [542, 25] on div "**********" at bounding box center [548, 37] width 737 height 74
click at [624, 49] on input "**********" at bounding box center [599, 56] width 250 height 17
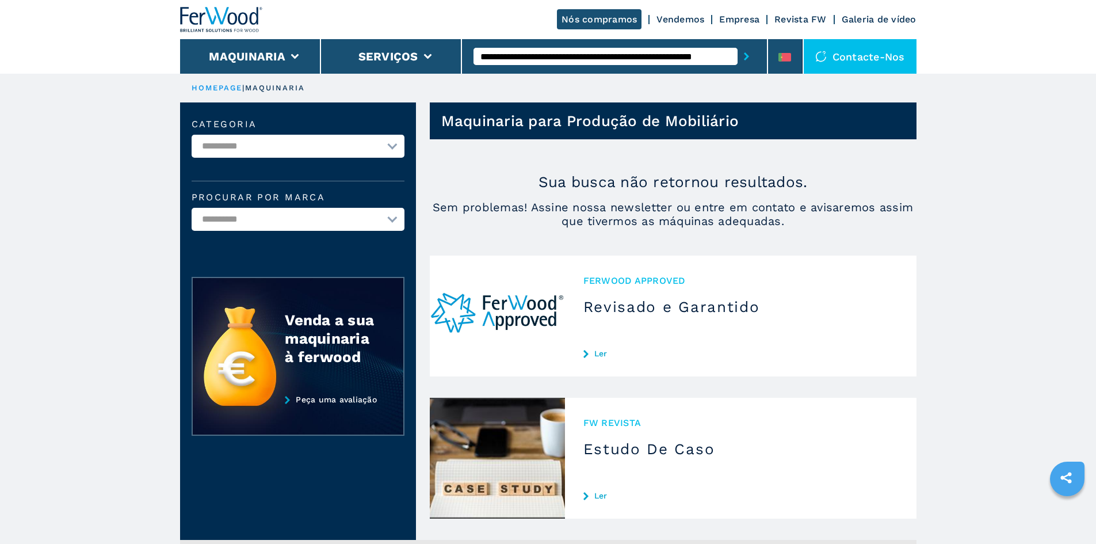
click at [623, 52] on input "**********" at bounding box center [599, 56] width 250 height 17
drag, startPoint x: 622, startPoint y: 52, endPoint x: 798, endPoint y: 78, distance: 178.0
click at [798, 78] on div "**********" at bounding box center [548, 386] width 1096 height 772
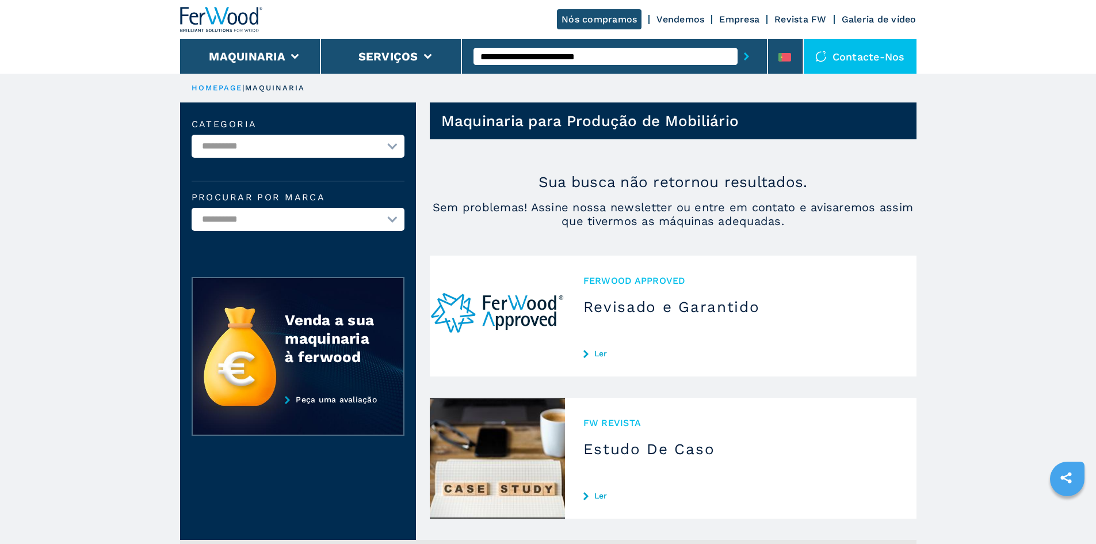
type input "**********"
click at [738, 43] on button "submit-button" at bounding box center [747, 56] width 18 height 26
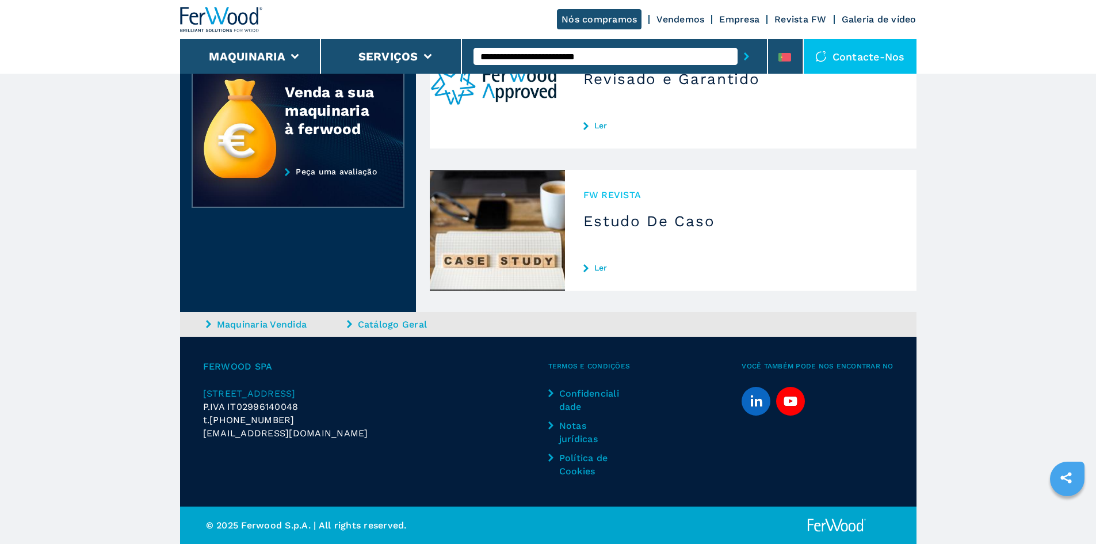
scroll to position [170, 0]
